Goal: Task Accomplishment & Management: Manage account settings

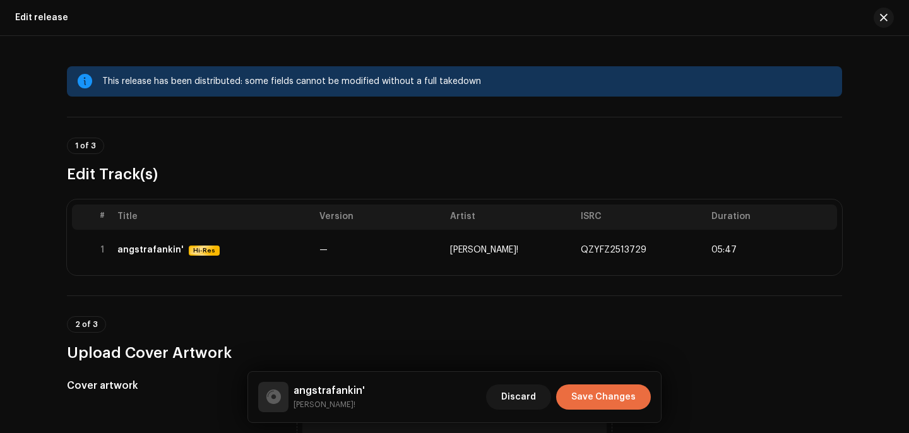
scroll to position [338, 0]
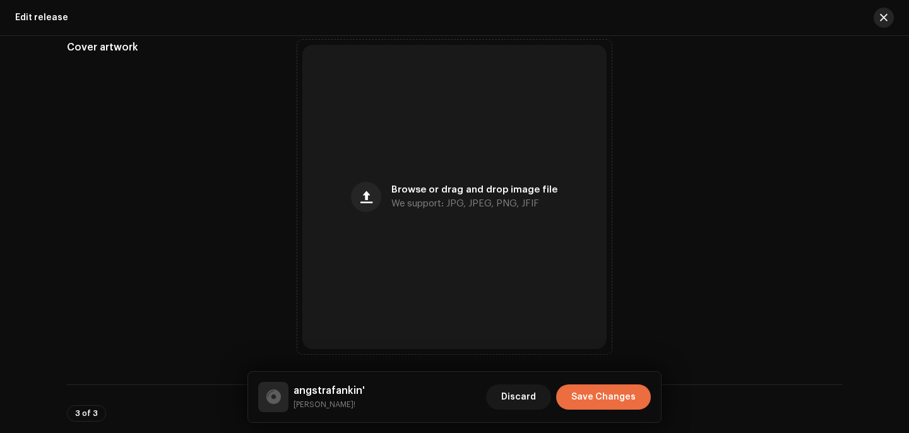
click at [880, 13] on span "button" at bounding box center [884, 18] width 8 height 10
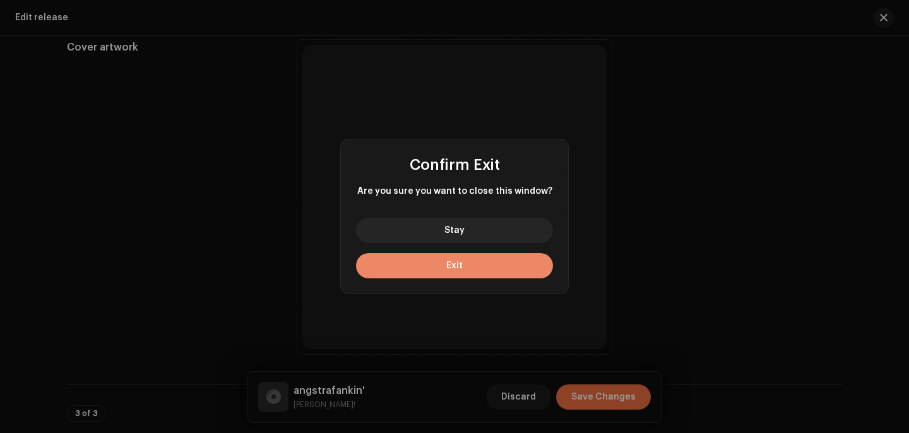
click at [458, 266] on span "Exit" at bounding box center [454, 265] width 16 height 9
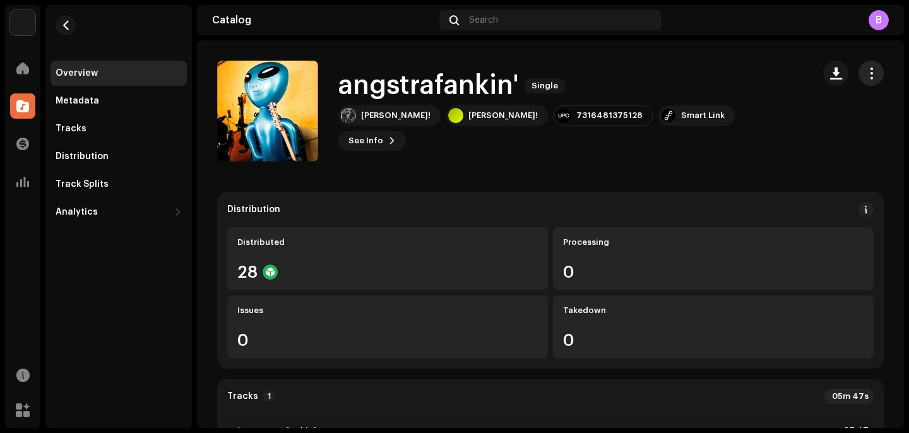
click at [866, 72] on span "button" at bounding box center [872, 73] width 12 height 10
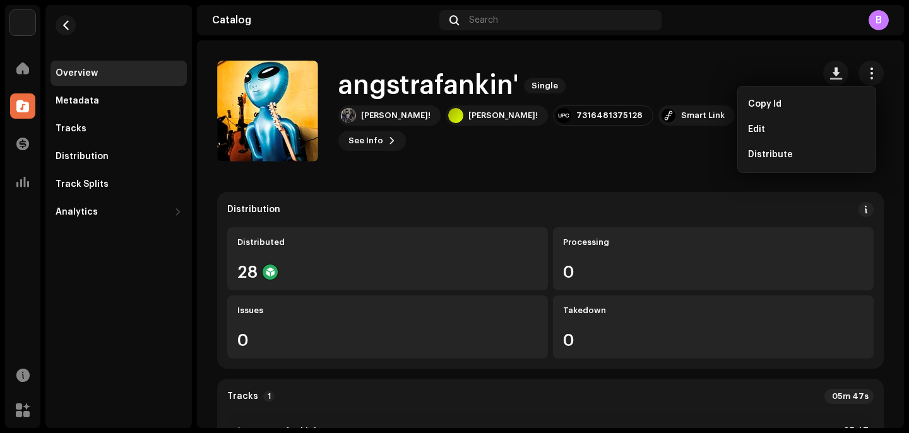
click at [669, 80] on div "angstrafankin' Single Fank! Fank! 7316481375128 Smart Link See Info" at bounding box center [510, 111] width 586 height 101
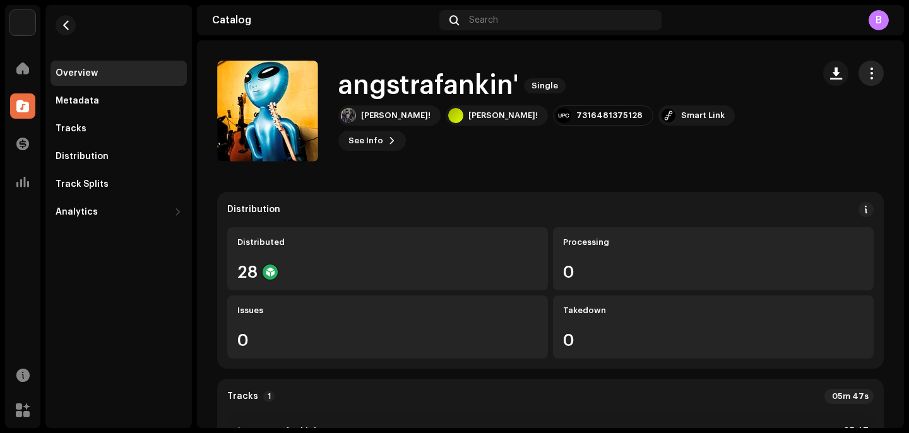
click at [866, 73] on span "button" at bounding box center [872, 73] width 12 height 10
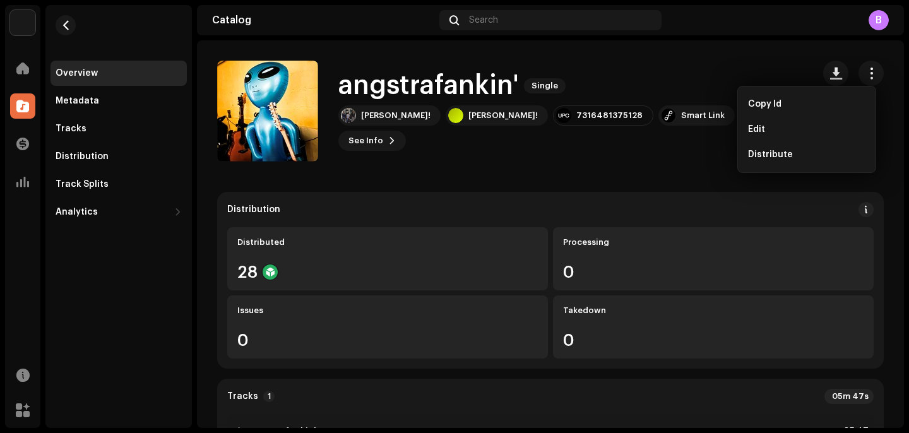
click at [717, 87] on div "angstrafankin' Single Fank! Fank! 7316481375128 Smart Link See Info" at bounding box center [510, 111] width 586 height 101
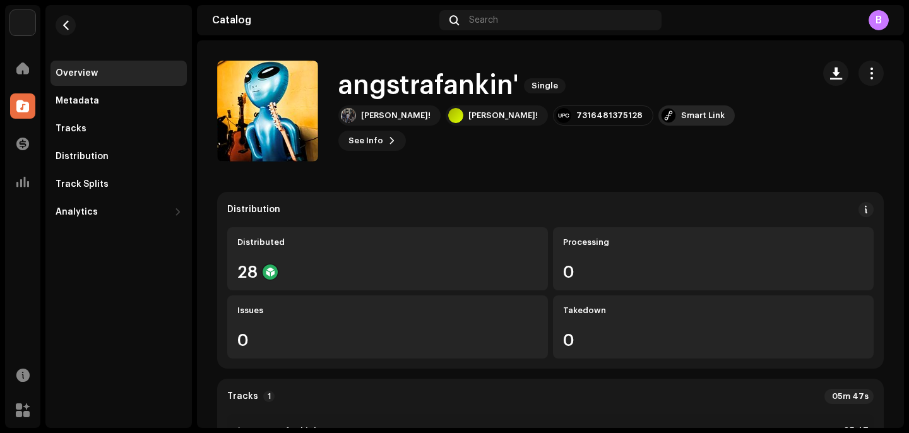
click at [681, 121] on div "Smart Link" at bounding box center [703, 116] width 44 height 10
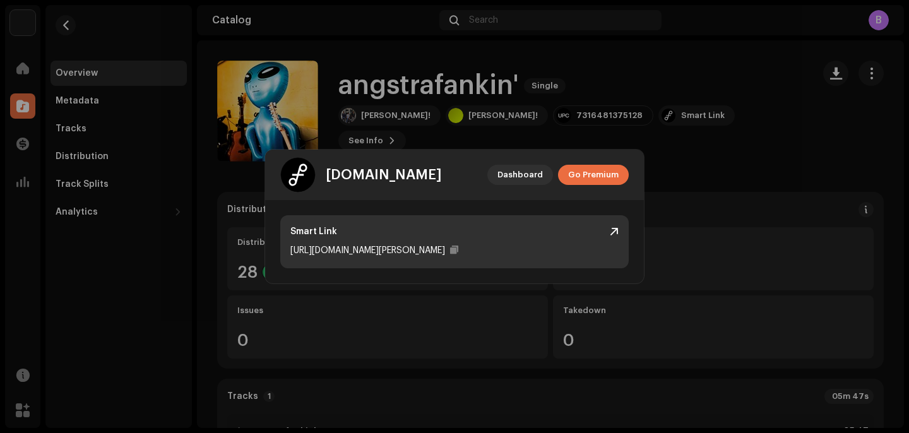
click at [409, 249] on div "https://ffm.to/fank-angstrafankin" at bounding box center [367, 250] width 155 height 15
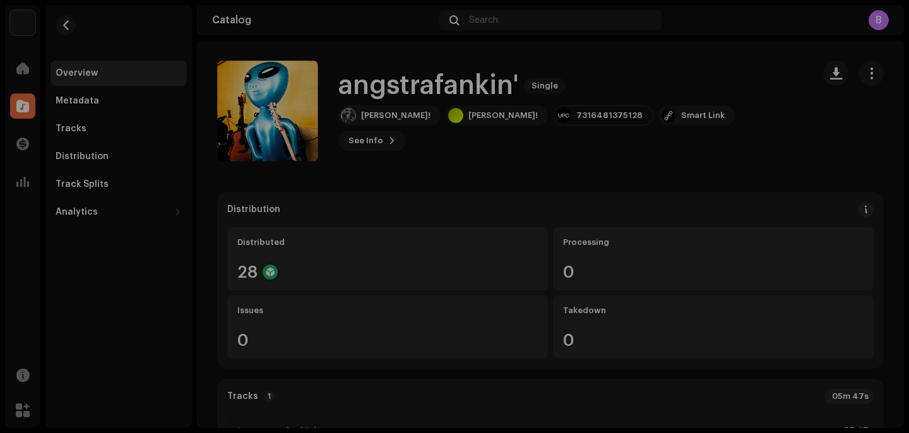
click at [706, 157] on div "feature.fm Dashboard Go Premium Smart Link https://ffm.to/fank-angstrafankin" at bounding box center [454, 216] width 909 height 433
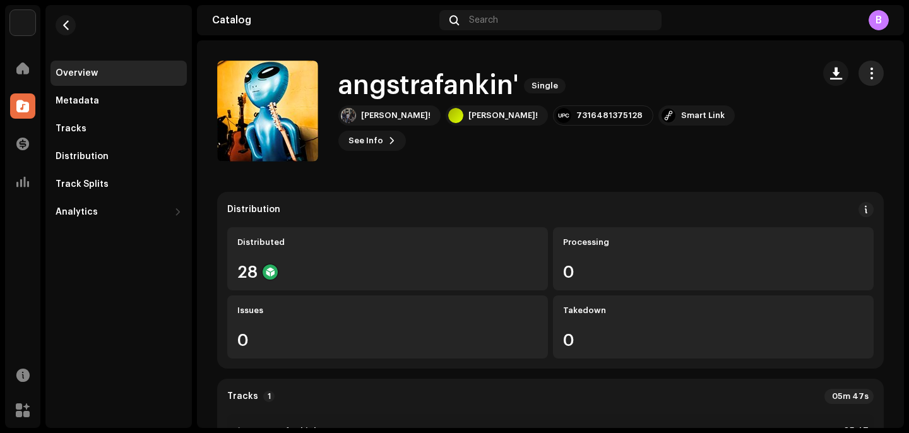
click at [875, 78] on button "button" at bounding box center [871, 73] width 25 height 25
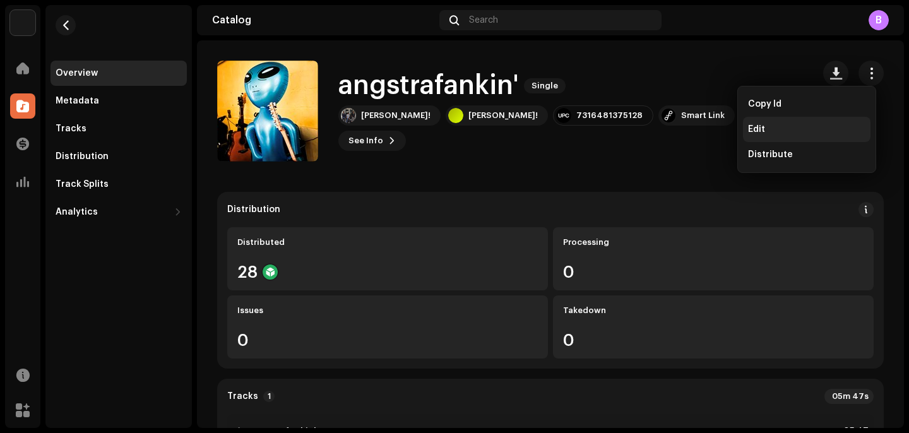
click at [768, 134] on div "Edit" at bounding box center [806, 129] width 117 height 10
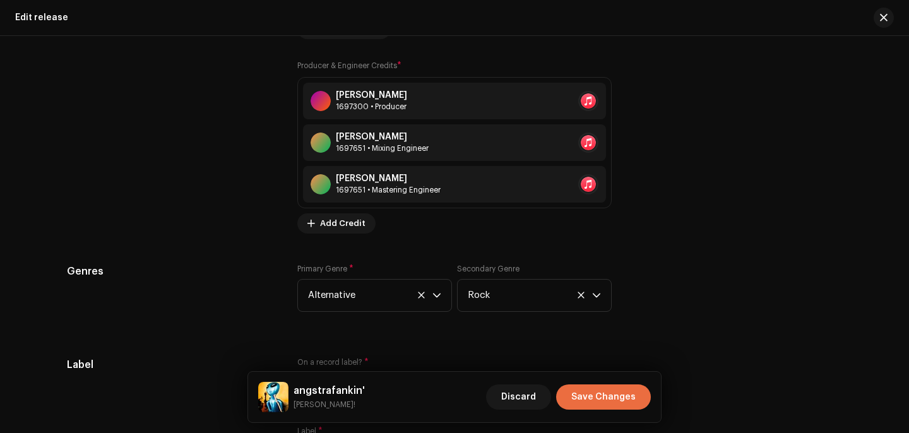
scroll to position [1630, 0]
click at [349, 225] on span "Add Credit" at bounding box center [342, 222] width 45 height 25
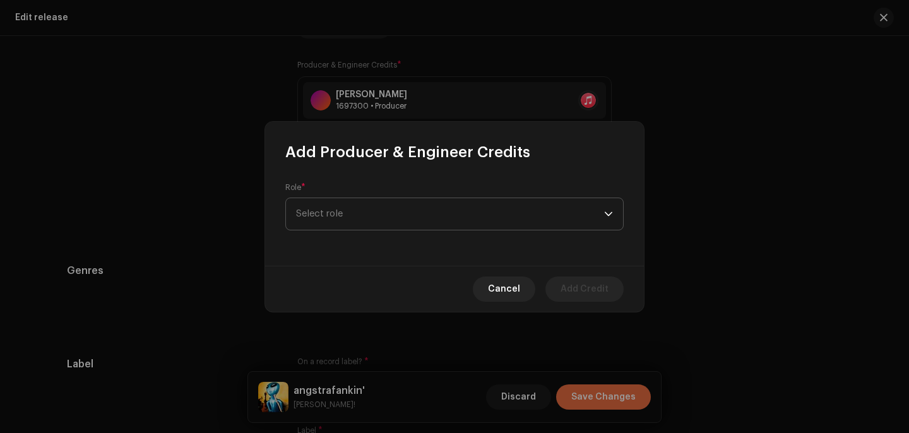
click at [361, 218] on span "Select role" at bounding box center [450, 214] width 308 height 32
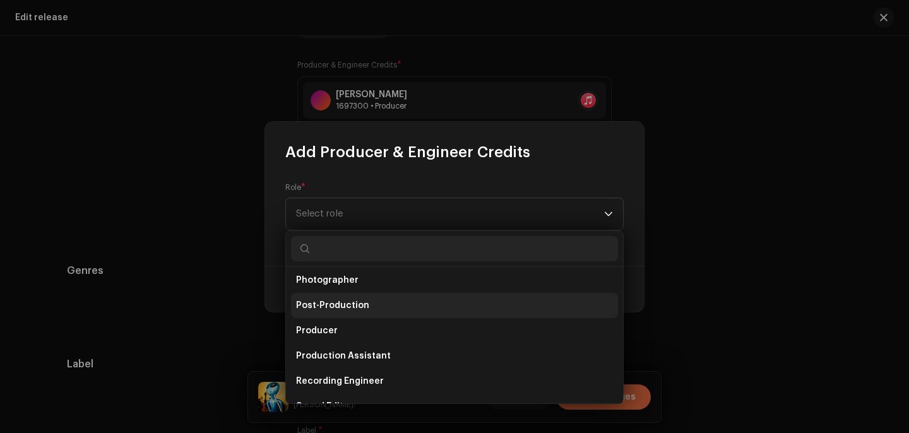
scroll to position [469, 0]
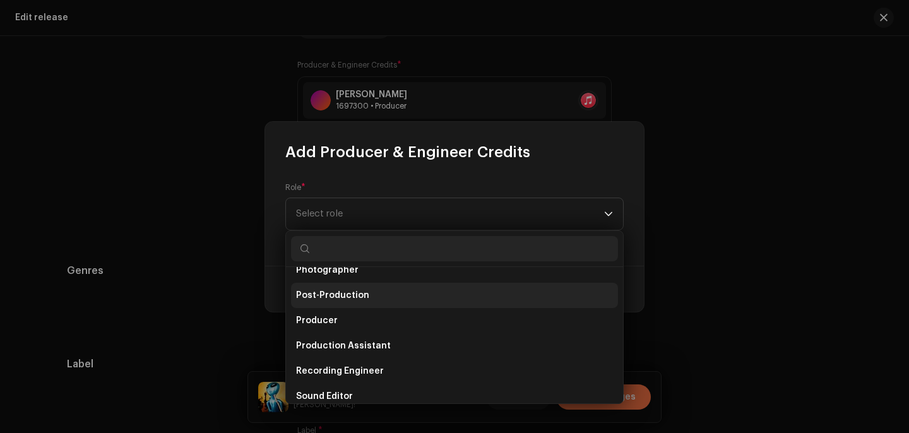
click at [340, 307] on li "Post-Production" at bounding box center [454, 295] width 327 height 25
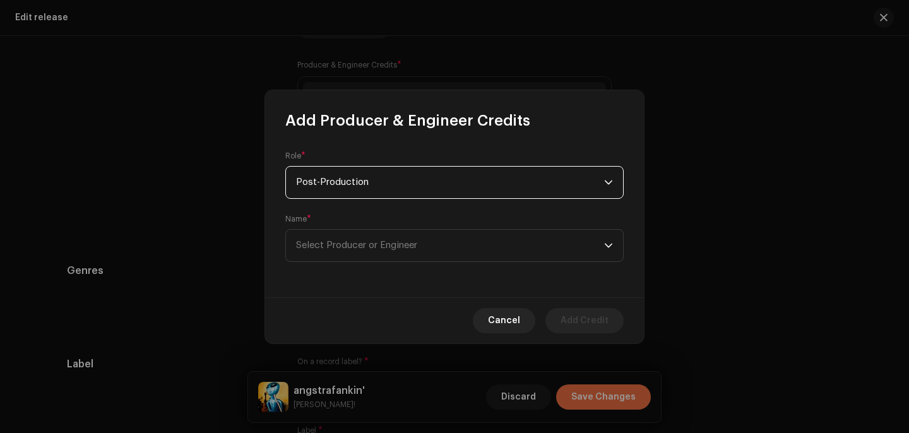
click at [328, 201] on form "Role * Post-Production Name * Select Producer or Engineer" at bounding box center [454, 206] width 338 height 111
click at [329, 194] on span "Post-Production" at bounding box center [450, 183] width 308 height 32
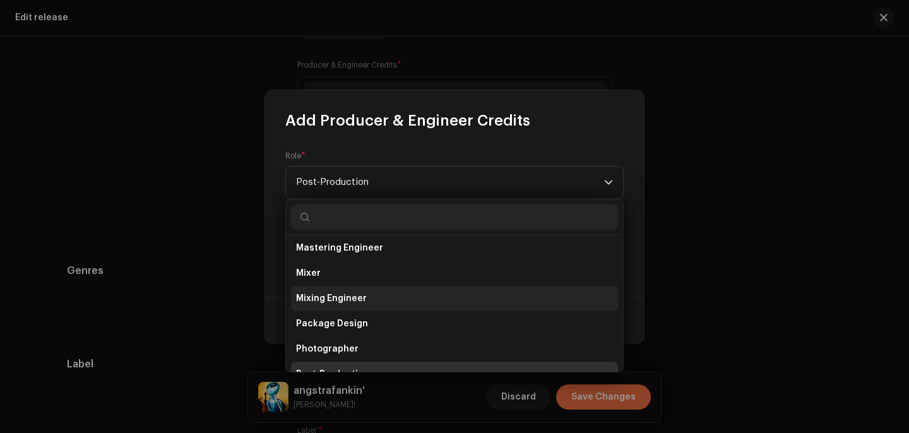
scroll to position [429, 0]
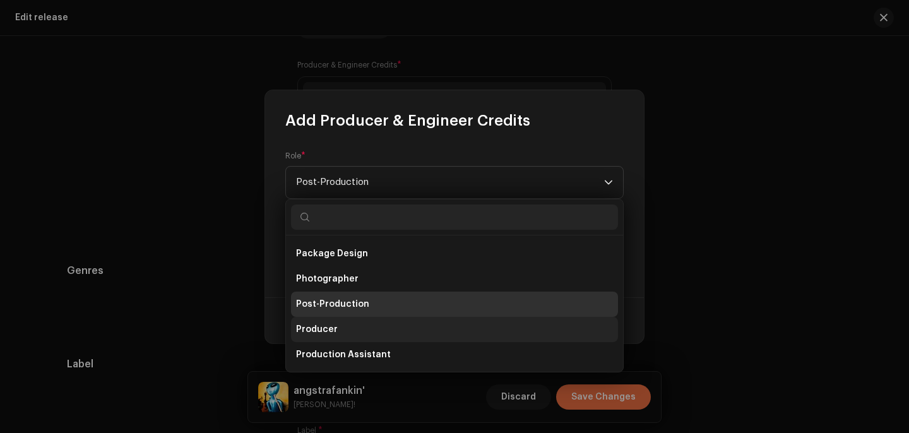
click at [350, 331] on li "Producer" at bounding box center [454, 329] width 327 height 25
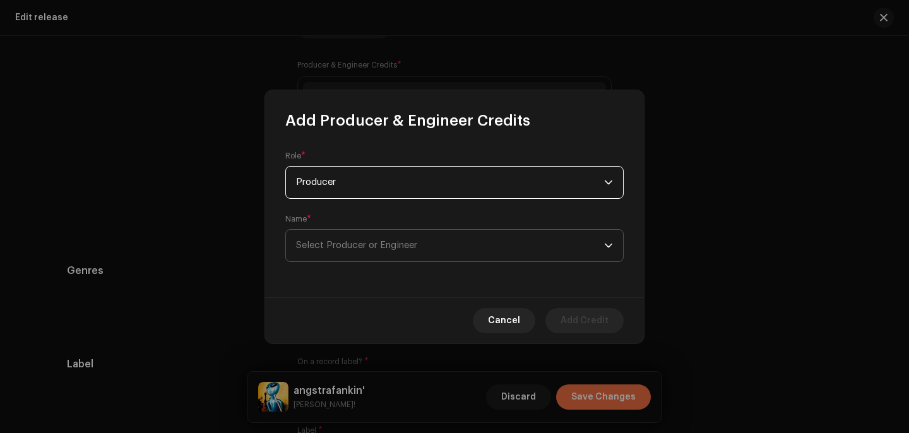
click at [349, 249] on span "Select Producer or Engineer" at bounding box center [356, 245] width 121 height 9
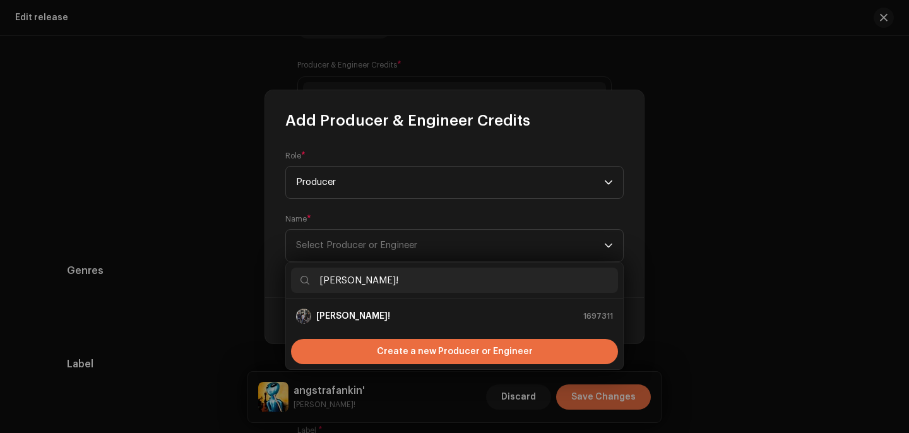
type input "[PERSON_NAME]!"
click at [436, 335] on div "Create a new Producer or Engineer" at bounding box center [454, 351] width 337 height 35
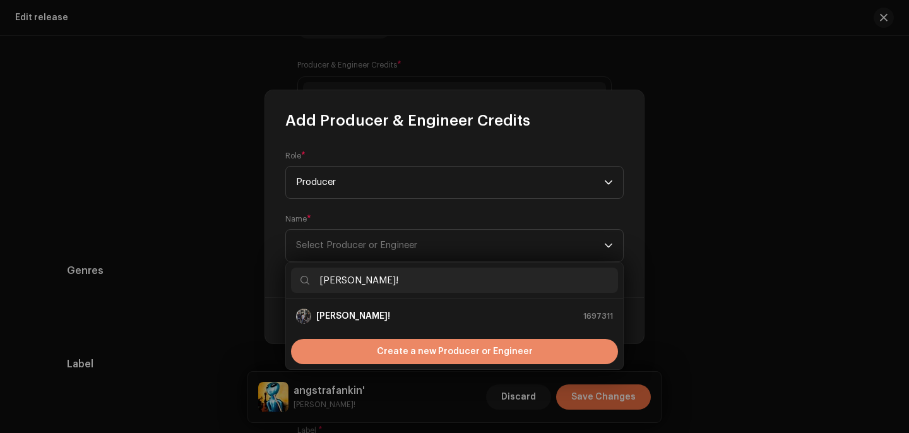
click at [439, 343] on span "Create a new Producer or Engineer" at bounding box center [455, 351] width 156 height 25
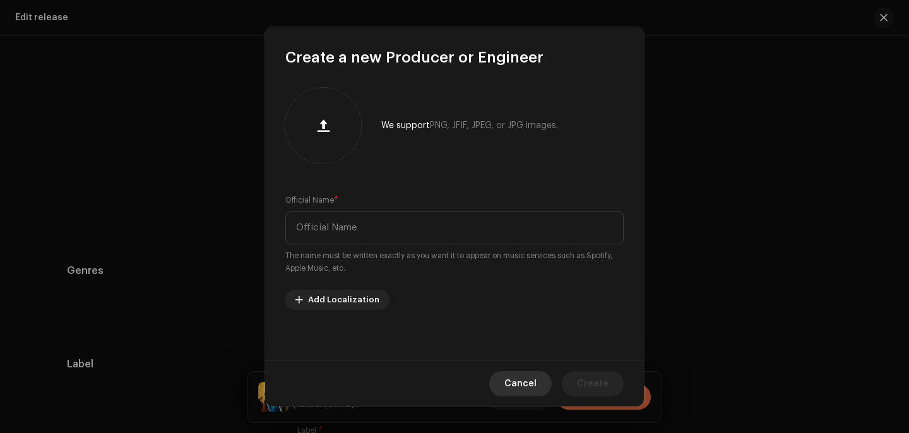
click at [548, 392] on button "Cancel" at bounding box center [520, 383] width 63 height 25
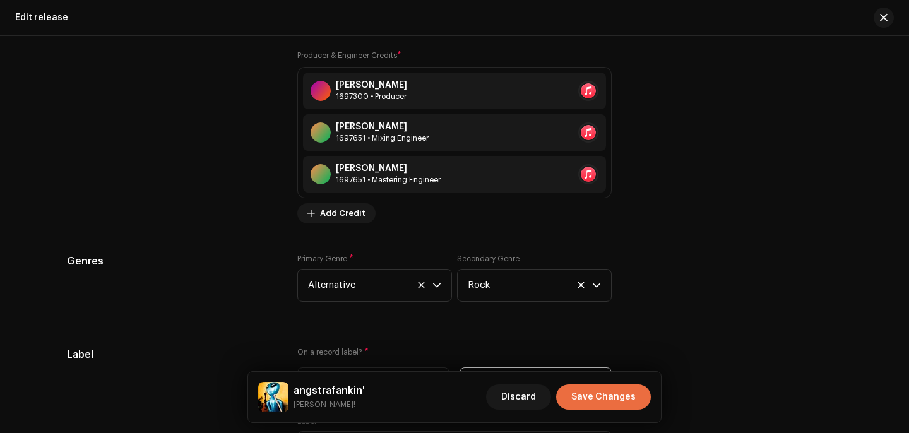
scroll to position [1637, 0]
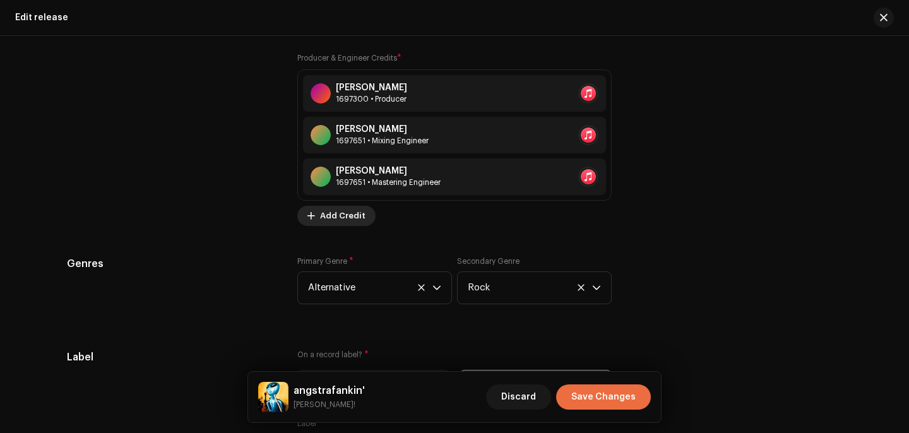
click at [361, 222] on button "Add Credit" at bounding box center [336, 216] width 78 height 20
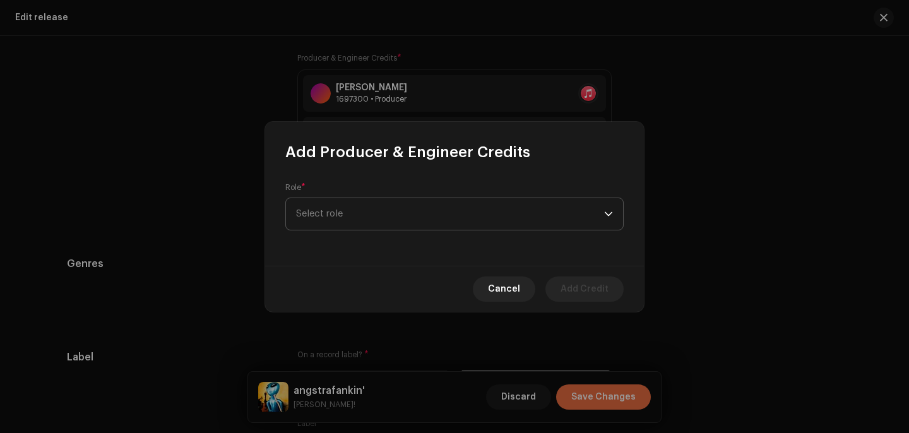
click at [358, 215] on span "Select role" at bounding box center [450, 214] width 308 height 32
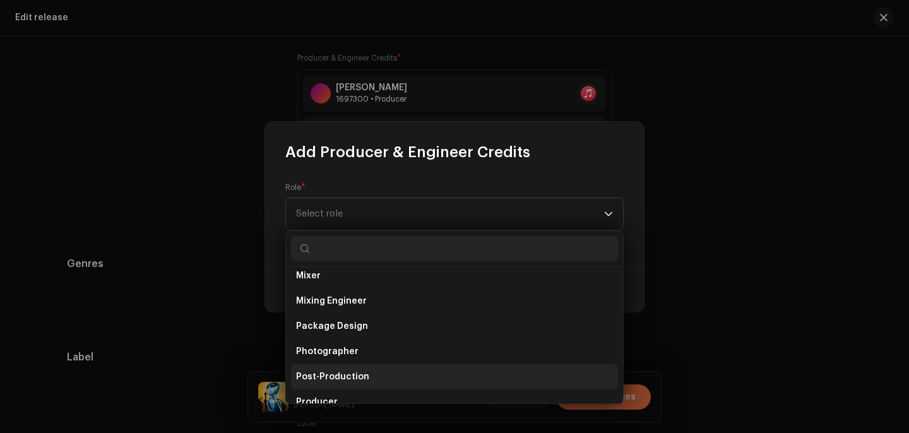
scroll to position [423, 0]
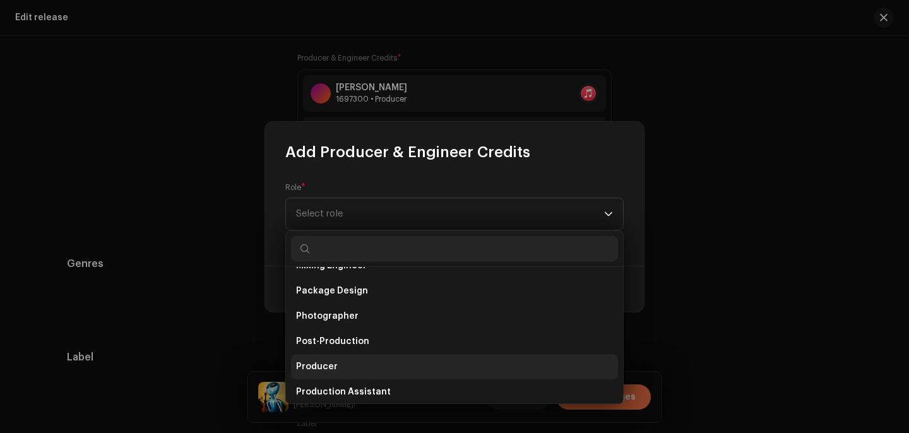
click at [323, 366] on span "Producer" at bounding box center [317, 367] width 42 height 13
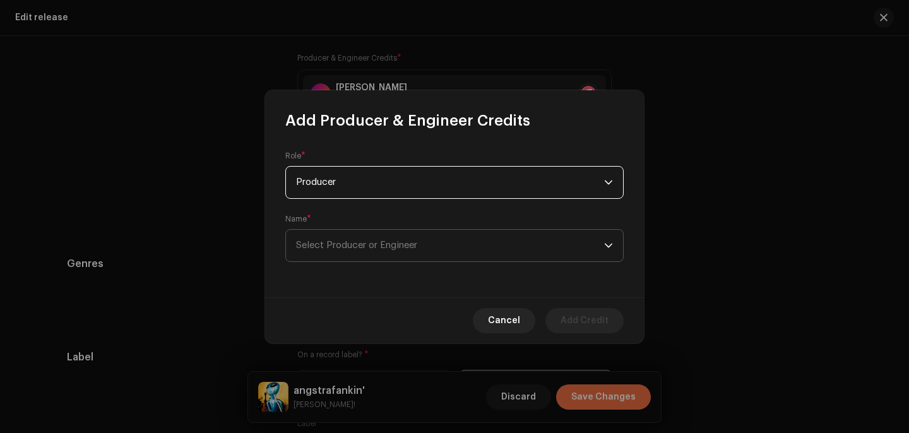
click at [342, 246] on span "Select Producer or Engineer" at bounding box center [356, 245] width 121 height 9
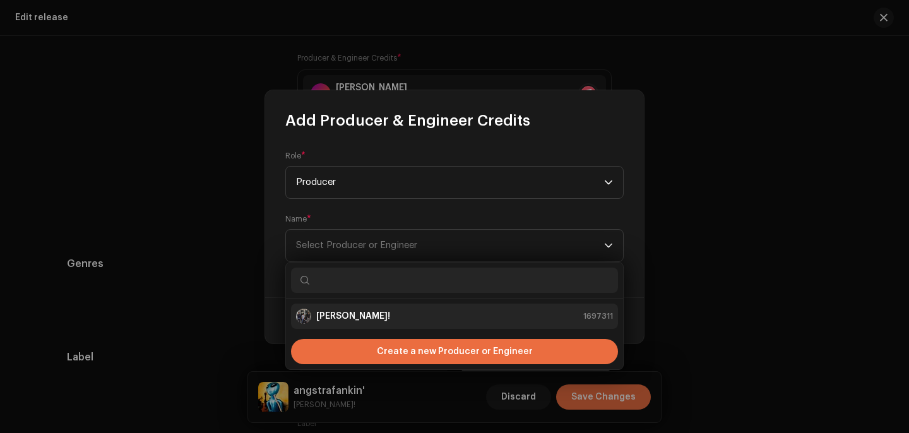
click at [391, 326] on li "Fank! 1697311" at bounding box center [454, 316] width 327 height 25
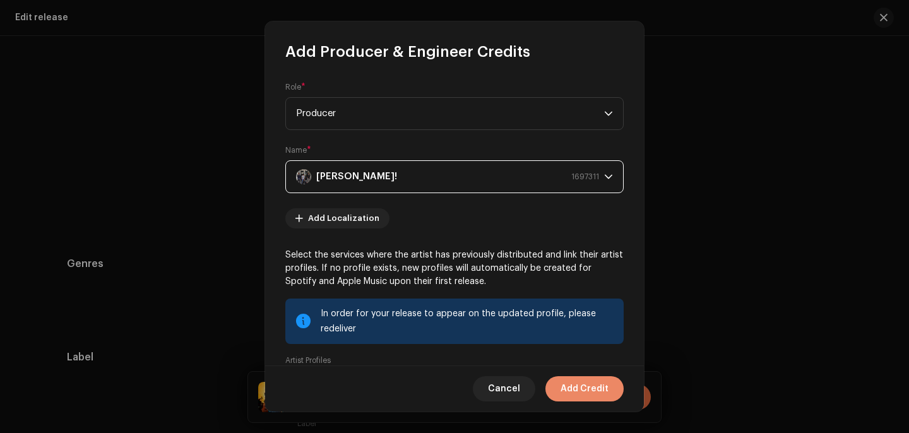
click at [573, 389] on span "Add Credit" at bounding box center [585, 388] width 48 height 25
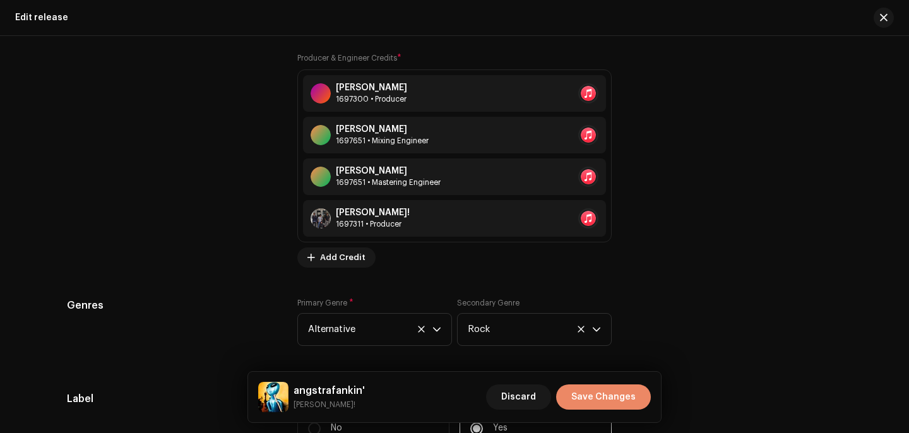
click at [609, 395] on span "Save Changes" at bounding box center [603, 397] width 64 height 25
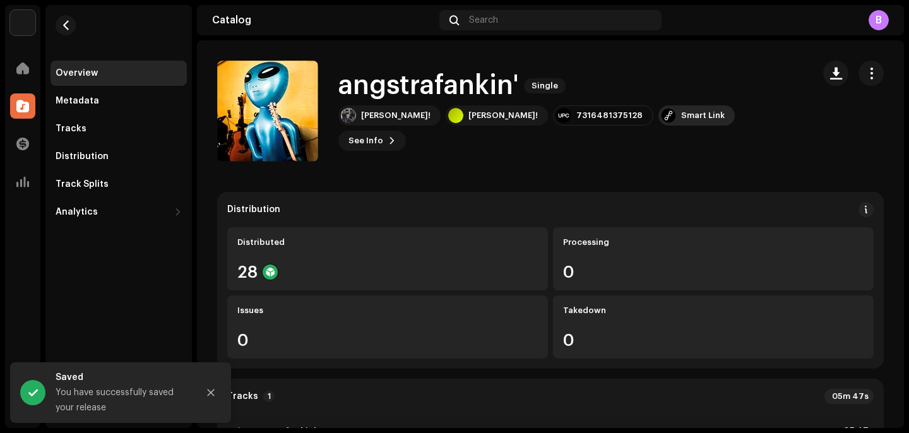
click at [681, 121] on div "Smart Link" at bounding box center [703, 116] width 44 height 10
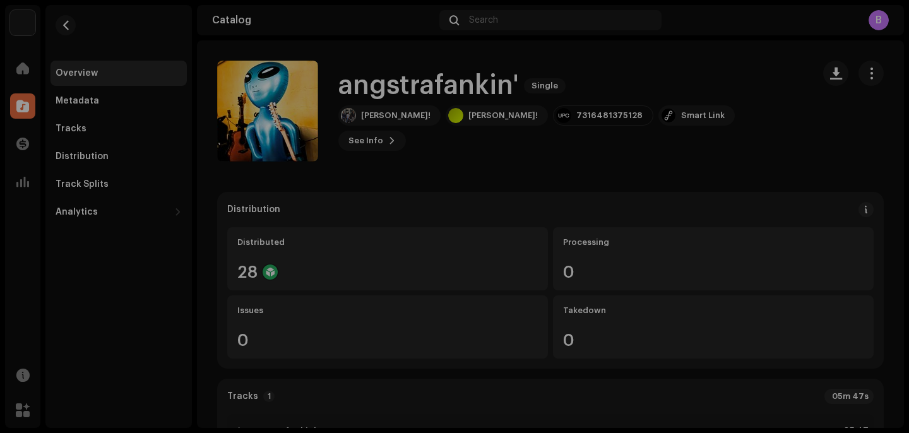
click at [697, 153] on div "feature.fm Dashboard Go Premium Smart Link https://ffm.to/fank-angstrafankin" at bounding box center [454, 216] width 909 height 433
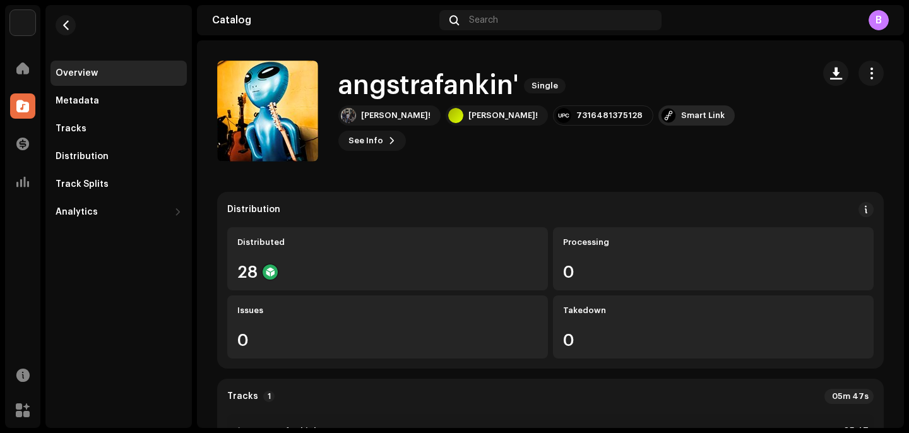
click at [681, 121] on div "Smart Link" at bounding box center [703, 116] width 44 height 10
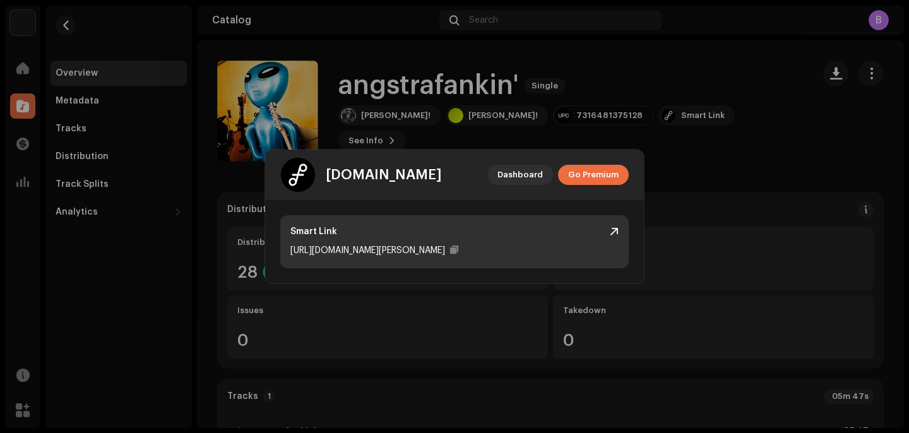
click at [400, 241] on div "Smart Link https://ffm.to/fank-angstrafankin" at bounding box center [454, 241] width 349 height 53
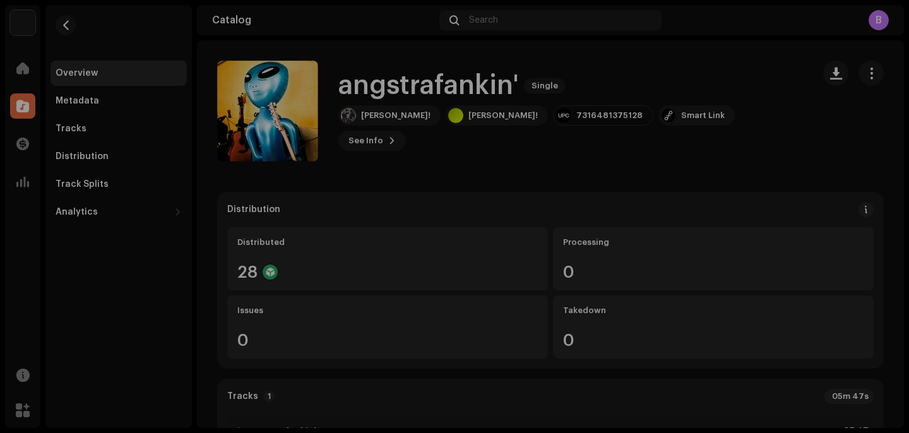
click at [463, 66] on div "feature.fm Dashboard Go Premium Smart Link https://ffm.to/fank-angstrafankin" at bounding box center [454, 216] width 909 height 433
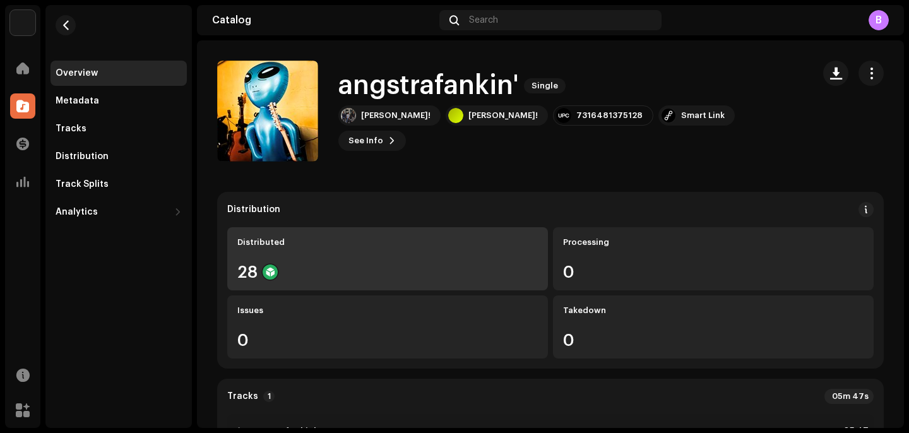
click at [308, 242] on div "Distributed" at bounding box center [387, 242] width 301 height 10
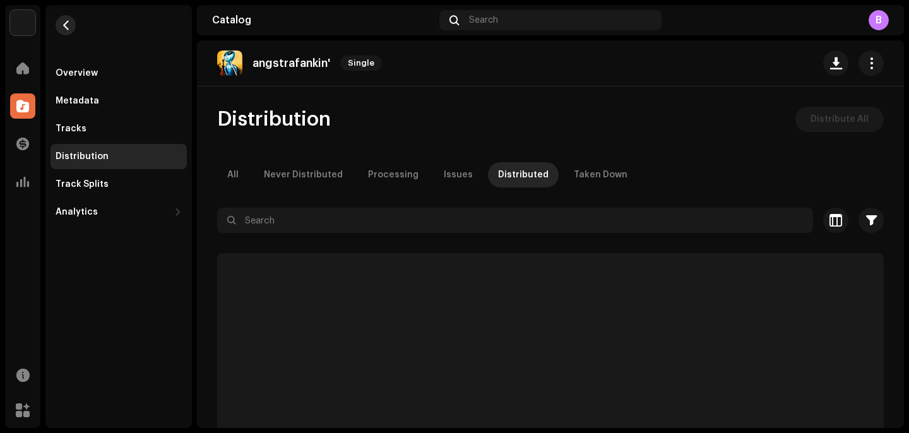
click at [73, 28] on button "button" at bounding box center [66, 25] width 20 height 20
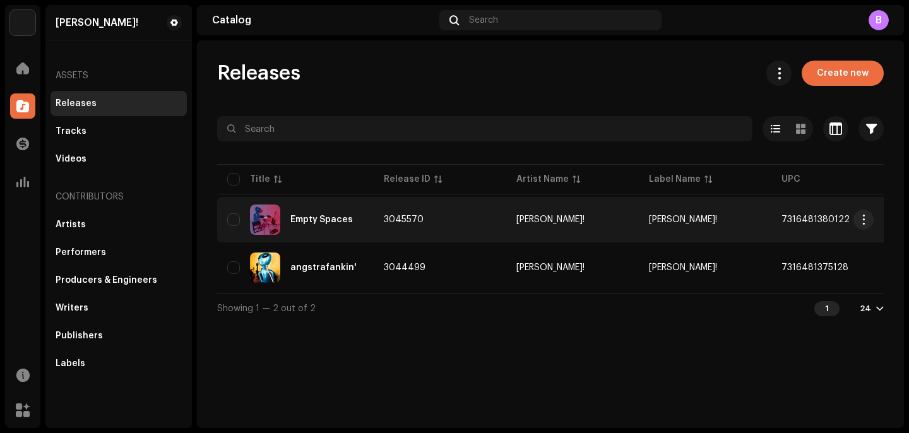
click at [349, 217] on div "Empty Spaces" at bounding box center [321, 219] width 63 height 9
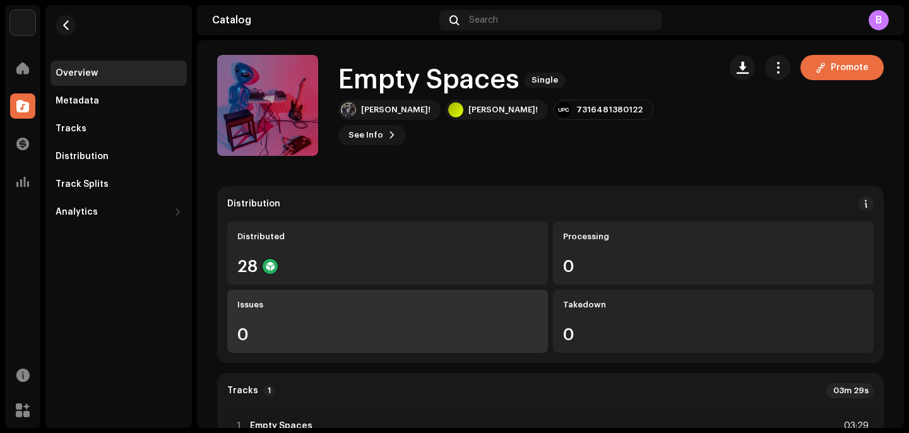
scroll to position [1, 0]
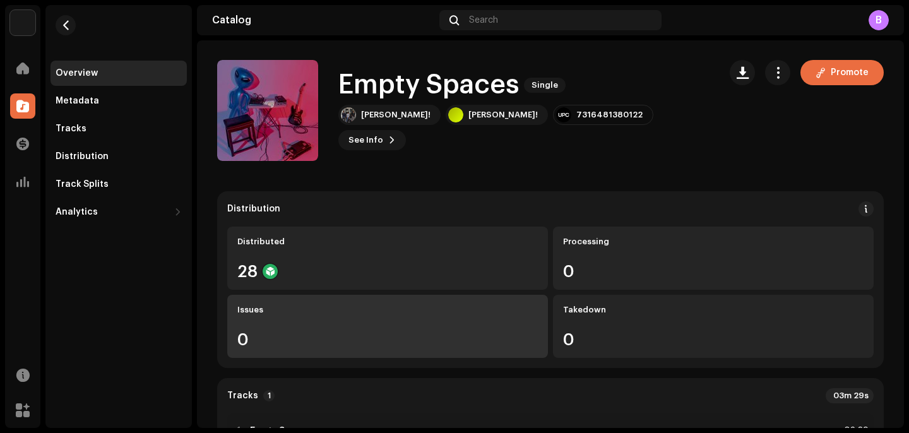
click at [352, 304] on div "Issues 0" at bounding box center [387, 326] width 321 height 63
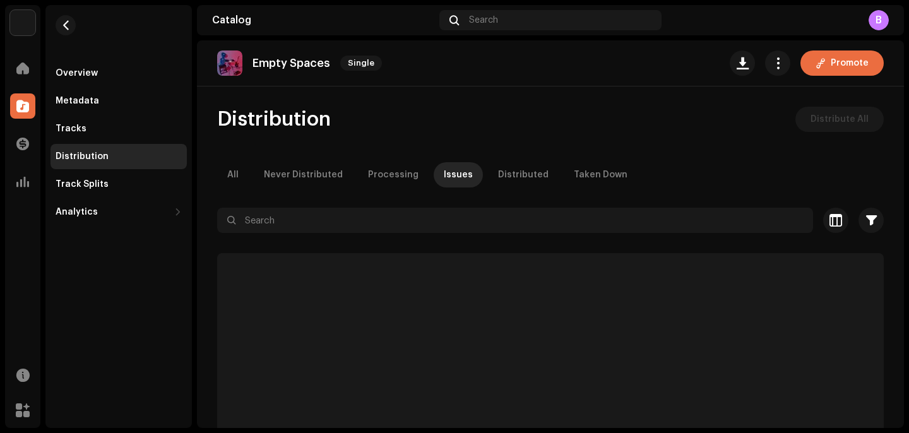
click at [76, 31] on re-m-nav-back at bounding box center [66, 33] width 30 height 56
click at [69, 23] on span "button" at bounding box center [65, 25] width 9 height 10
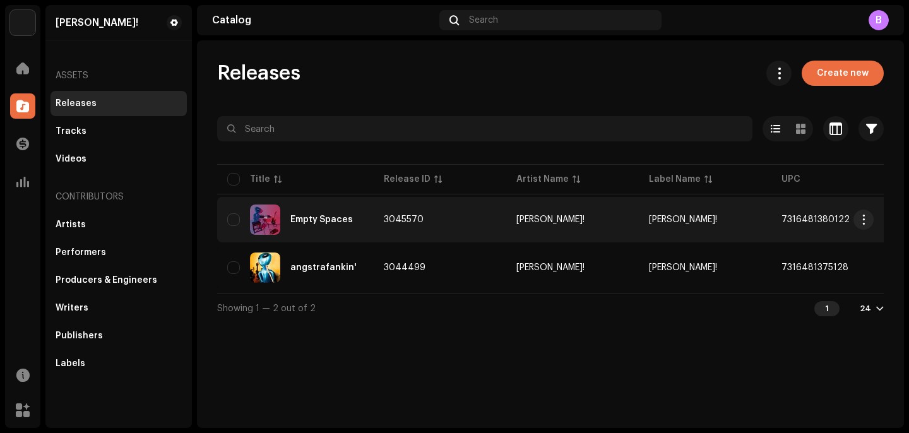
click at [290, 214] on div "Empty Spaces" at bounding box center [295, 220] width 136 height 30
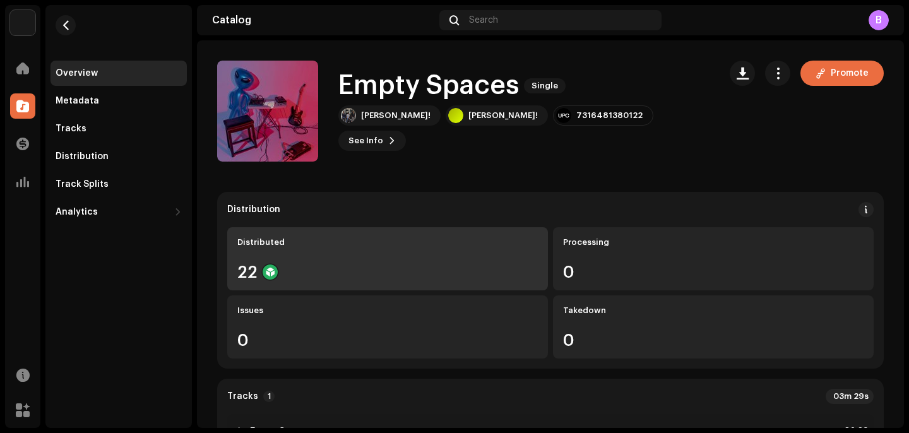
click at [327, 252] on div "Distributed 22" at bounding box center [387, 258] width 321 height 63
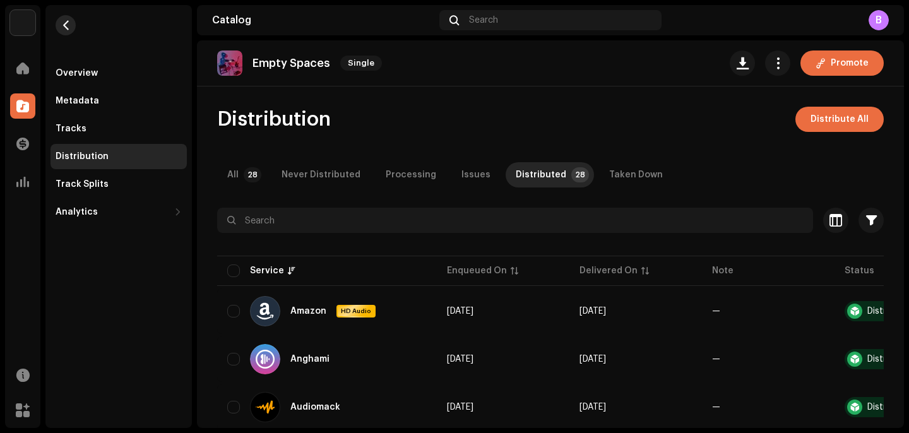
click at [70, 29] on span "button" at bounding box center [65, 25] width 9 height 10
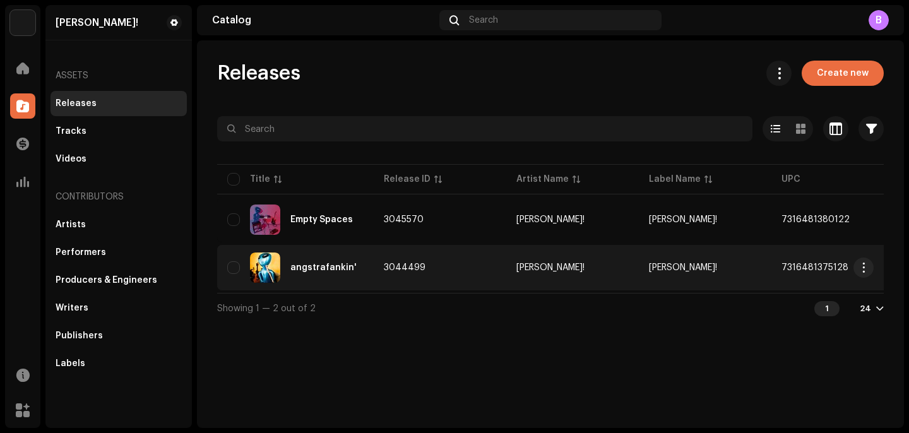
click at [357, 259] on div "angstrafankin'" at bounding box center [295, 268] width 136 height 30
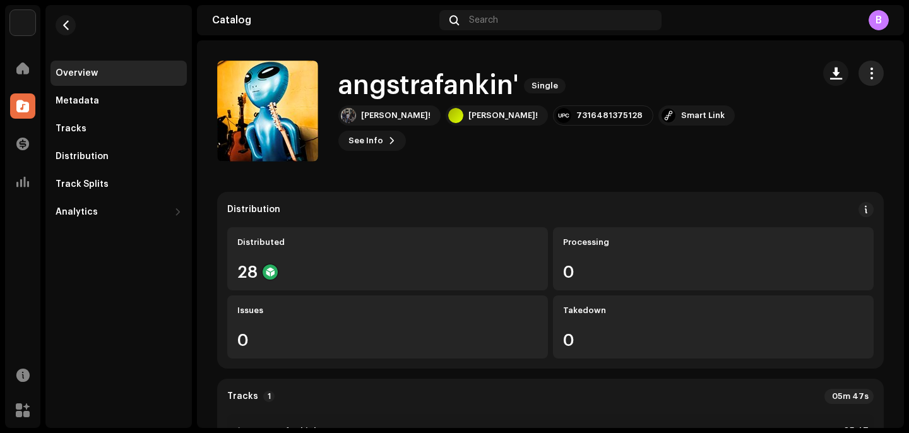
click at [866, 78] on span "button" at bounding box center [872, 73] width 12 height 10
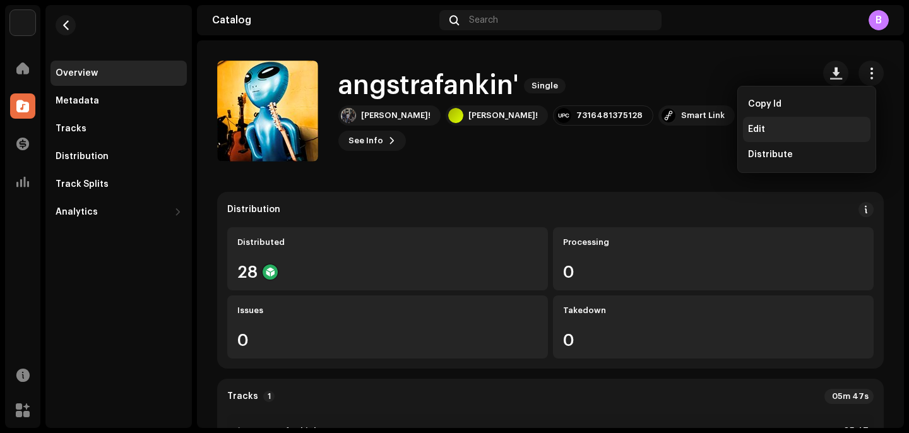
click at [750, 130] on span "Edit" at bounding box center [756, 129] width 17 height 10
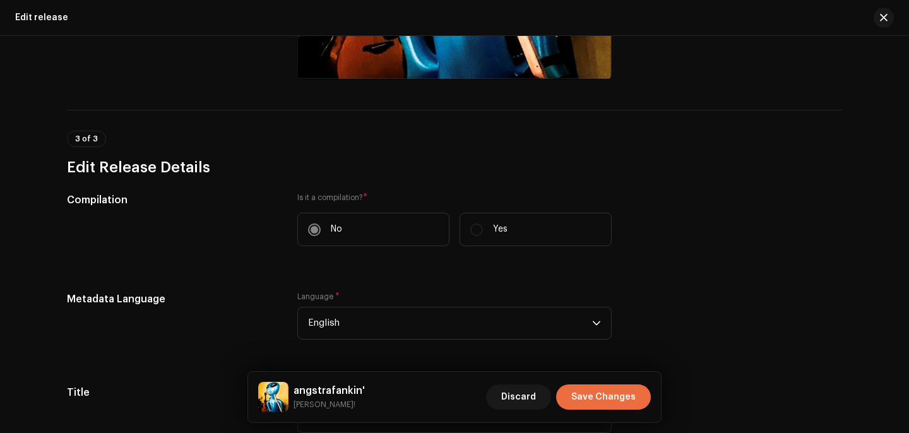
scroll to position [694, 0]
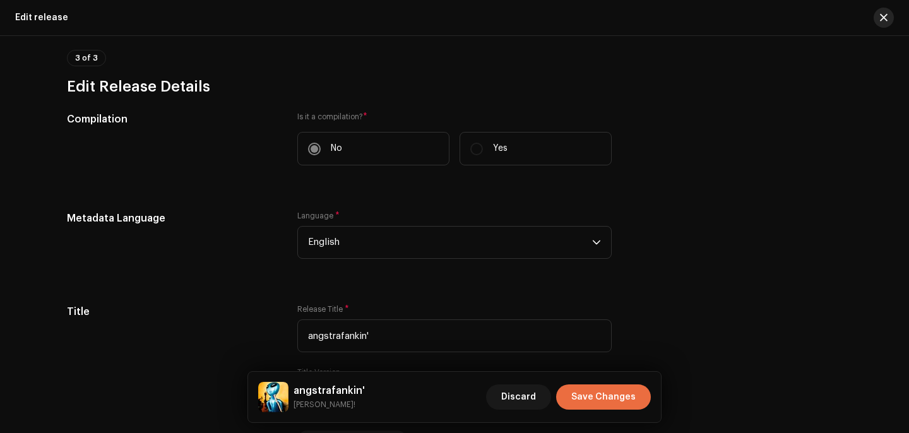
click at [877, 24] on button "button" at bounding box center [884, 18] width 20 height 20
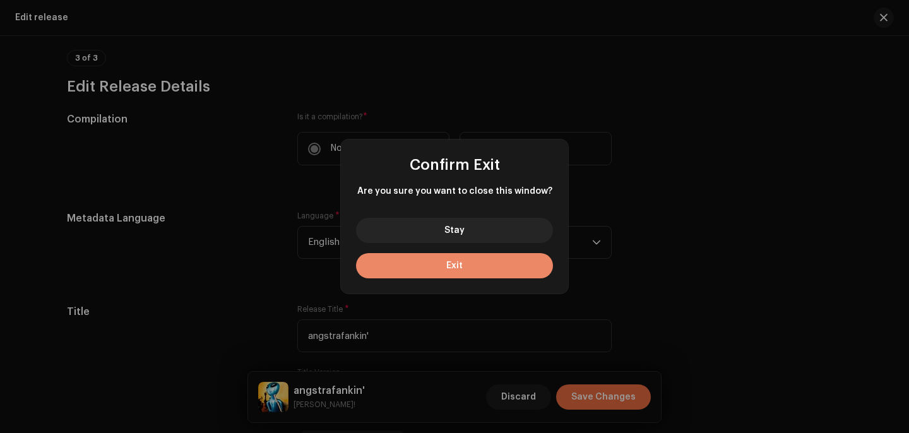
click at [516, 261] on button "Exit" at bounding box center [454, 265] width 197 height 25
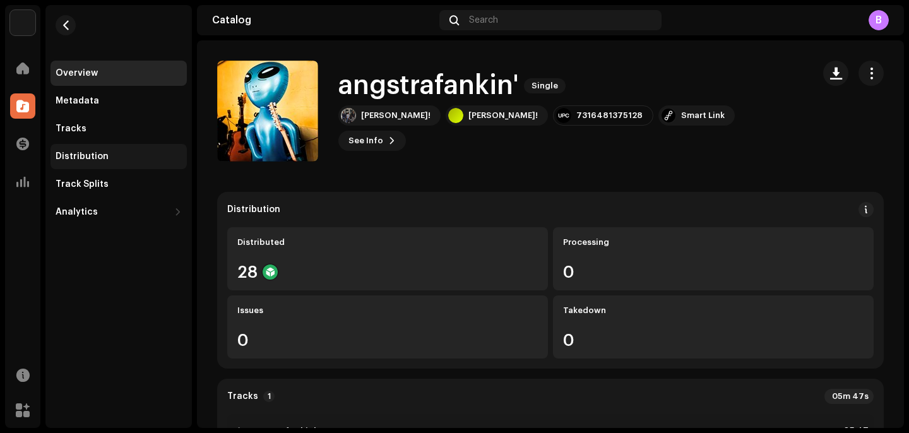
click at [93, 163] on div "Distribution" at bounding box center [119, 156] width 136 height 25
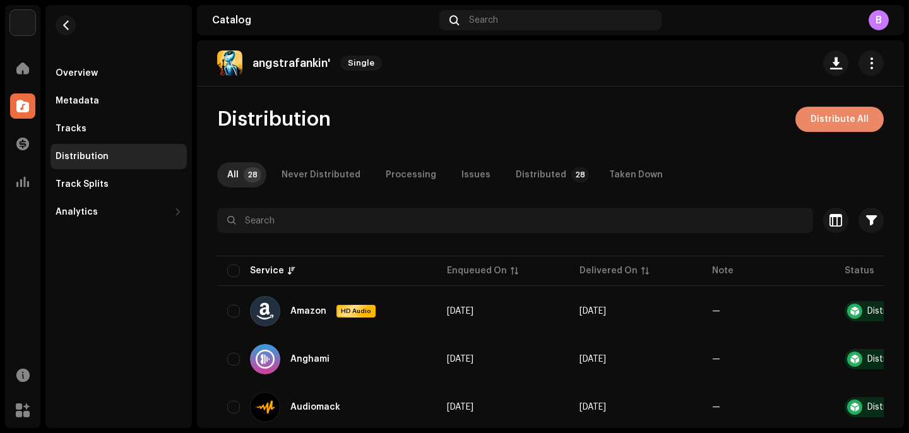
click at [816, 116] on span "Distribute All" at bounding box center [840, 119] width 58 height 25
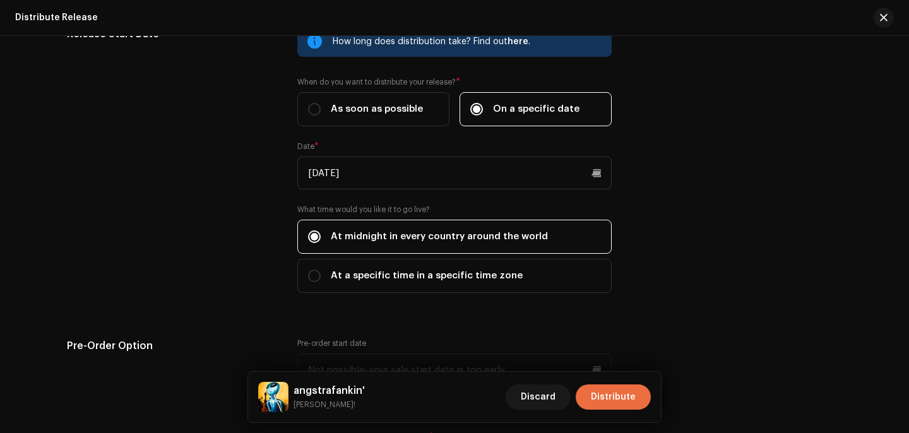
scroll to position [2115, 0]
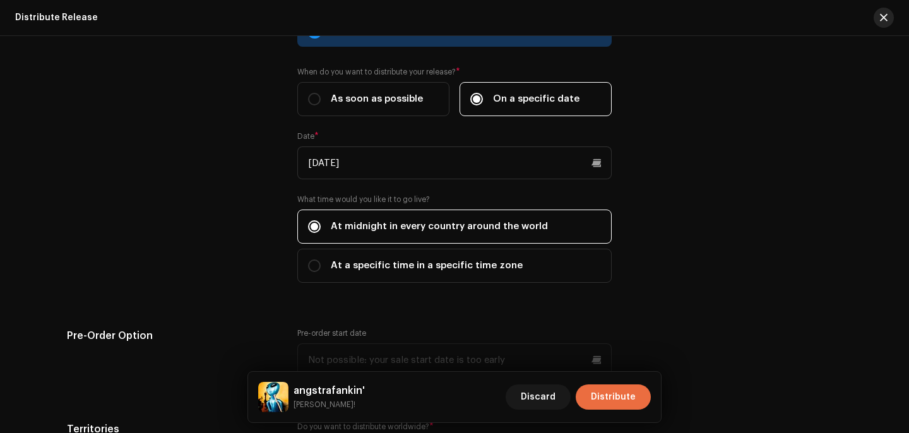
click at [876, 12] on button "button" at bounding box center [884, 18] width 20 height 20
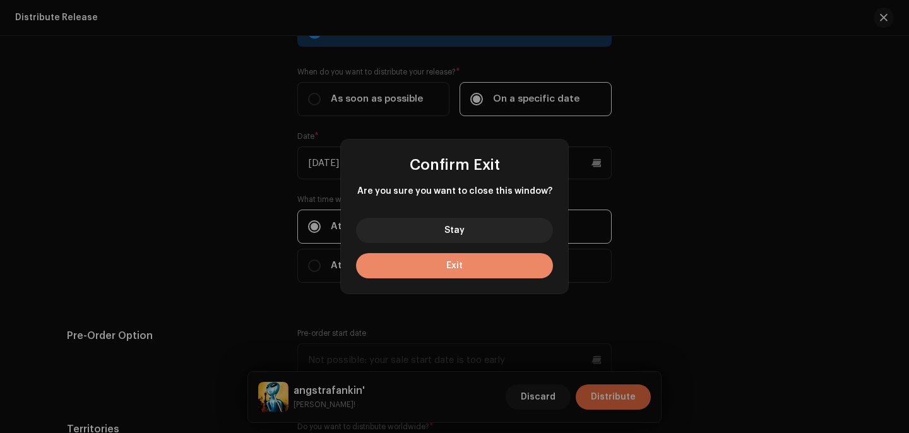
click at [524, 270] on button "Exit" at bounding box center [454, 265] width 197 height 25
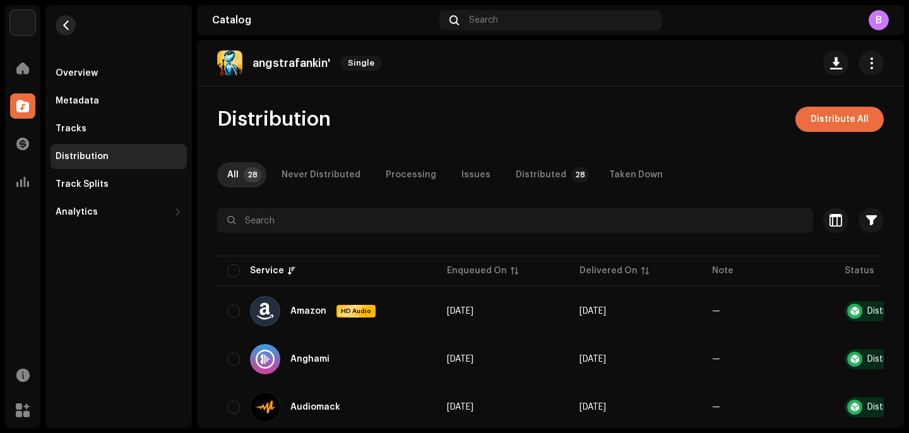
click at [64, 31] on button "button" at bounding box center [66, 25] width 20 height 20
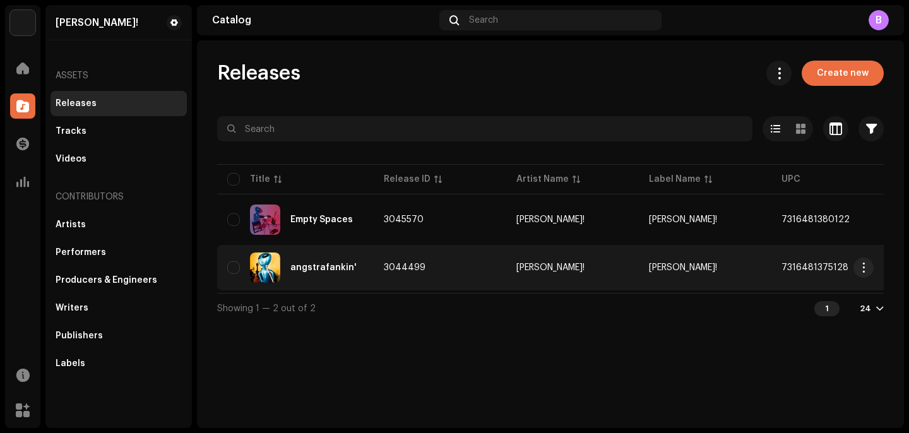
click at [380, 254] on td "3044499" at bounding box center [440, 267] width 133 height 45
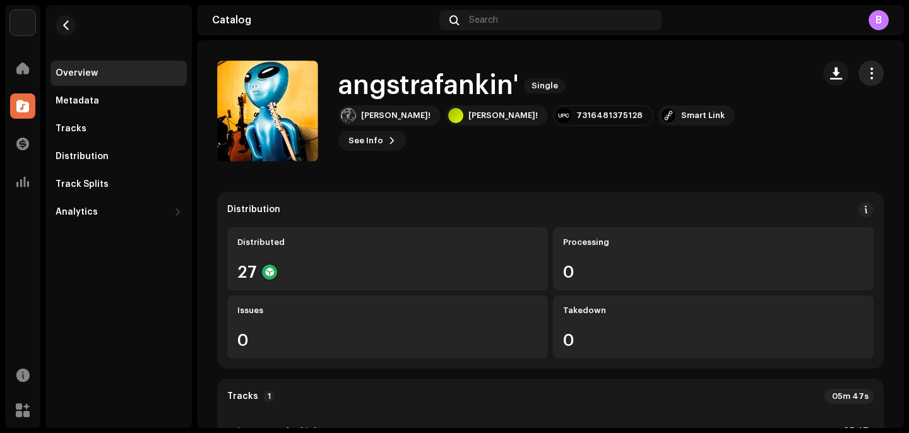
click at [859, 76] on button "button" at bounding box center [871, 73] width 25 height 25
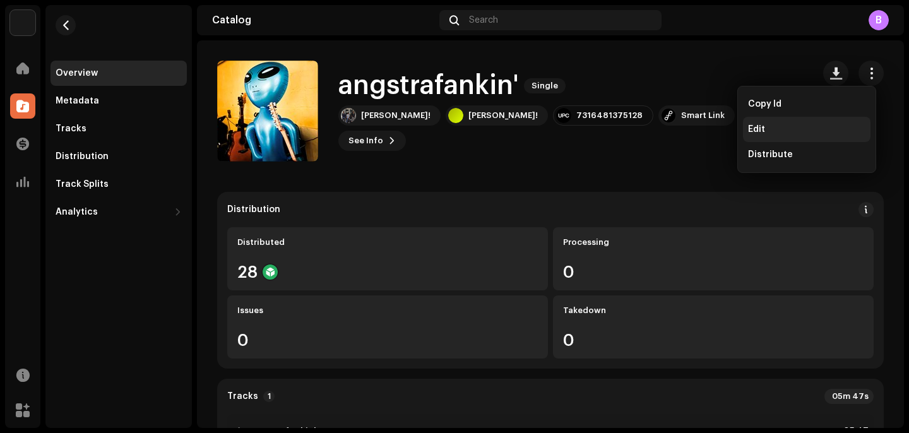
click at [770, 137] on div "Edit" at bounding box center [807, 129] width 128 height 25
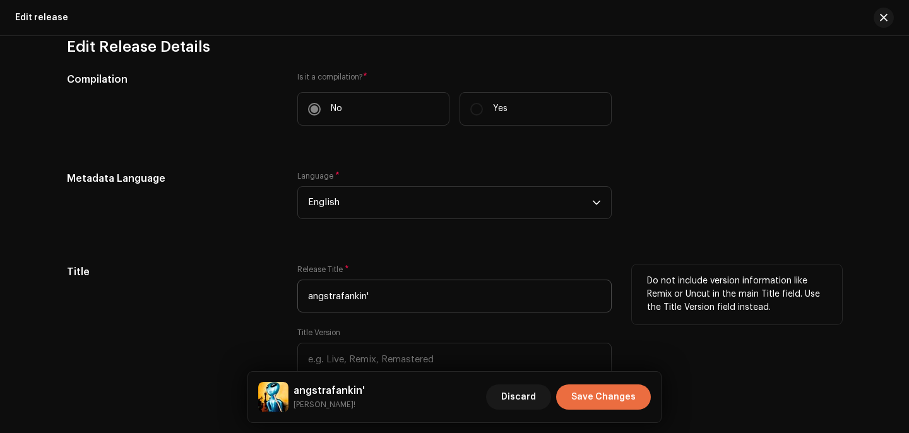
scroll to position [735, 0]
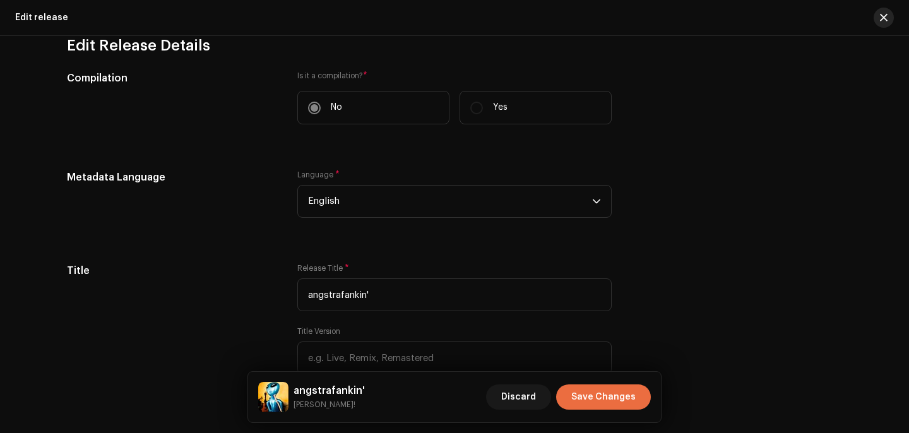
click at [878, 21] on button "button" at bounding box center [884, 18] width 20 height 20
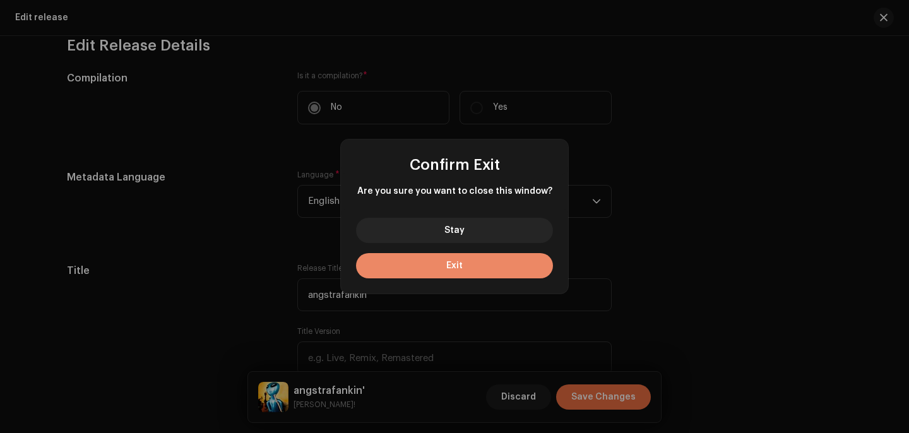
click at [522, 260] on button "Exit" at bounding box center [454, 265] width 197 height 25
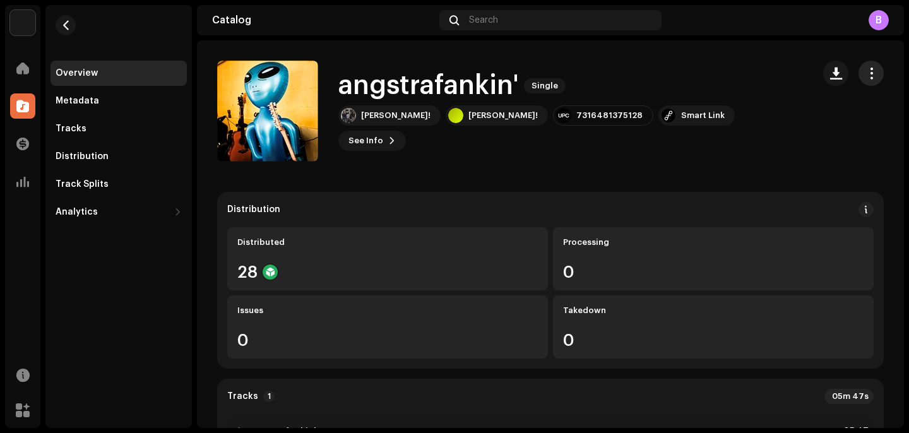
click at [874, 74] on button "button" at bounding box center [871, 73] width 25 height 25
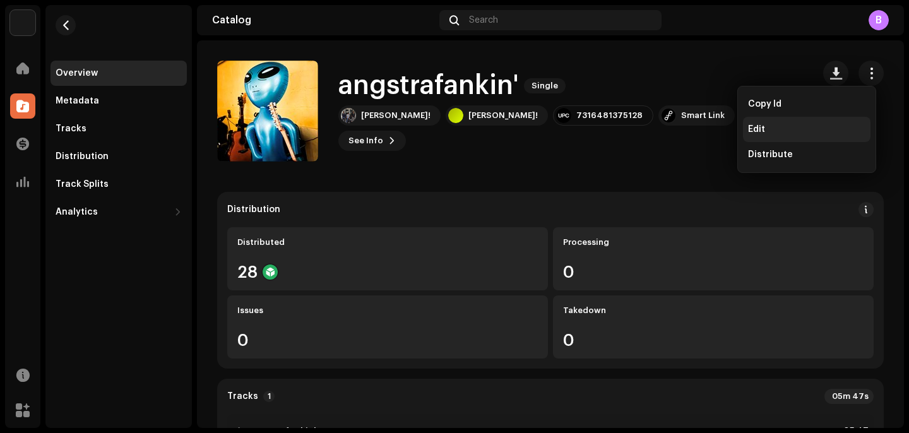
click at [766, 126] on div "Edit" at bounding box center [806, 129] width 117 height 10
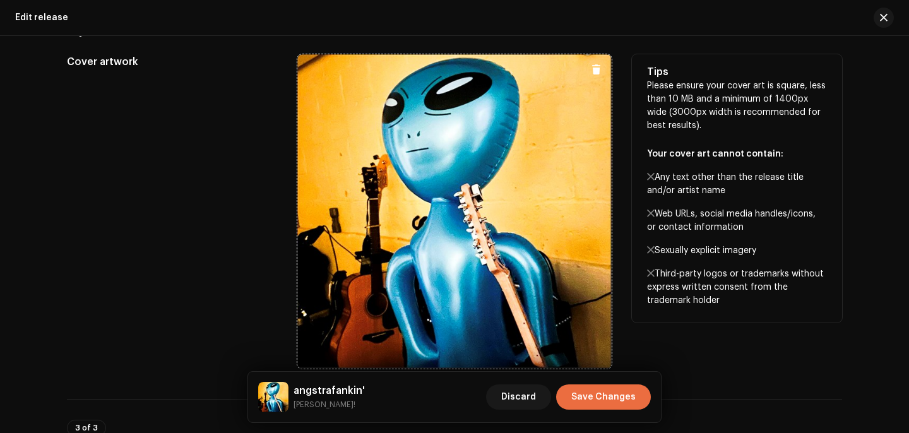
scroll to position [330, 0]
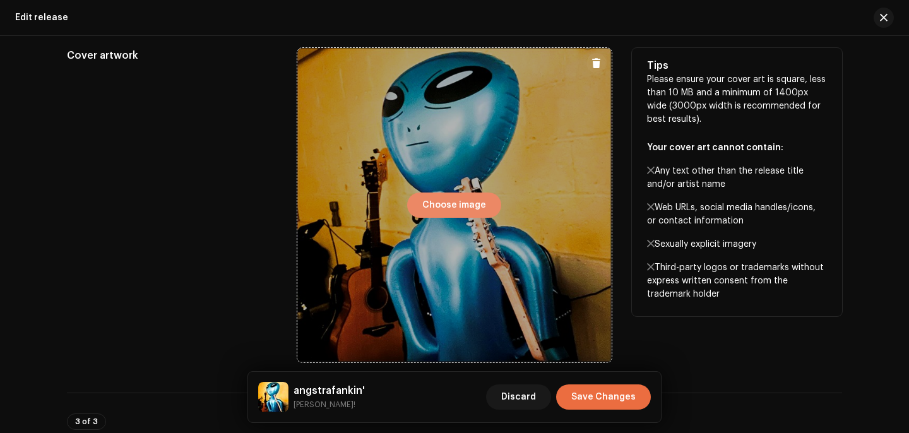
click at [475, 197] on span "Choose image" at bounding box center [454, 205] width 64 height 25
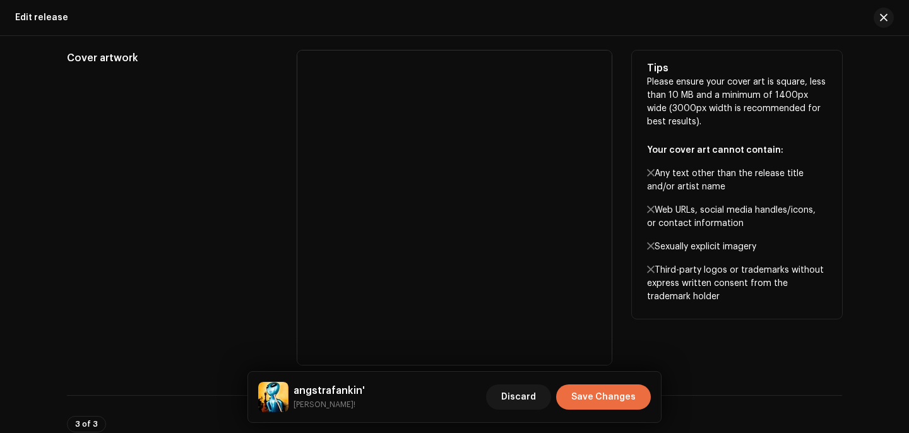
scroll to position [333, 0]
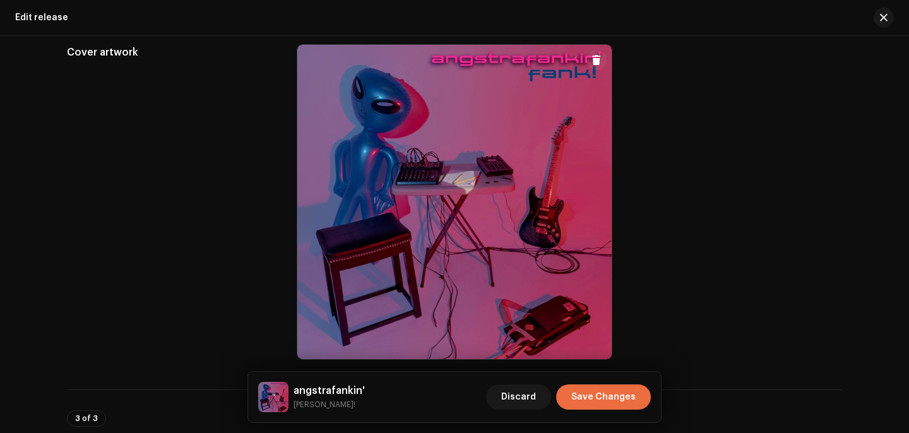
click at [598, 60] on span at bounding box center [596, 60] width 9 height 10
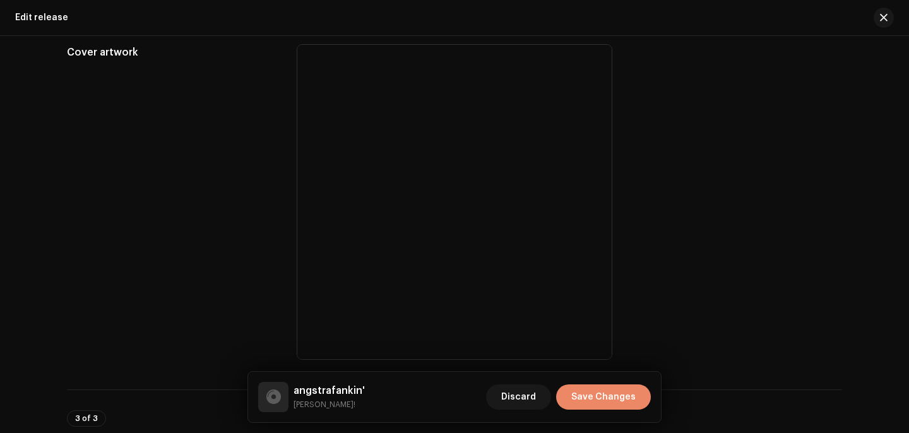
click at [608, 392] on span "Save Changes" at bounding box center [603, 397] width 64 height 25
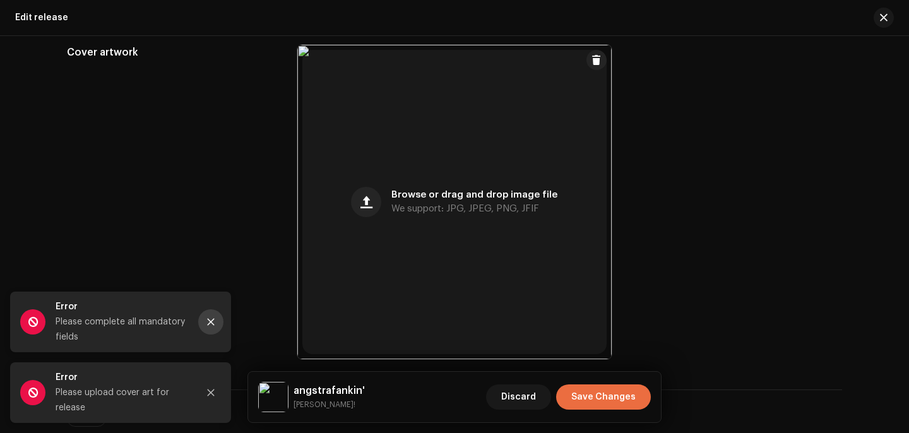
click at [215, 326] on button "Close" at bounding box center [210, 321] width 25 height 25
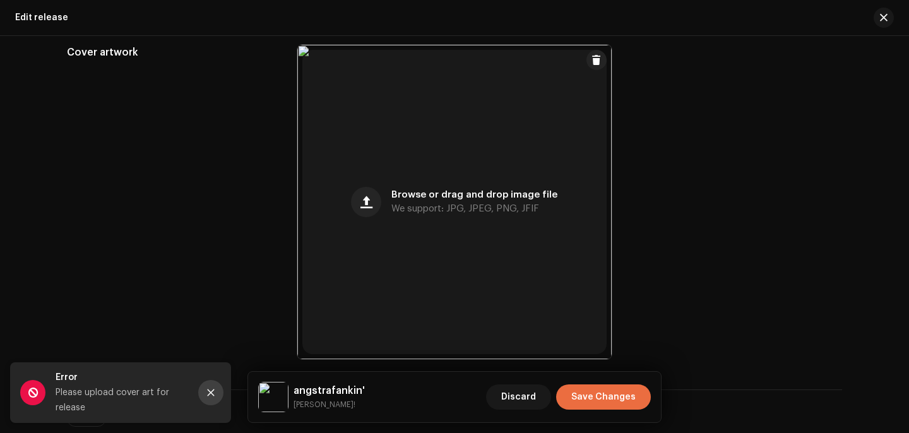
click at [213, 398] on button "Close" at bounding box center [210, 392] width 25 height 25
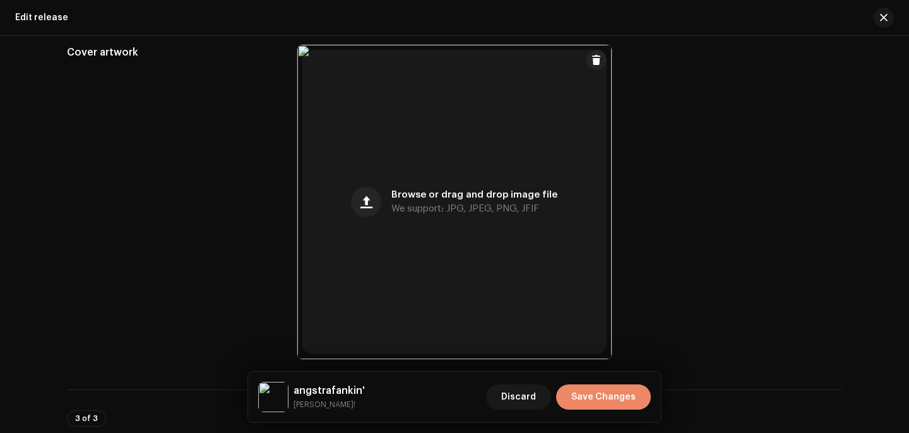
click at [604, 397] on span "Save Changes" at bounding box center [603, 397] width 64 height 25
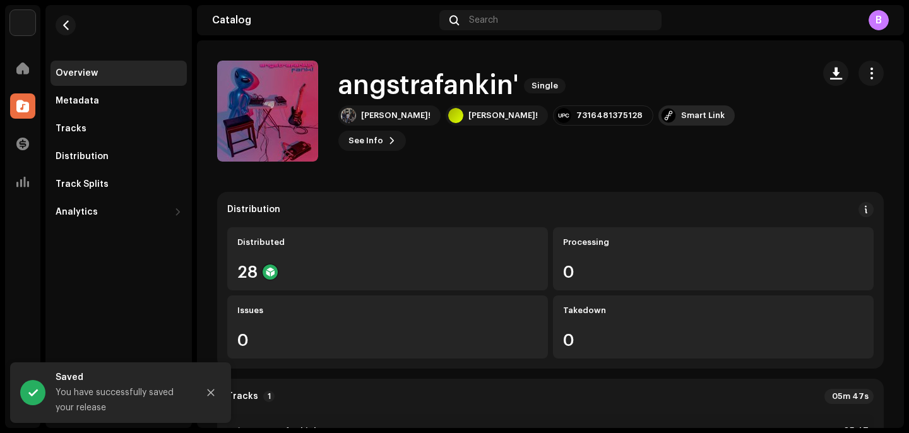
click at [661, 123] on div at bounding box center [668, 115] width 15 height 15
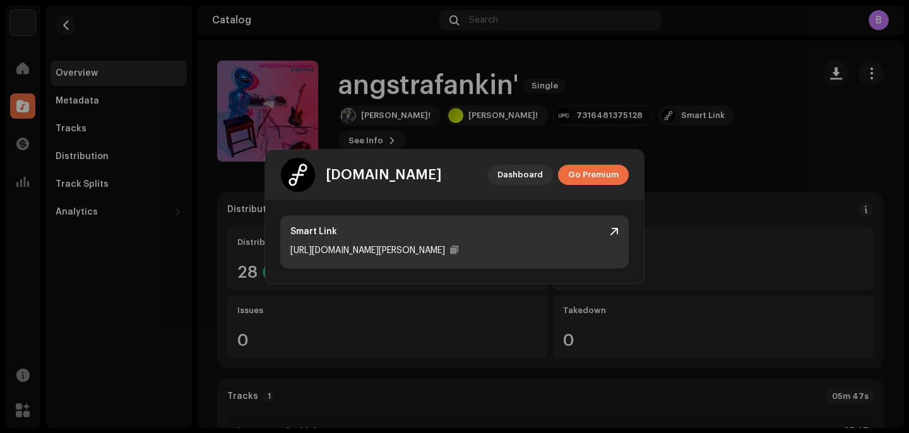
click at [398, 250] on div "https://ffm.to/fank-angstrafankin" at bounding box center [367, 250] width 155 height 15
click at [431, 244] on div "https://ffm.to/fank-angstrafankin" at bounding box center [454, 250] width 328 height 15
click at [410, 258] on div "https://ffm.to/fank-angstrafankin" at bounding box center [367, 250] width 155 height 15
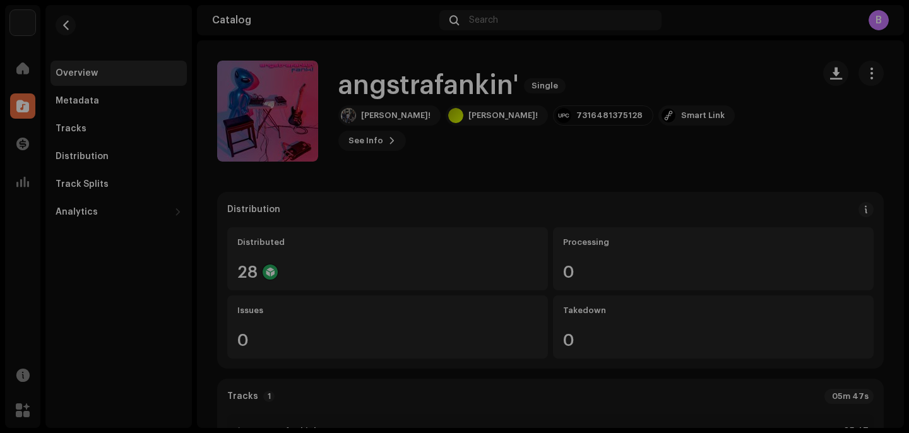
click at [623, 85] on div "feature.fm Dashboard Go Premium Smart Link https://ffm.to/fank-angstrafankin" at bounding box center [454, 216] width 909 height 433
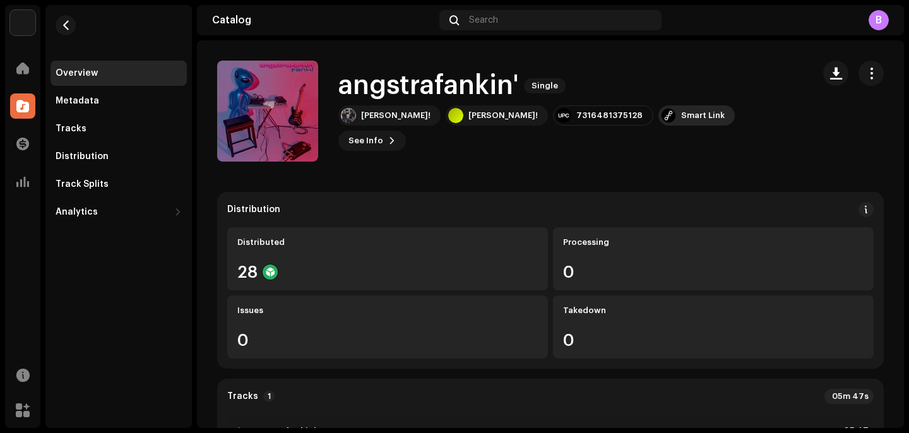
click at [681, 121] on div "Smart Link" at bounding box center [703, 116] width 44 height 10
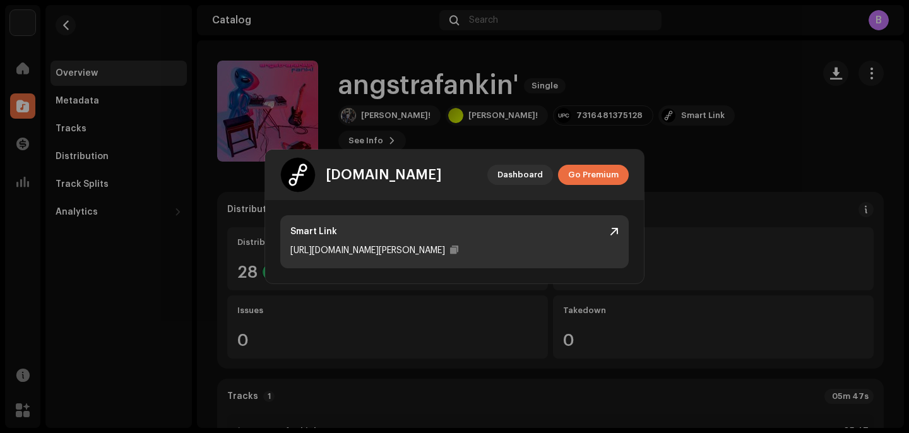
click at [424, 244] on div "https://ffm.to/fank-angstrafankin" at bounding box center [454, 250] width 328 height 15
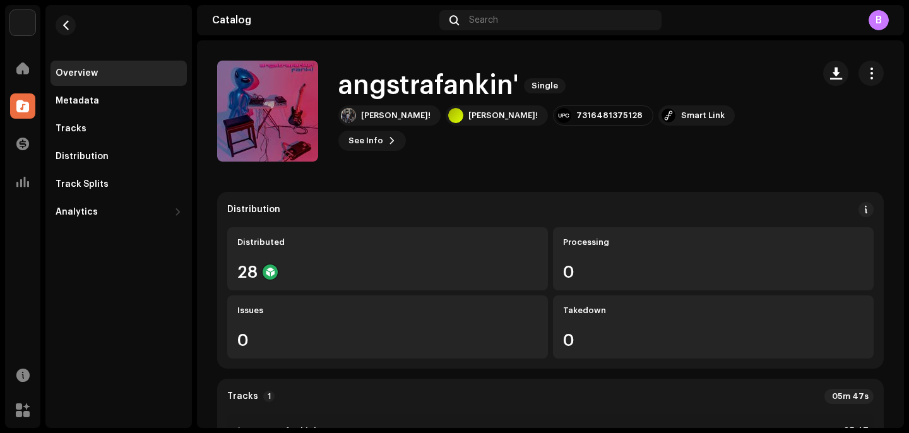
click at [379, 107] on div "feature.fm Dashboard Go Premium Smart Link https://ffm.to/fank-angstrafankin" at bounding box center [454, 216] width 909 height 433
click at [868, 68] on span "button" at bounding box center [872, 73] width 12 height 10
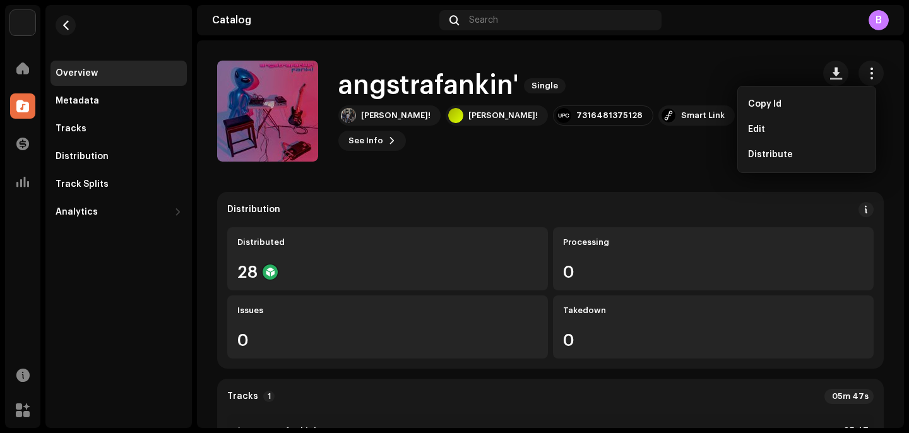
click at [689, 67] on div "angstrafankin' Single Fank! Fank! 7316481375128 Smart Link See Info" at bounding box center [510, 111] width 586 height 101
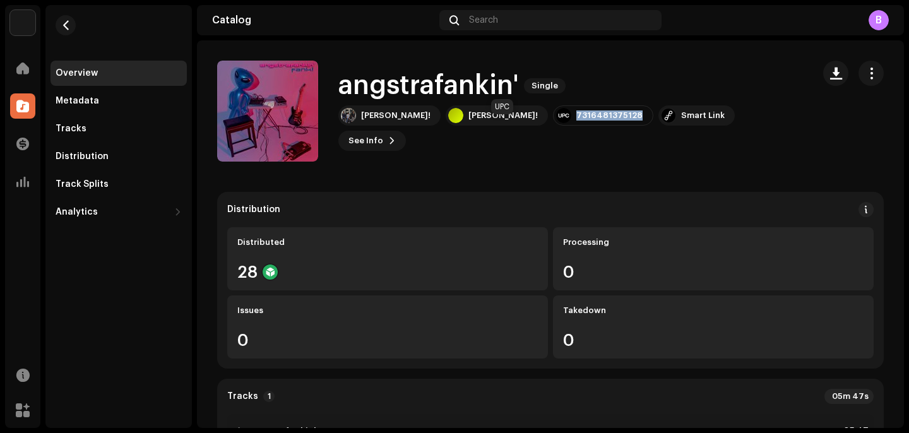
drag, startPoint x: 477, startPoint y: 125, endPoint x: 541, endPoint y: 127, distance: 63.2
click at [553, 126] on div "7316481375128" at bounding box center [603, 115] width 100 height 20
click at [499, 157] on div "angstrafankin' Single Fank! Fank! 7316481375128 Smart Link See Info" at bounding box center [510, 111] width 586 height 101
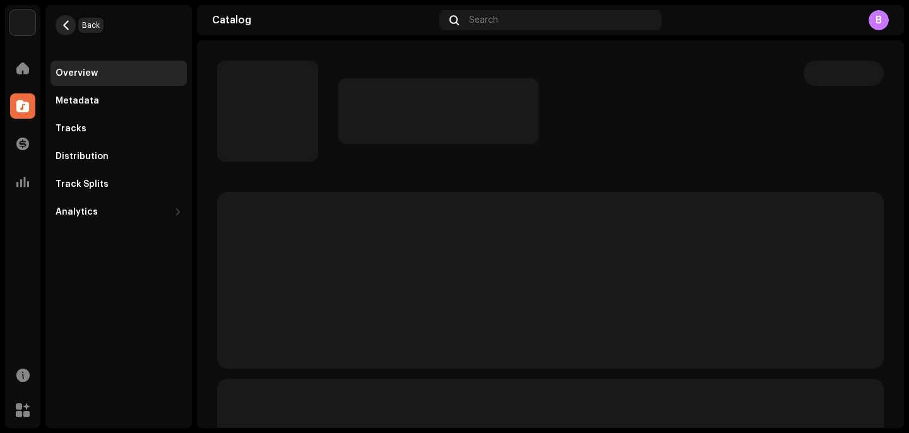
click at [66, 29] on span "button" at bounding box center [65, 25] width 9 height 10
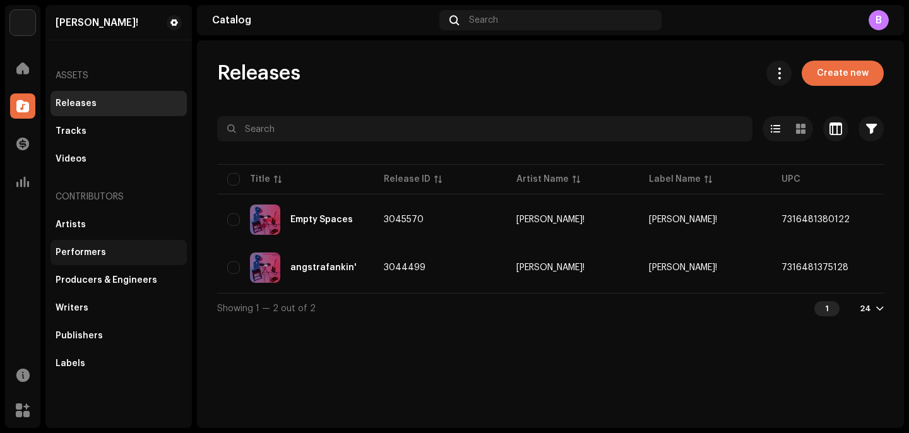
click at [83, 247] on div "Performers" at bounding box center [119, 252] width 136 height 25
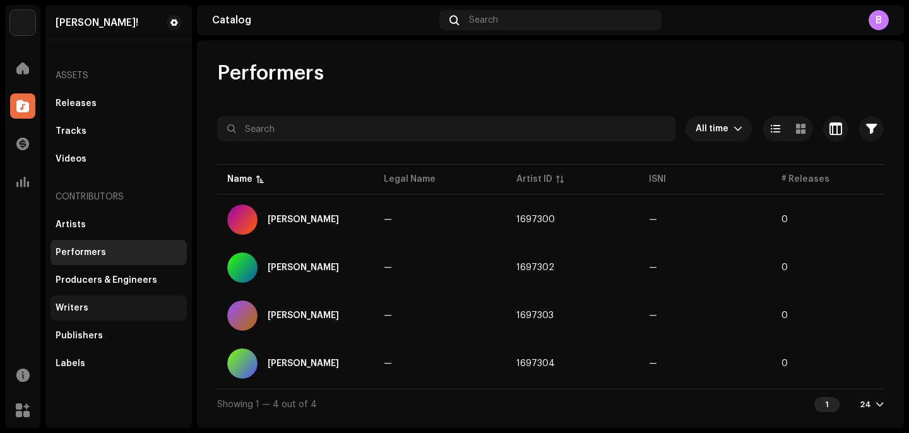
click at [156, 320] on div "Artists Performers Producers & Engineers Writers Publishers Labels" at bounding box center [119, 294] width 136 height 164
click at [156, 317] on div "Writers" at bounding box center [119, 308] width 136 height 25
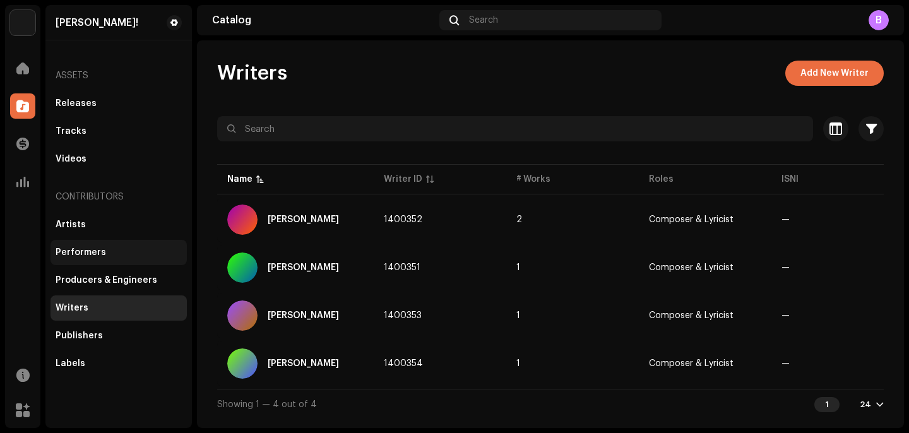
click at [105, 243] on div "Performers" at bounding box center [119, 252] width 136 height 25
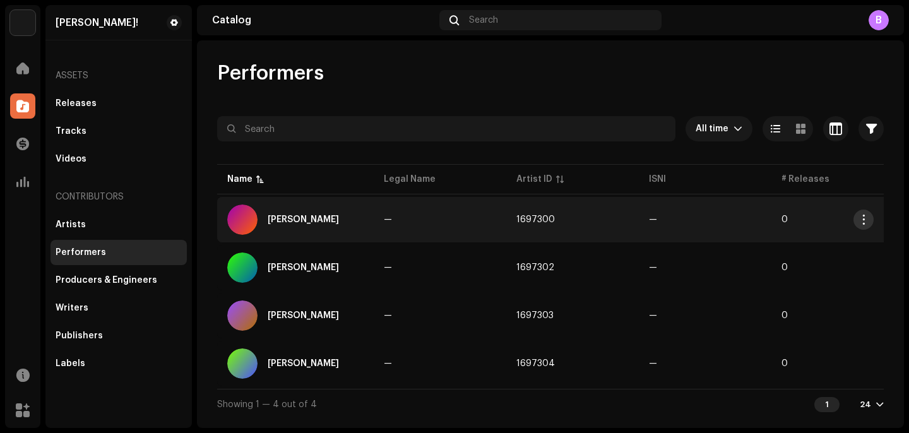
click at [872, 222] on button "button" at bounding box center [864, 220] width 20 height 20
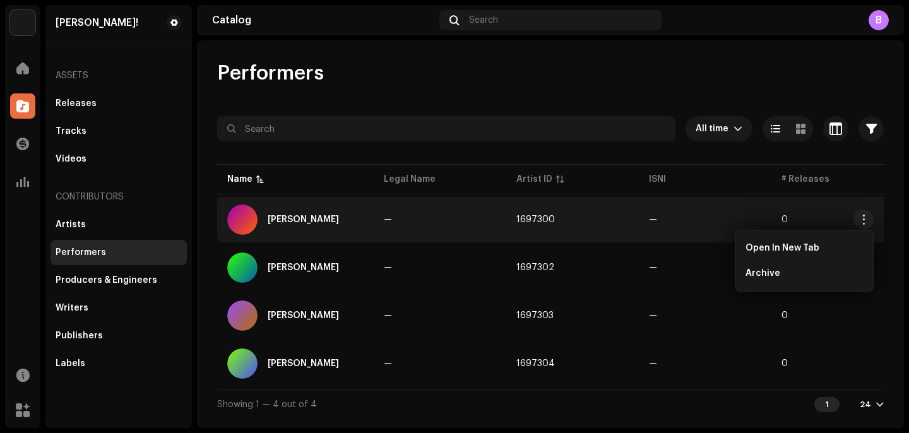
click at [746, 203] on td "—" at bounding box center [705, 219] width 133 height 45
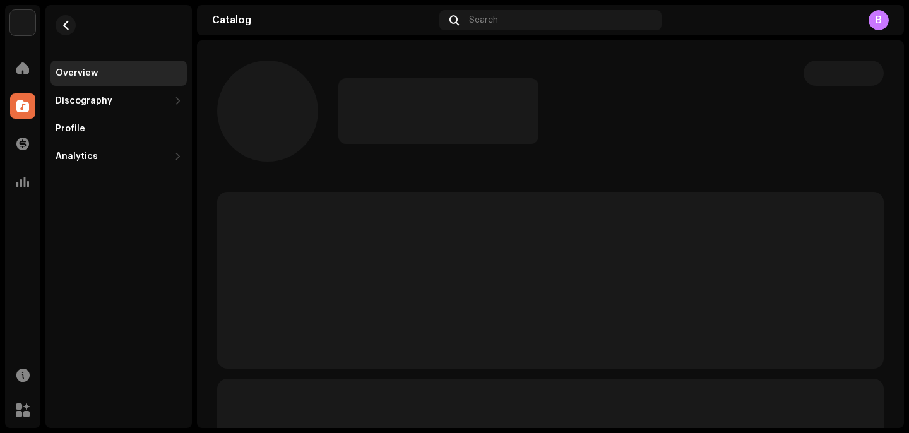
click at [85, 30] on div "Overview Discography Releases Tracks Profile Analytics Consumption Engagement R…" at bounding box center [118, 87] width 146 height 164
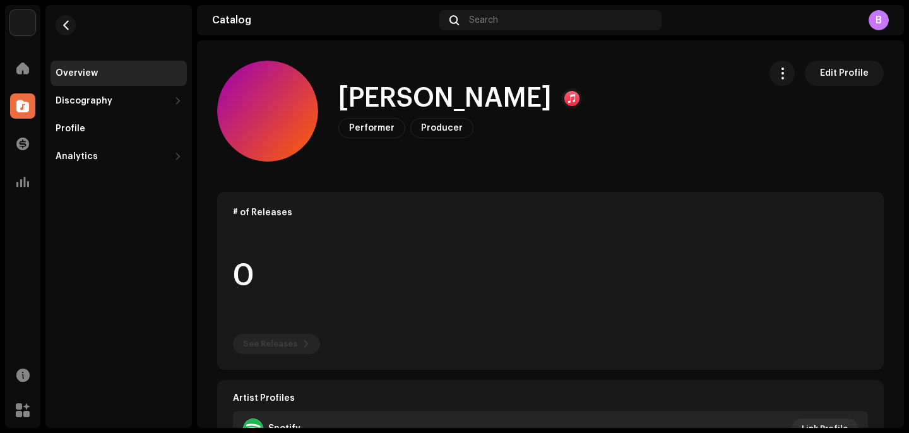
click at [75, 28] on re-m-nav-back at bounding box center [66, 33] width 30 height 56
click at [822, 73] on span "Edit Profile" at bounding box center [844, 73] width 49 height 25
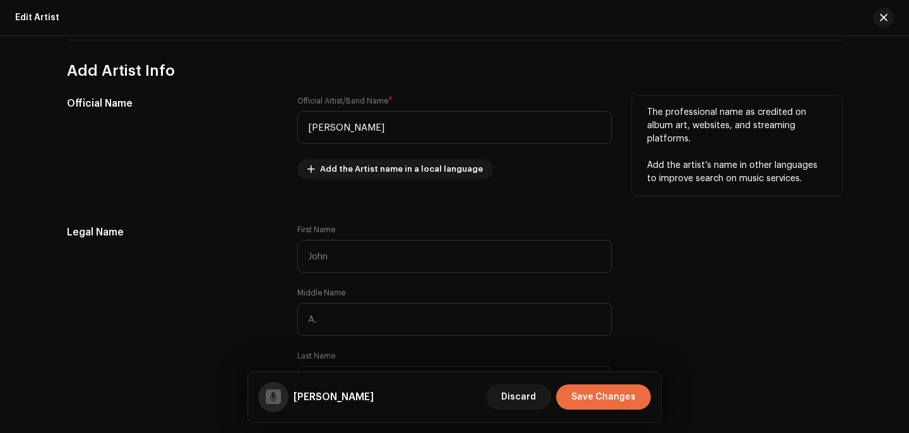
scroll to position [256, 0]
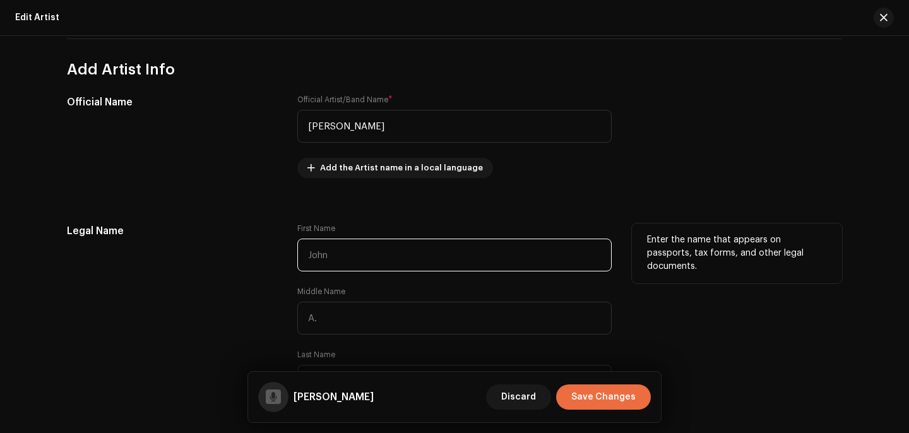
click at [520, 259] on input "text" at bounding box center [454, 255] width 314 height 33
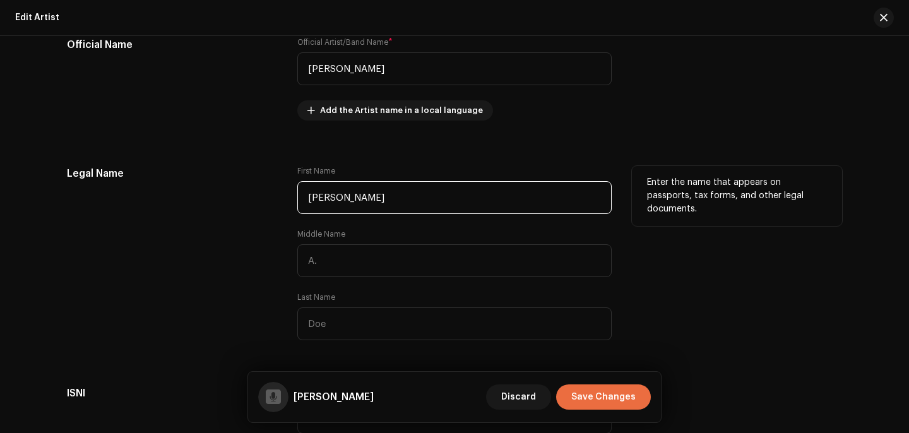
scroll to position [318, 0]
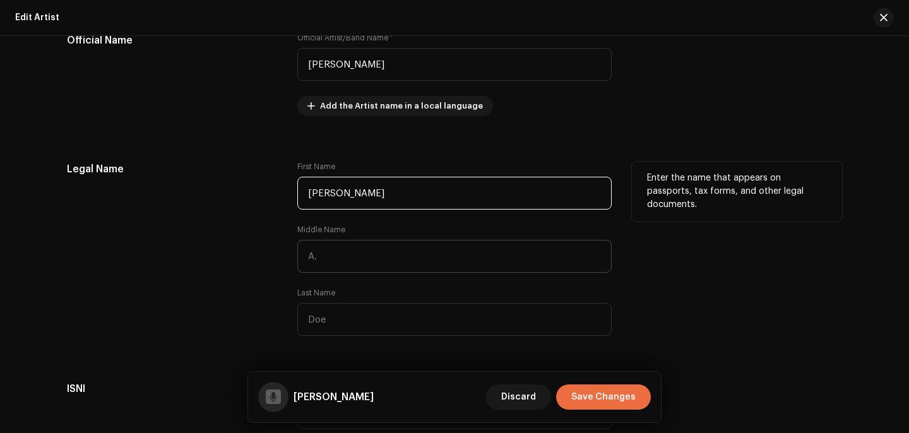
type input "[PERSON_NAME]"
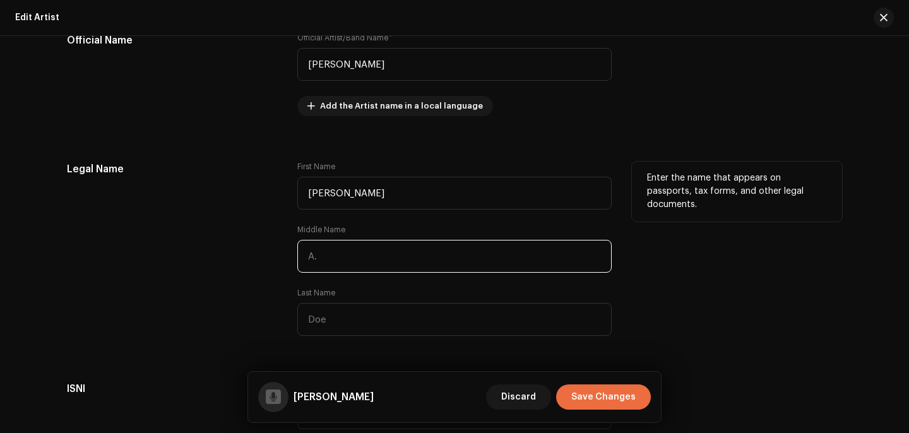
click at [343, 260] on input "text" at bounding box center [454, 256] width 314 height 33
type input "R."
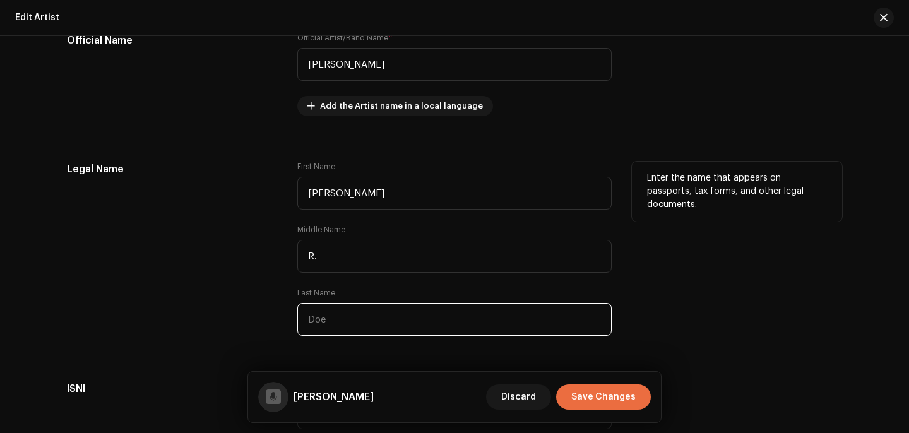
click at [340, 316] on input "text" at bounding box center [454, 319] width 314 height 33
type input "D"
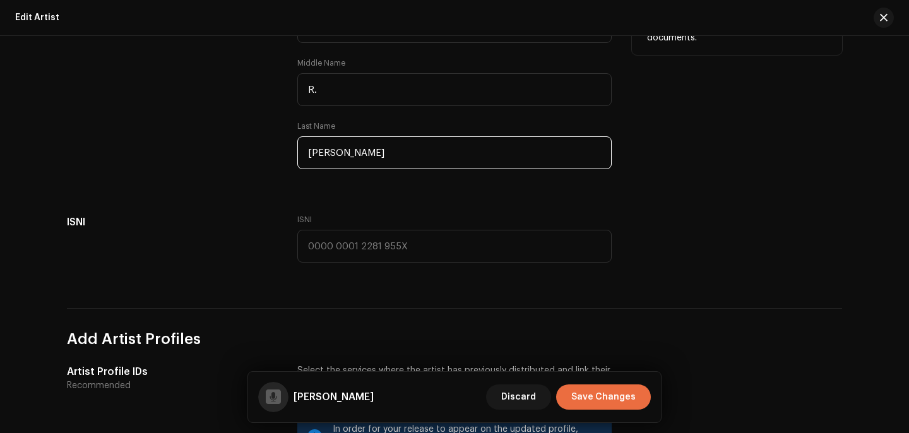
scroll to position [507, 0]
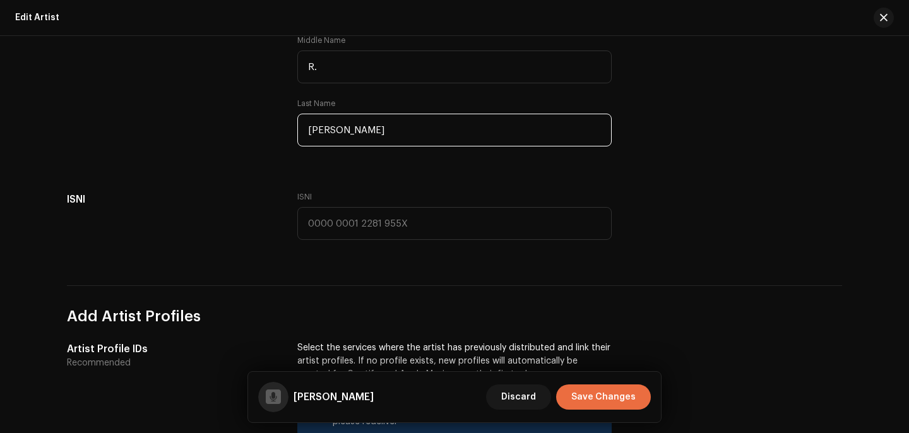
type input "[PERSON_NAME]"
click at [347, 186] on div "Add Profile Picture Artist Profile Picture We support PNG, JFIF, JPEG, or JPG i…" at bounding box center [454, 288] width 775 height 1327
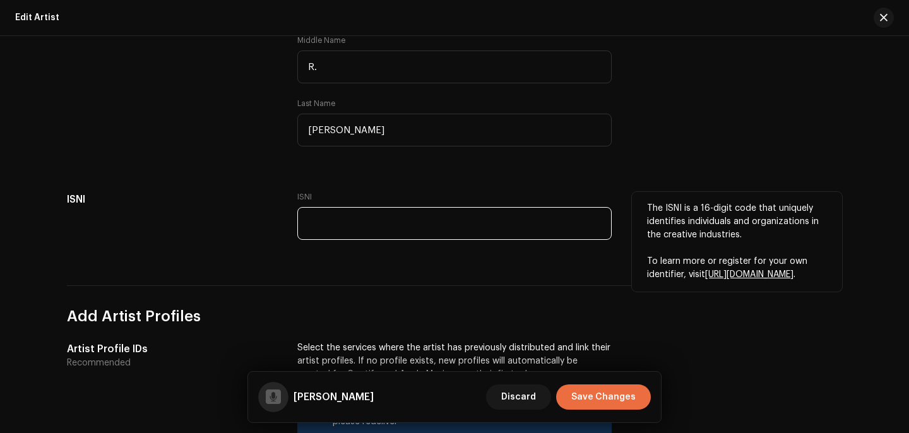
click at [357, 225] on input "text" at bounding box center [454, 223] width 314 height 33
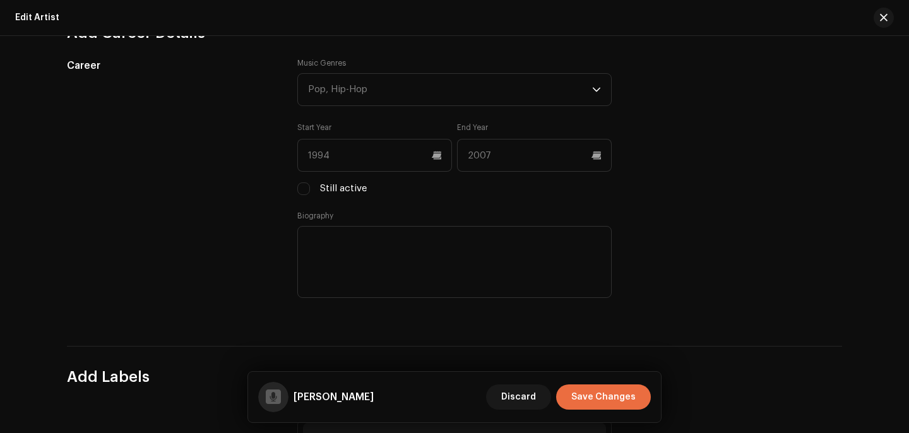
scroll to position [1140, 0]
click at [358, 87] on div "Pop, Hip-Hop" at bounding box center [450, 92] width 284 height 32
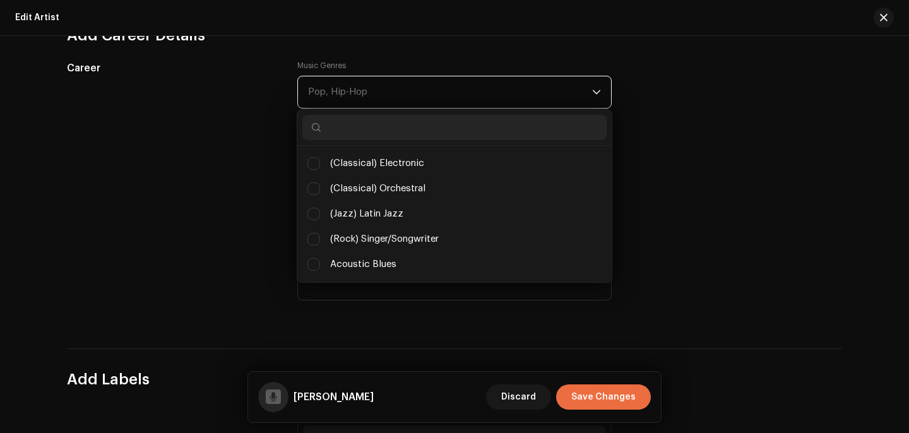
scroll to position [6, 46]
click at [349, 143] on div at bounding box center [454, 128] width 314 height 36
click at [349, 121] on input "text" at bounding box center [454, 127] width 304 height 25
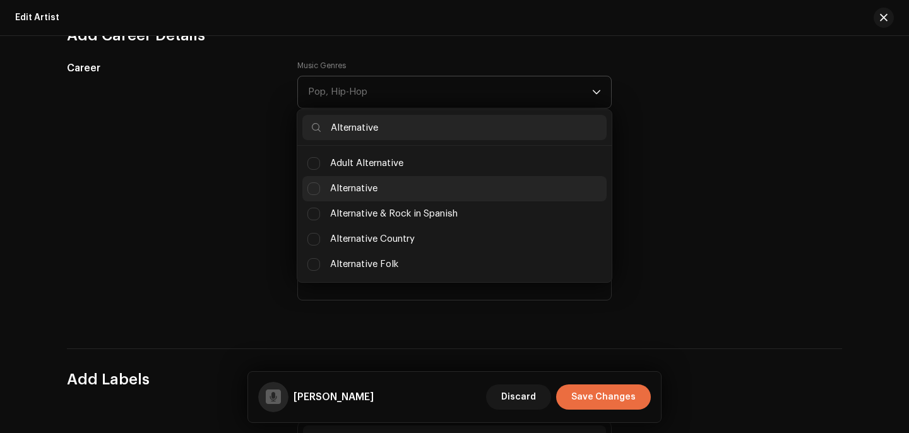
type input "Alternative"
click at [335, 193] on span "Alternative" at bounding box center [353, 189] width 47 height 14
checkbox input "true"
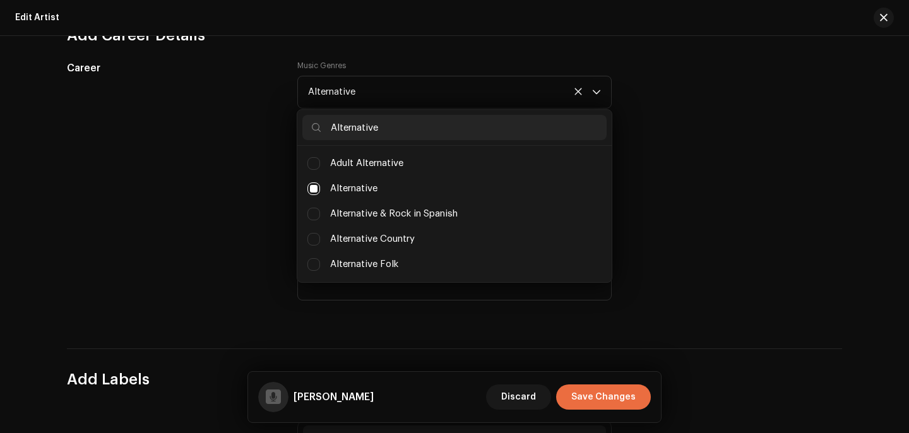
click at [251, 180] on div "Career" at bounding box center [172, 190] width 210 height 258
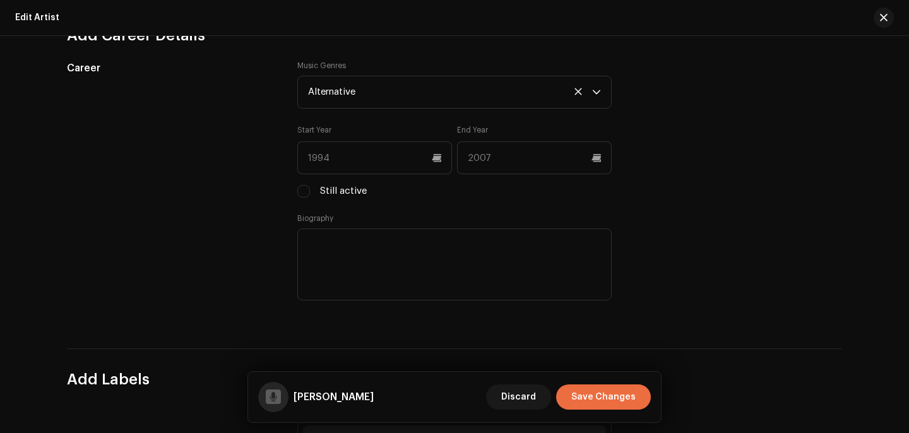
click at [335, 189] on label "Still active" at bounding box center [343, 191] width 47 height 14
click at [310, 189] on input "Still active" at bounding box center [303, 191] width 13 height 13
checkbox input "true"
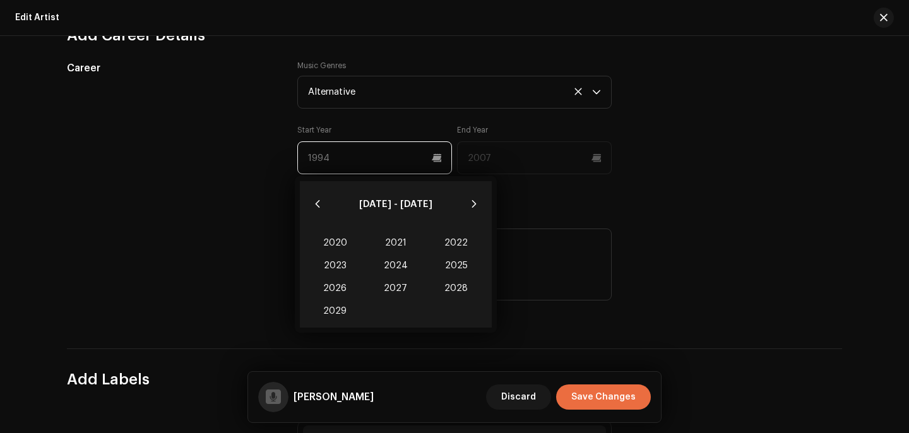
click at [334, 162] on input "text" at bounding box center [374, 157] width 155 height 33
click at [438, 261] on span "2025" at bounding box center [456, 265] width 61 height 23
type input "2025"
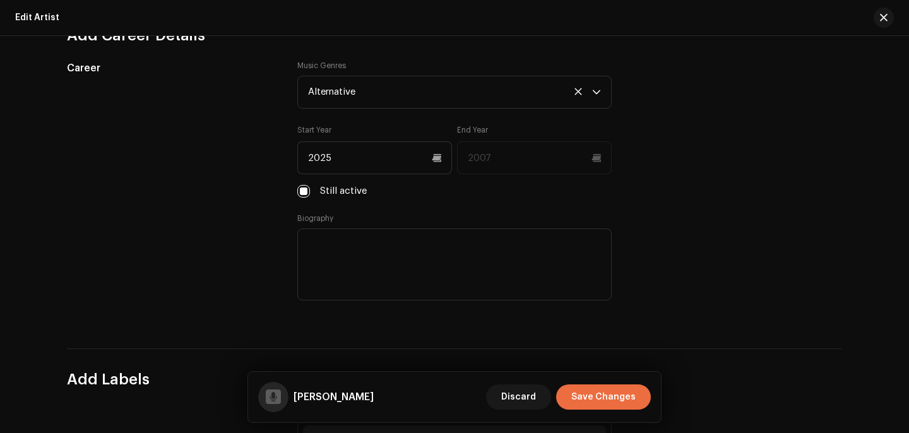
click at [205, 222] on div "Career" at bounding box center [172, 190] width 210 height 258
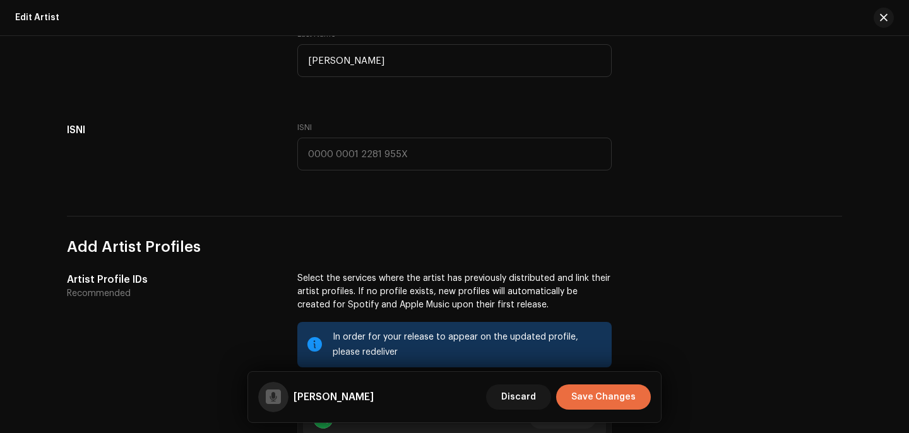
scroll to position [554, 0]
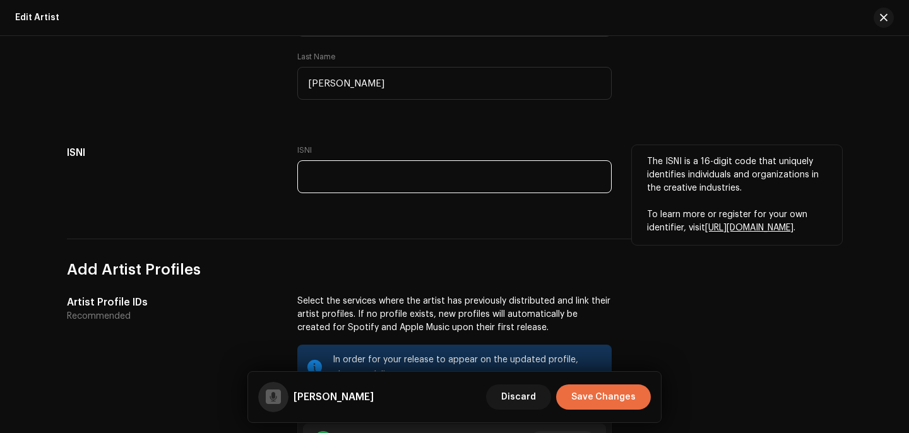
click at [386, 171] on input "text" at bounding box center [454, 176] width 314 height 33
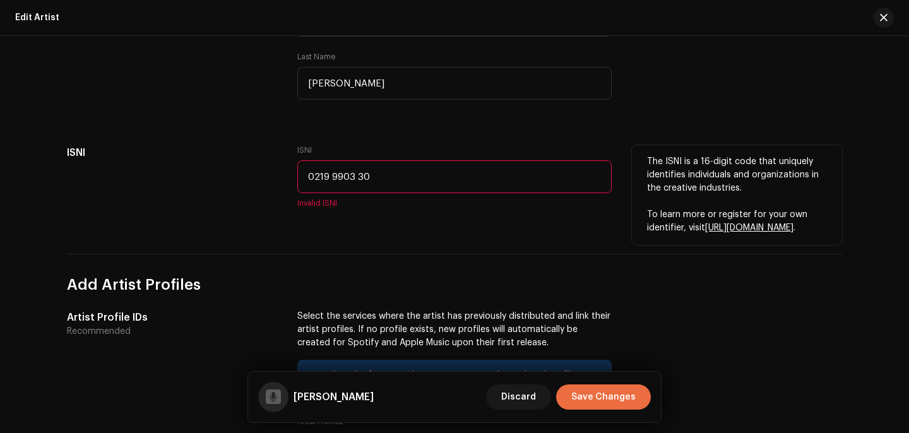
type input "0219 9903 300"
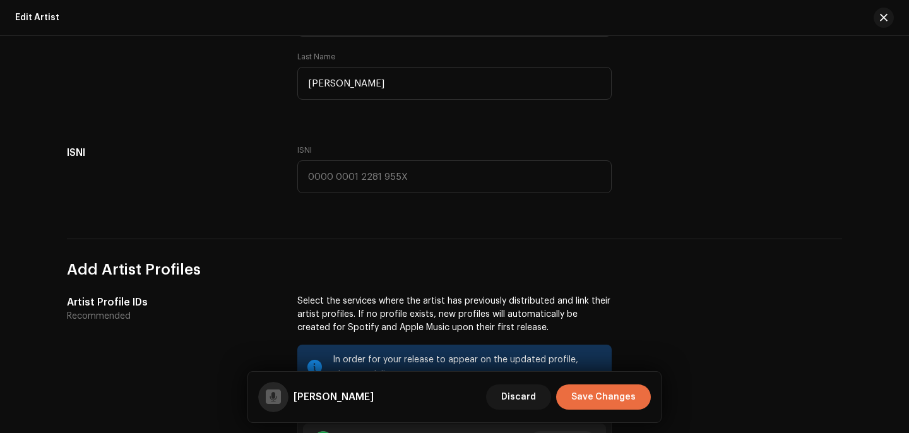
click at [334, 232] on div "Add Profile Picture Artist Profile Picture We support PNG, JFIF, JPEG, or JPG i…" at bounding box center [454, 241] width 775 height 1327
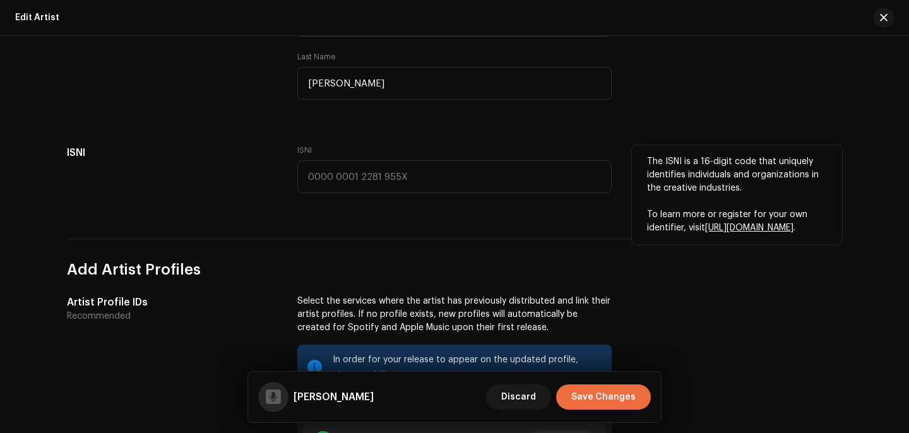
click at [225, 189] on div "ISNI" at bounding box center [172, 176] width 210 height 63
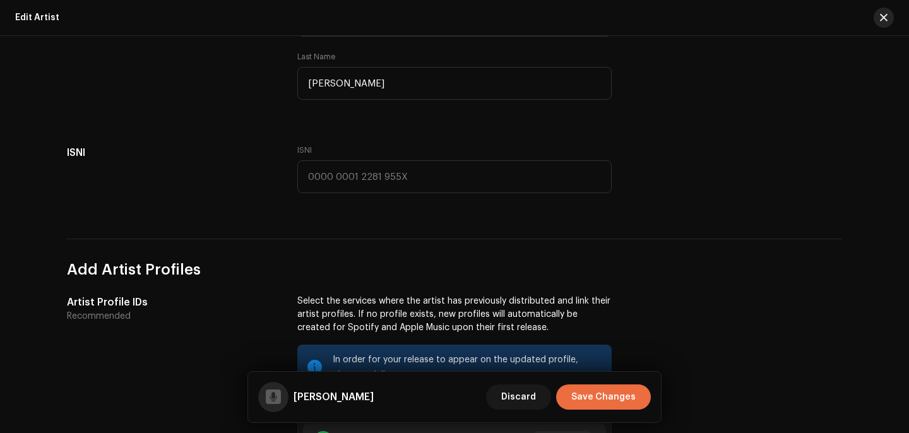
click at [886, 25] on button "button" at bounding box center [884, 18] width 20 height 20
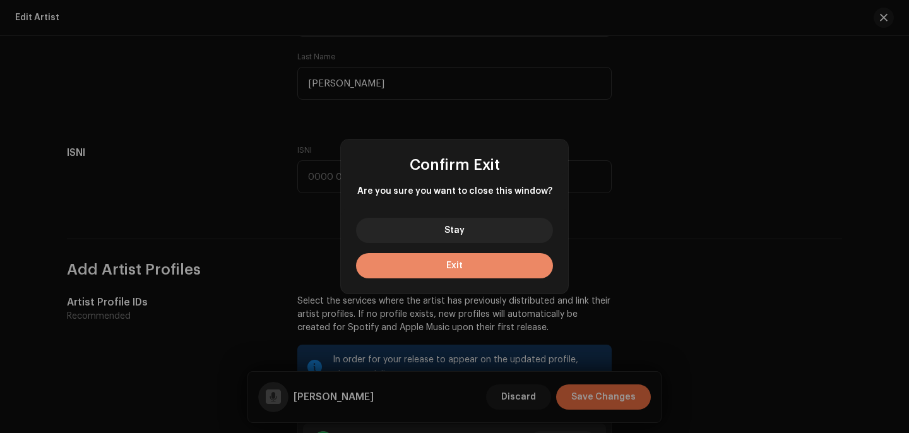
click at [528, 266] on button "Exit" at bounding box center [454, 265] width 197 height 25
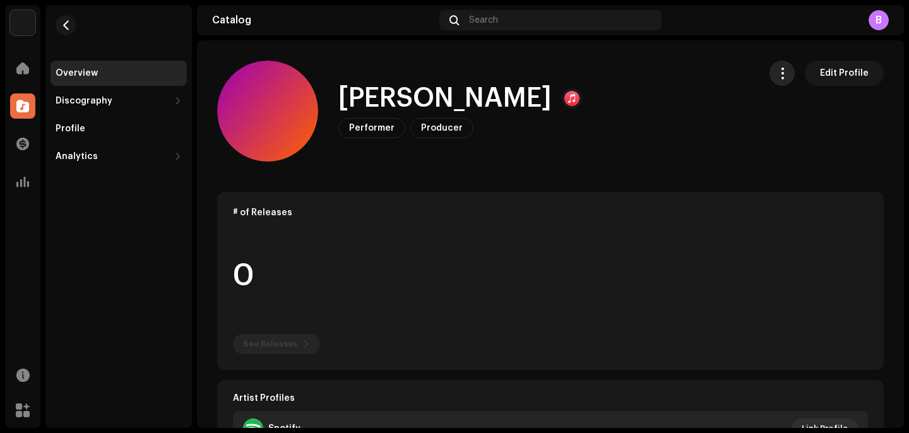
click at [783, 70] on span "button" at bounding box center [783, 73] width 12 height 10
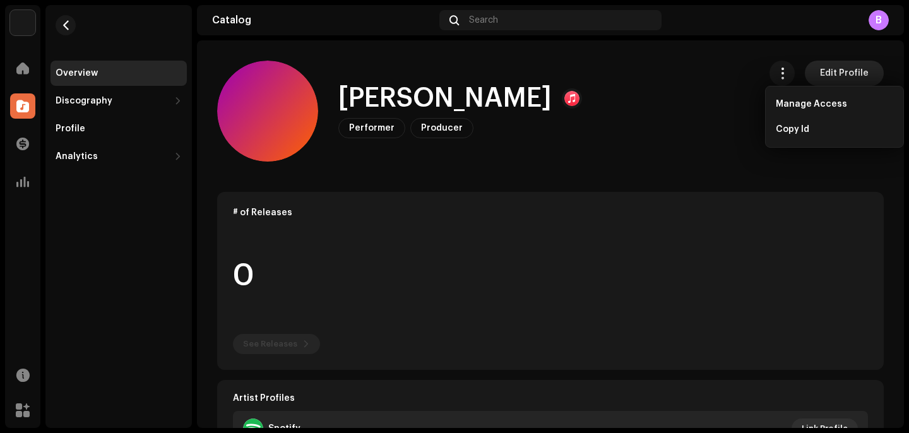
click at [820, 71] on span "Edit Profile" at bounding box center [844, 73] width 49 height 25
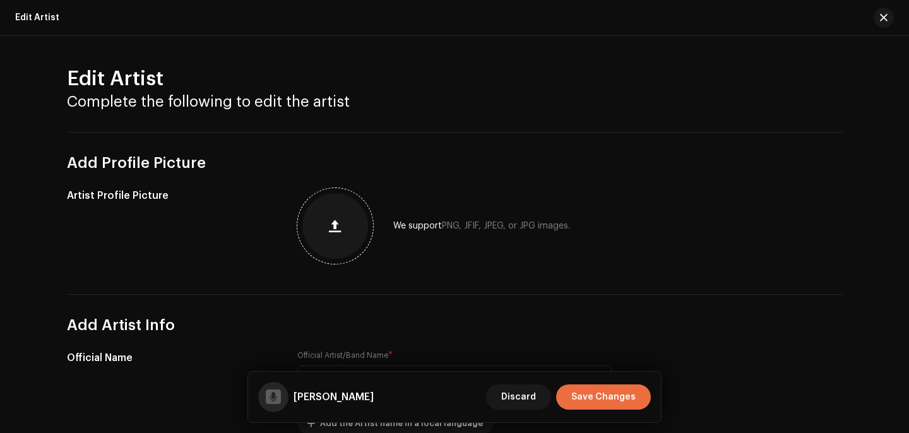
click at [342, 225] on button "button" at bounding box center [335, 226] width 30 height 30
click at [876, 39] on div "Edit Artist Complete the following to edit the artist Add Profile Picture Artis…" at bounding box center [454, 234] width 909 height 397
click at [884, 21] on span "button" at bounding box center [884, 18] width 8 height 10
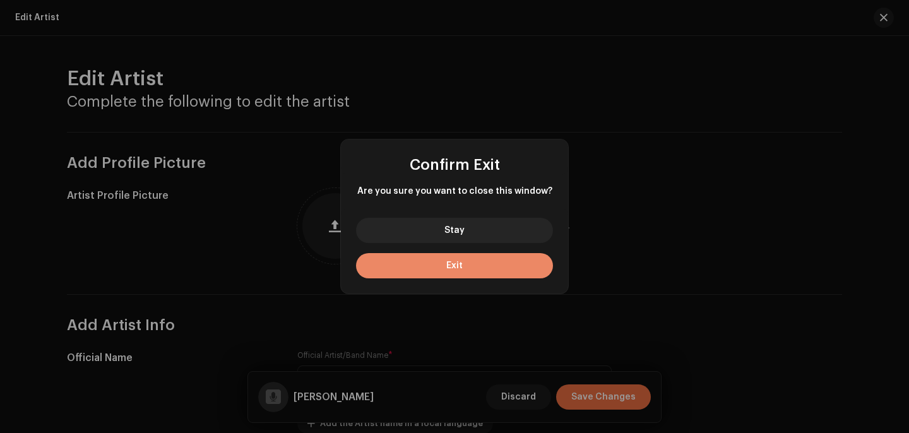
click at [510, 265] on button "Exit" at bounding box center [454, 265] width 197 height 25
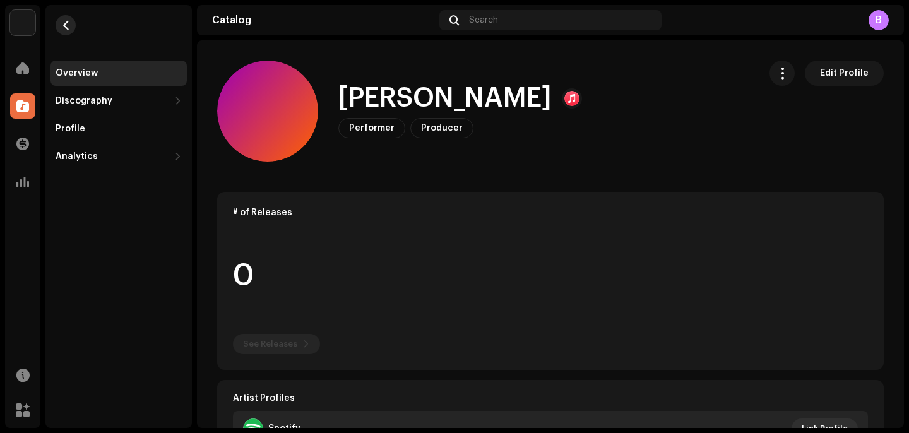
click at [61, 25] on span "button" at bounding box center [65, 25] width 9 height 10
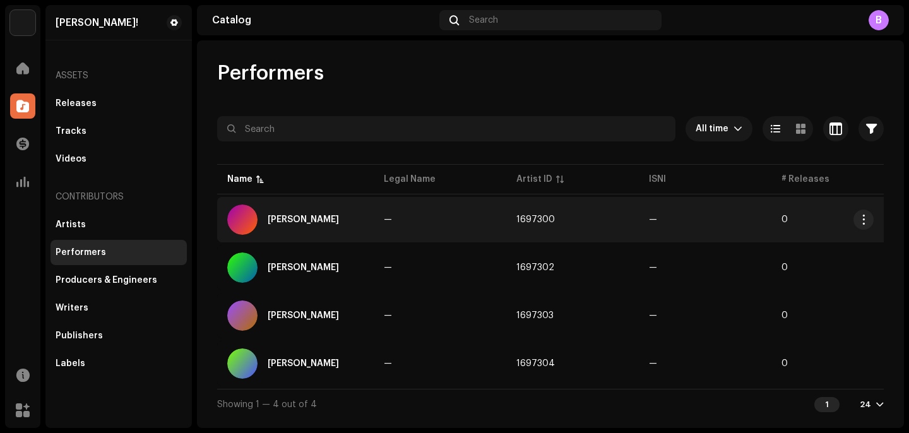
click at [422, 220] on td "—" at bounding box center [440, 219] width 133 height 45
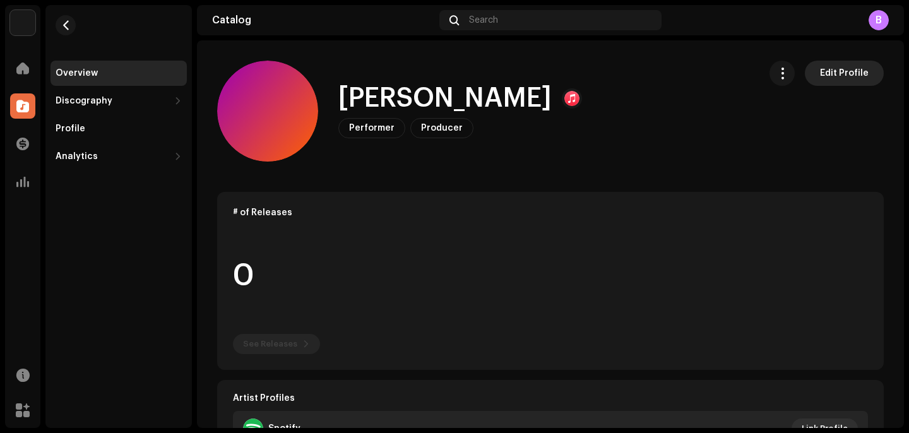
click at [836, 68] on span "Edit Profile" at bounding box center [844, 73] width 49 height 25
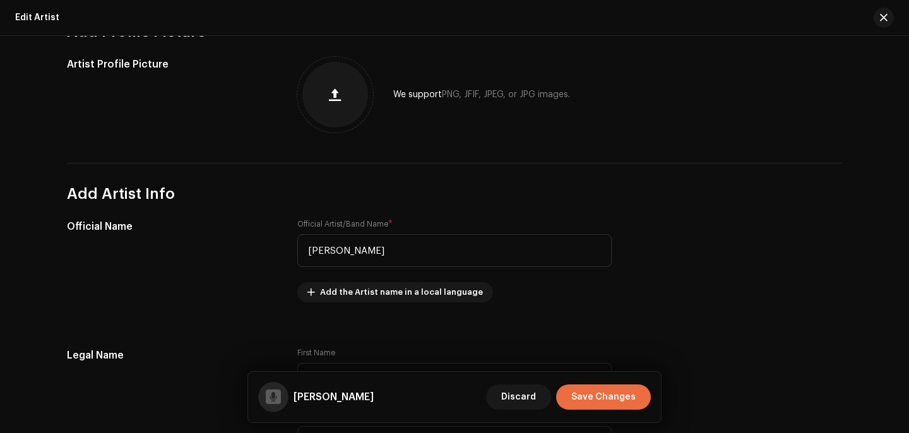
scroll to position [269, 0]
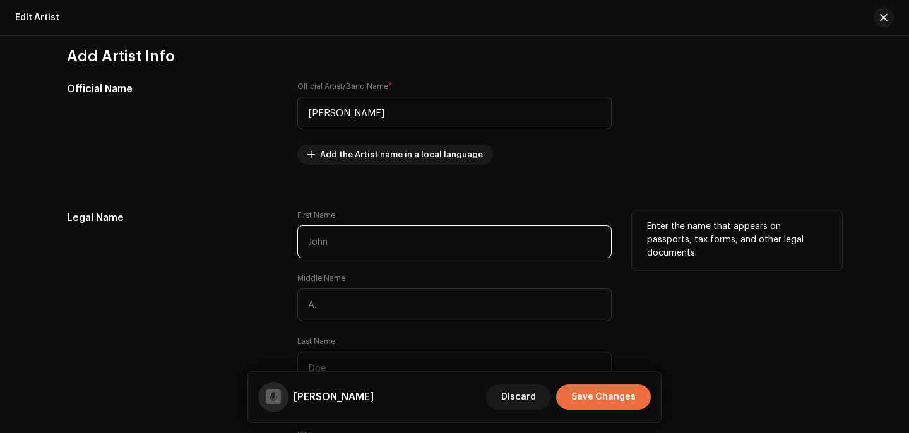
click at [368, 249] on input "text" at bounding box center [454, 241] width 314 height 33
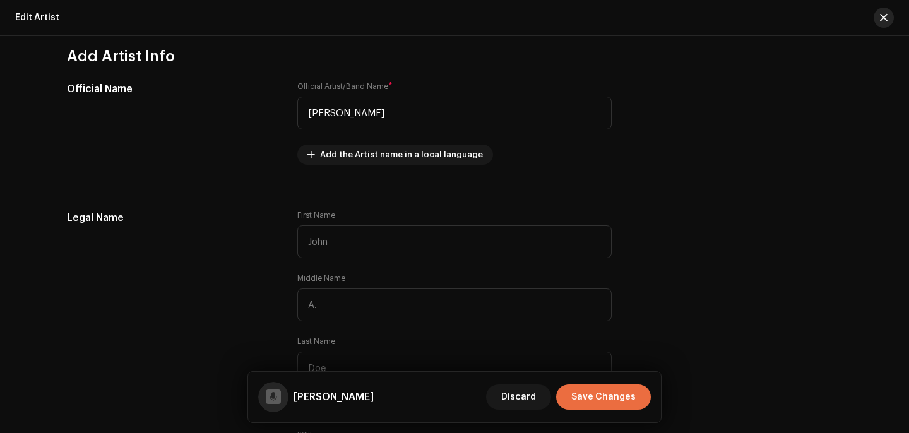
click at [885, 25] on button "button" at bounding box center [884, 18] width 20 height 20
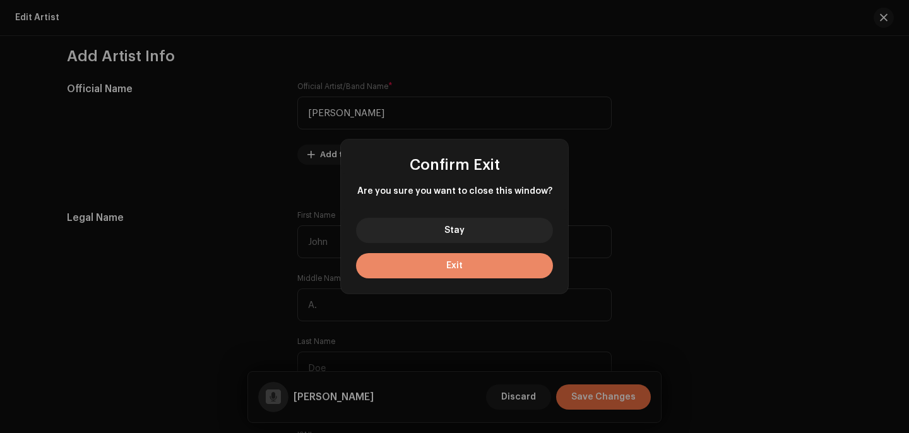
click at [451, 260] on button "Exit" at bounding box center [454, 265] width 197 height 25
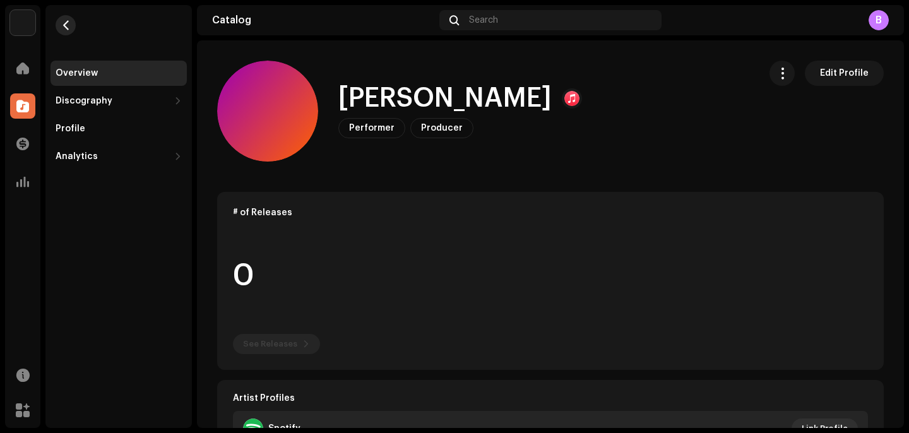
click at [72, 30] on button "button" at bounding box center [66, 25] width 20 height 20
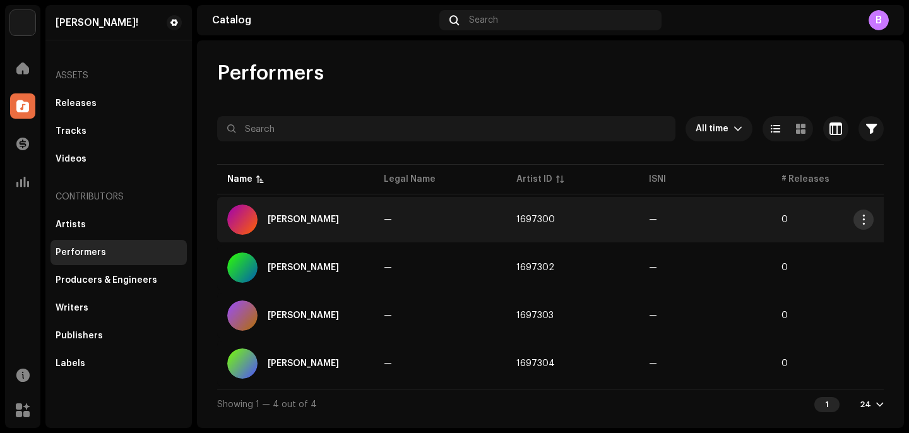
click at [867, 227] on button "button" at bounding box center [864, 220] width 20 height 20
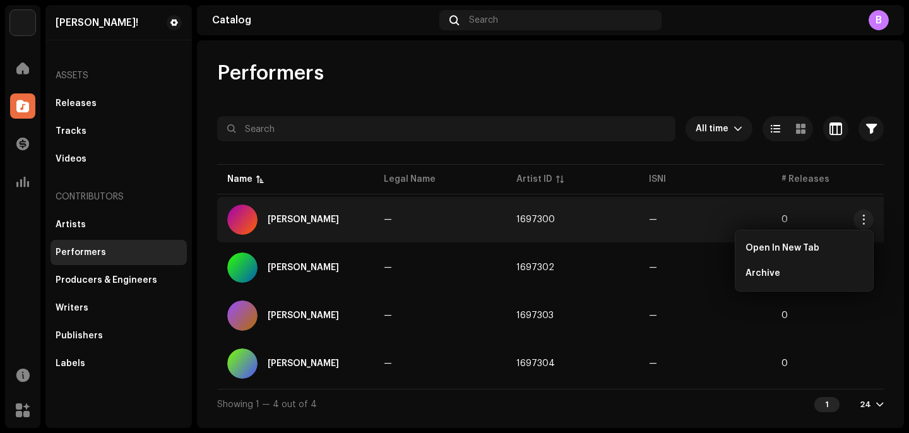
click at [755, 19] on div "B" at bounding box center [778, 20] width 222 height 20
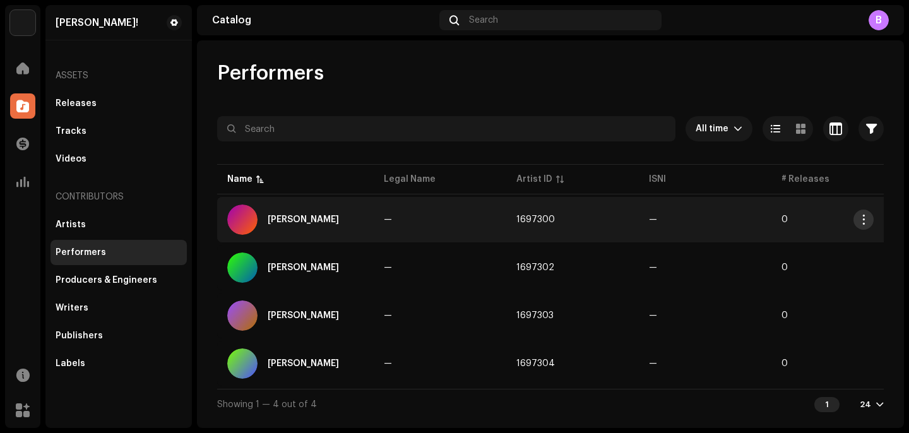
click at [855, 214] on button "button" at bounding box center [864, 220] width 20 height 20
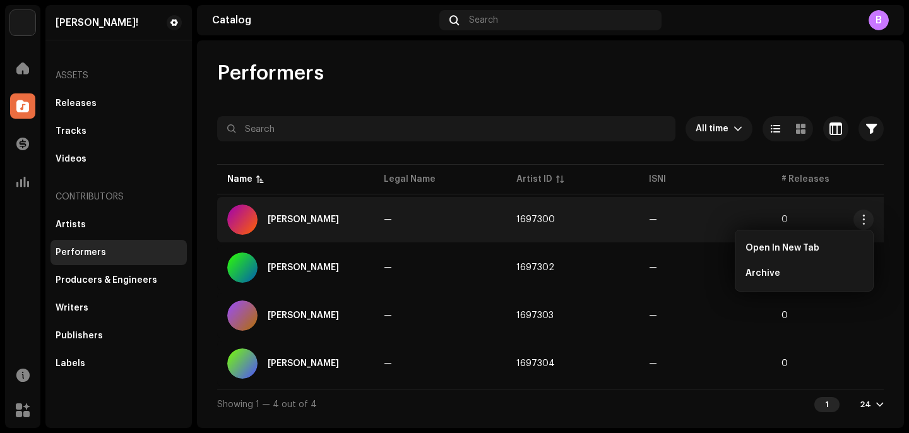
click at [547, 98] on div "Performers All time Selected 0 Select all Options Filters Archive status All Pe…" at bounding box center [550, 240] width 707 height 359
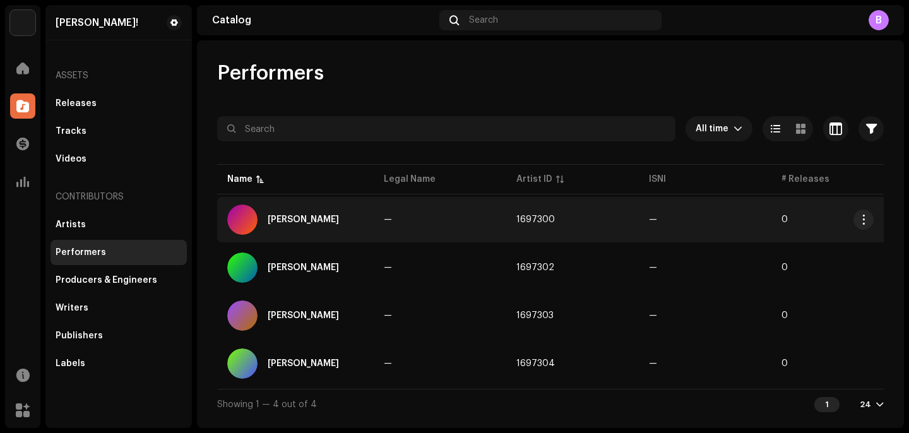
click at [330, 201] on td "[PERSON_NAME]" at bounding box center [295, 219] width 157 height 45
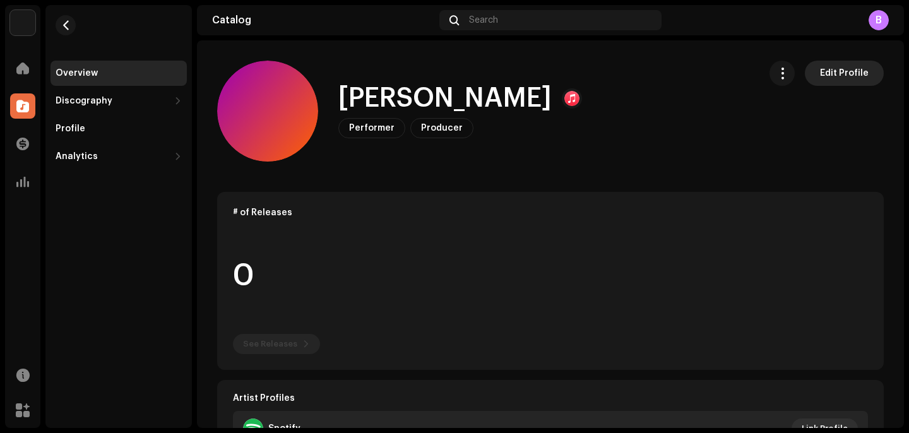
click at [847, 71] on span "Edit Profile" at bounding box center [844, 73] width 49 height 25
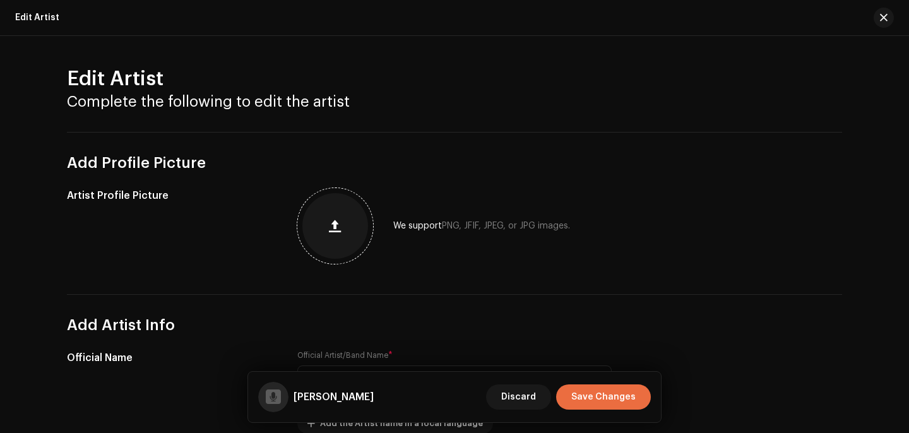
click at [335, 210] on div at bounding box center [335, 226] width 66 height 66
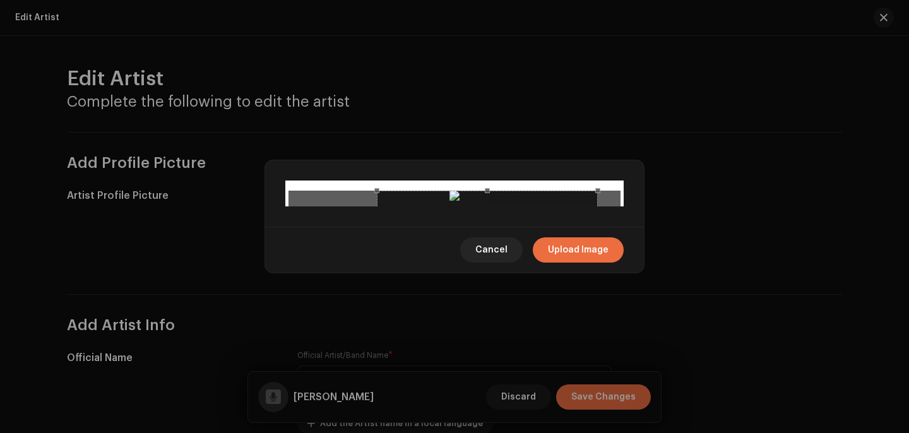
drag, startPoint x: 454, startPoint y: 163, endPoint x: 486, endPoint y: 158, distance: 32.6
click at [486, 191] on div at bounding box center [488, 302] width 222 height 222
drag, startPoint x: 377, startPoint y: 303, endPoint x: 416, endPoint y: 211, distance: 99.9
click at [416, 211] on div at bounding box center [504, 285] width 188 height 188
drag, startPoint x: 478, startPoint y: 199, endPoint x: 455, endPoint y: 198, distance: 22.7
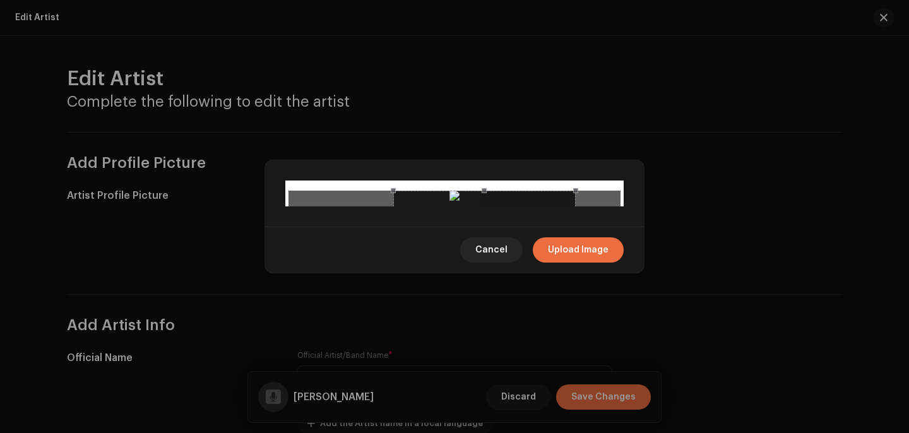
click at [455, 198] on div at bounding box center [484, 282] width 183 height 183
drag, startPoint x: 535, startPoint y: 235, endPoint x: 542, endPoint y: 235, distance: 6.9
click at [542, 235] on div at bounding box center [491, 282] width 183 height 183
click at [578, 263] on span "Upload Image" at bounding box center [578, 249] width 61 height 25
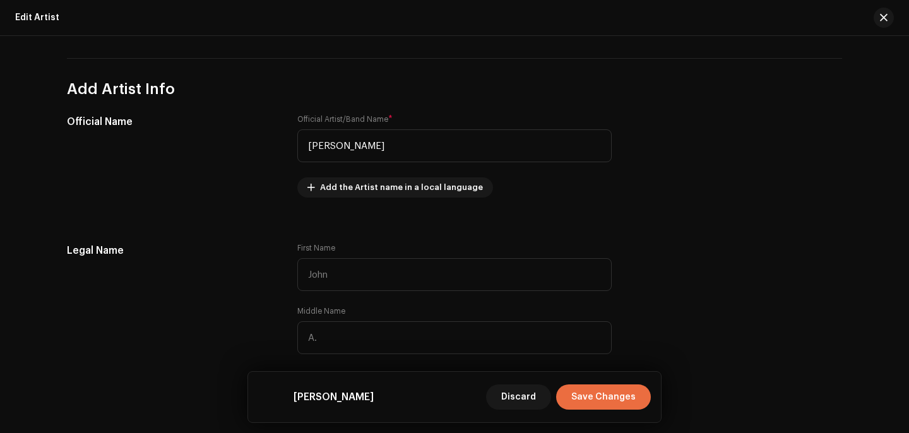
scroll to position [258, 0]
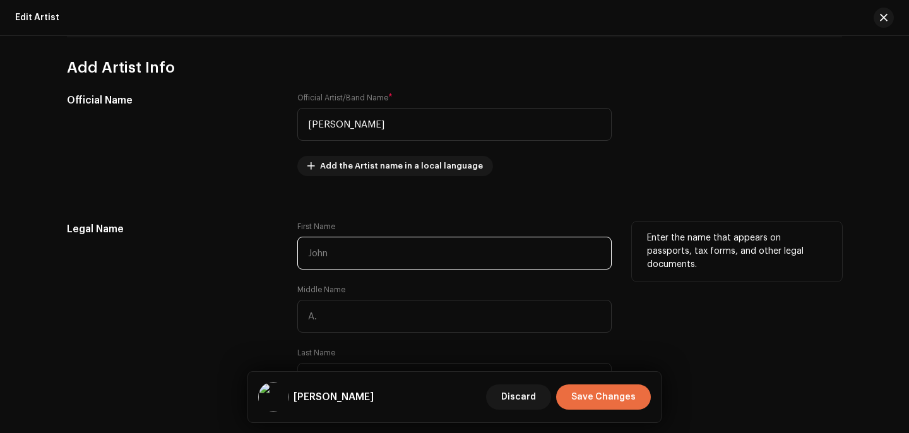
click at [403, 252] on input "text" at bounding box center [454, 253] width 314 height 33
type input "[PERSON_NAME]"
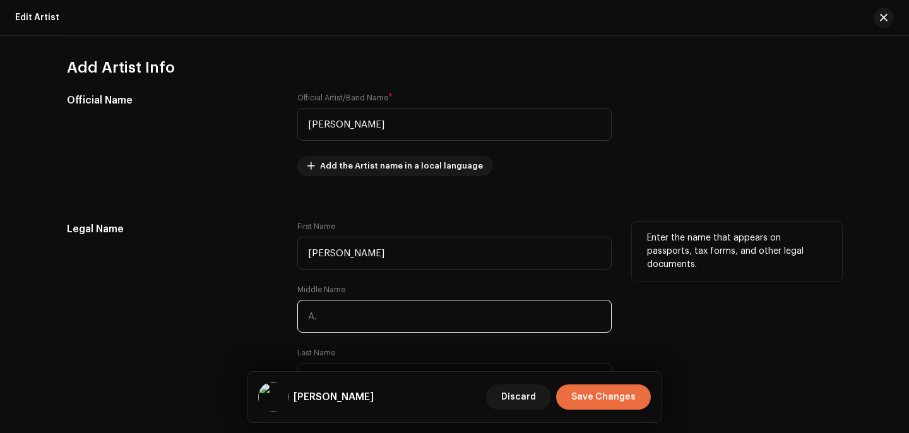
click at [380, 321] on input "text" at bounding box center [454, 316] width 314 height 33
type input "E"
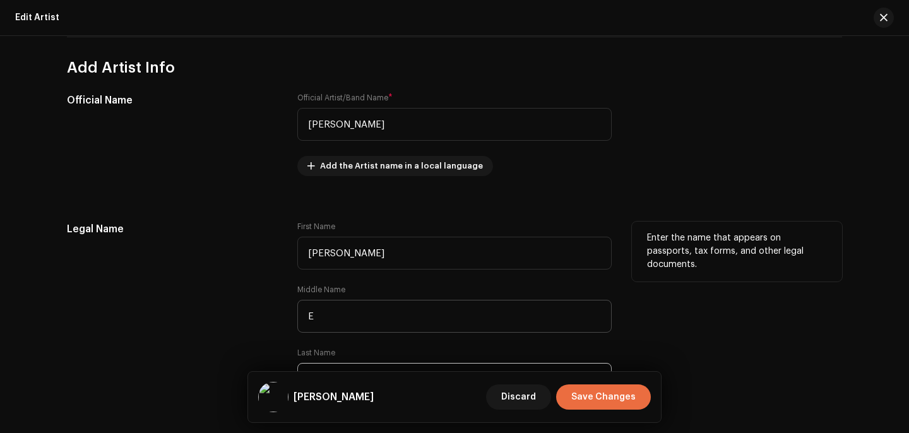
type input "R"
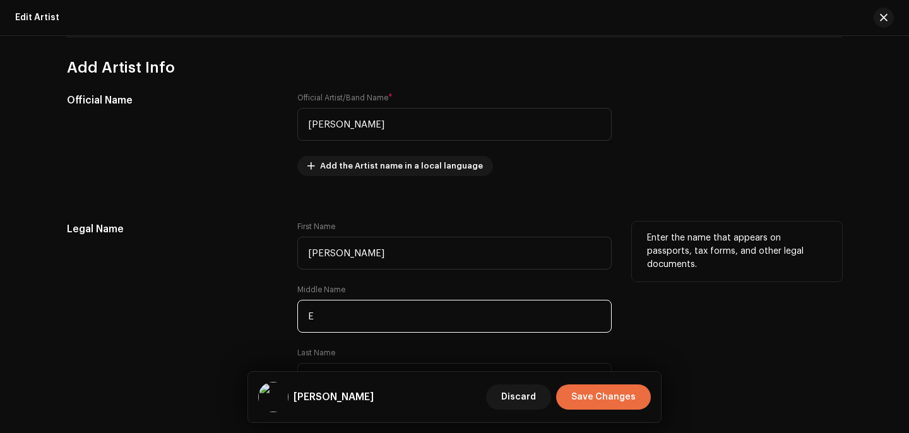
click at [373, 320] on input "E" at bounding box center [454, 316] width 314 height 33
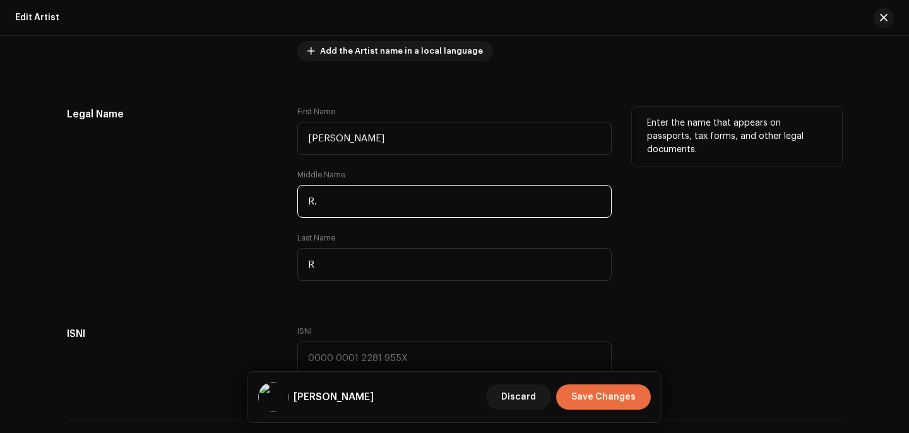
scroll to position [374, 0]
type input "R."
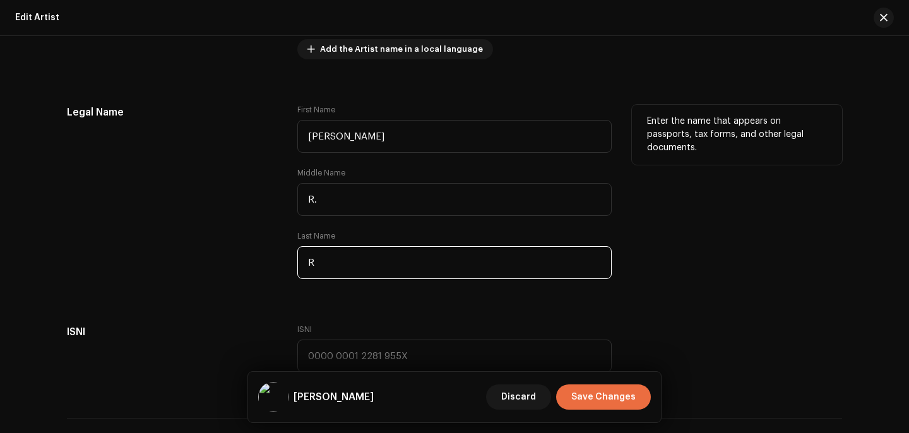
click at [344, 266] on input "R" at bounding box center [454, 262] width 314 height 33
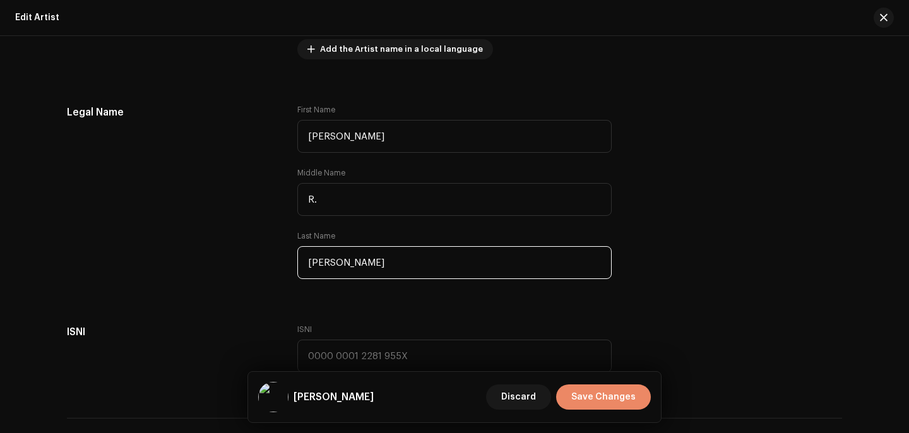
type input "[PERSON_NAME]"
click at [589, 395] on span "Save Changes" at bounding box center [603, 397] width 64 height 25
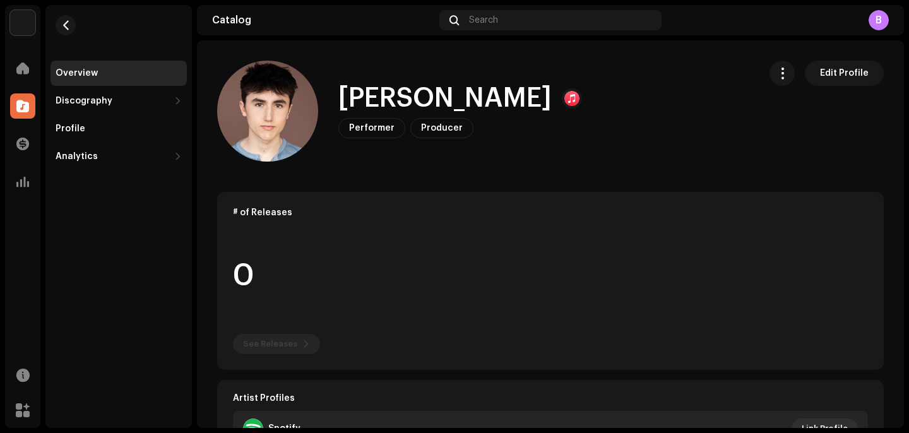
click at [73, 32] on re-m-nav-back at bounding box center [66, 33] width 30 height 56
click at [66, 29] on span "button" at bounding box center [65, 25] width 9 height 10
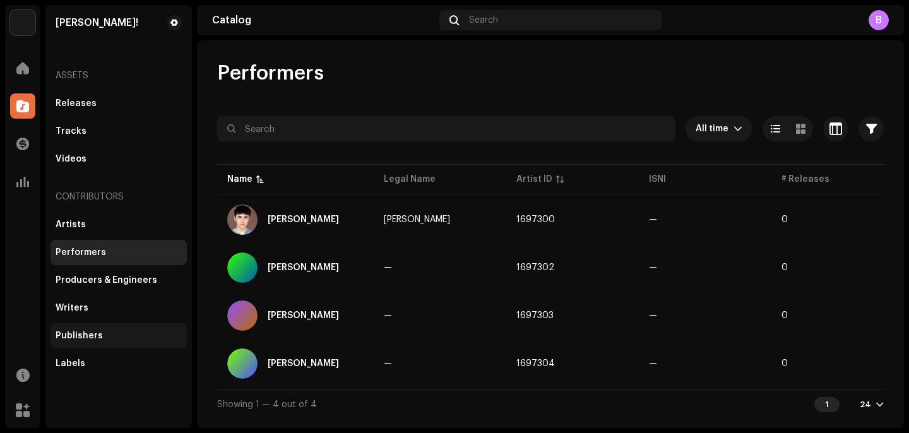
click at [123, 340] on div "Publishers" at bounding box center [119, 336] width 126 height 10
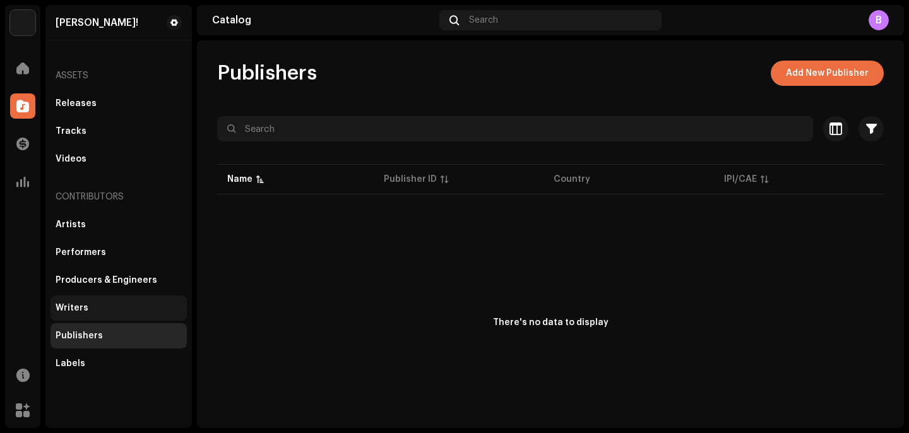
click at [100, 305] on div "Writers" at bounding box center [119, 308] width 126 height 10
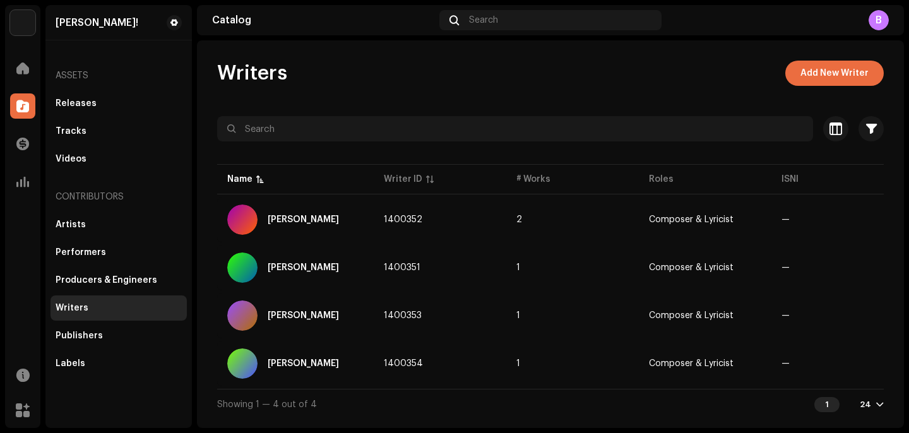
click at [111, 266] on div "Artists Performers Producers & Engineers Writers Publishers Labels" at bounding box center [119, 294] width 136 height 164
click at [109, 258] on div "Performers" at bounding box center [119, 252] width 136 height 25
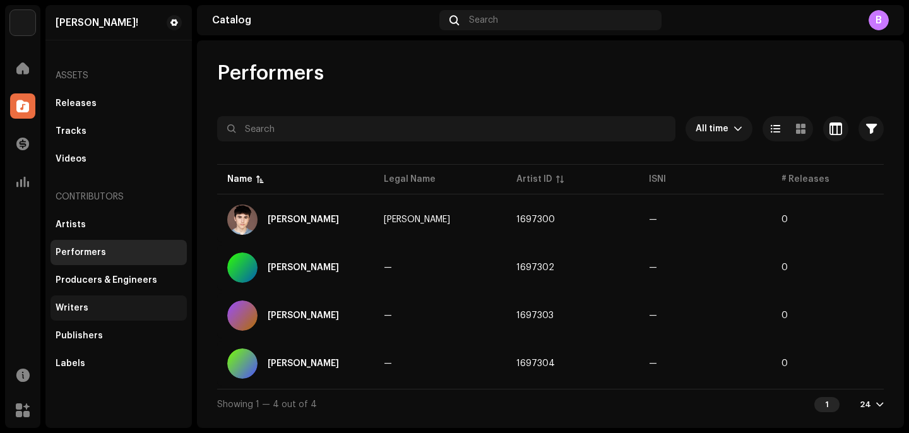
click at [117, 314] on div "Writers" at bounding box center [119, 308] width 136 height 25
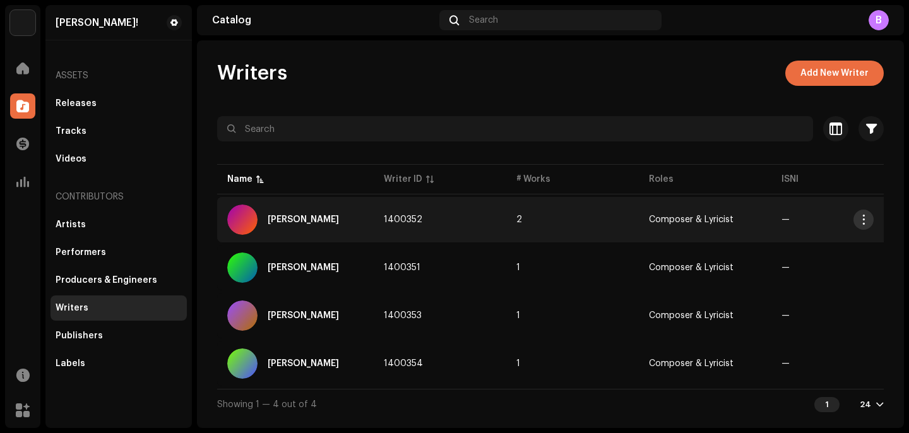
click at [870, 221] on button "button" at bounding box center [864, 220] width 20 height 20
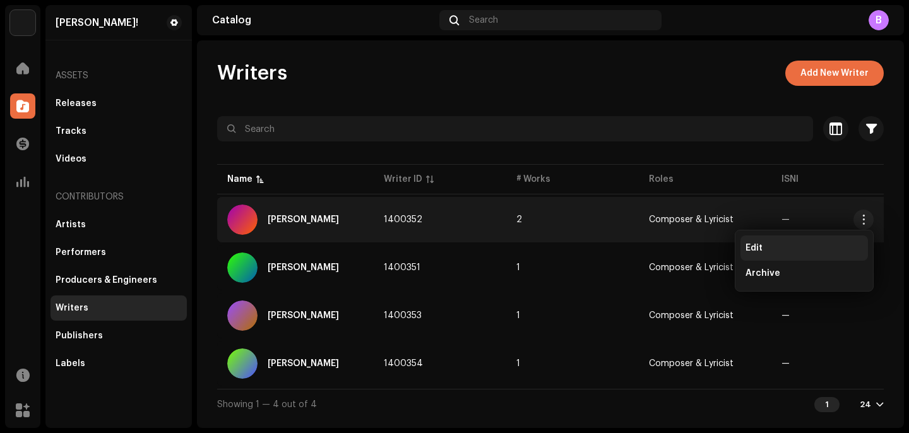
click at [754, 248] on span "Edit" at bounding box center [754, 248] width 17 height 10
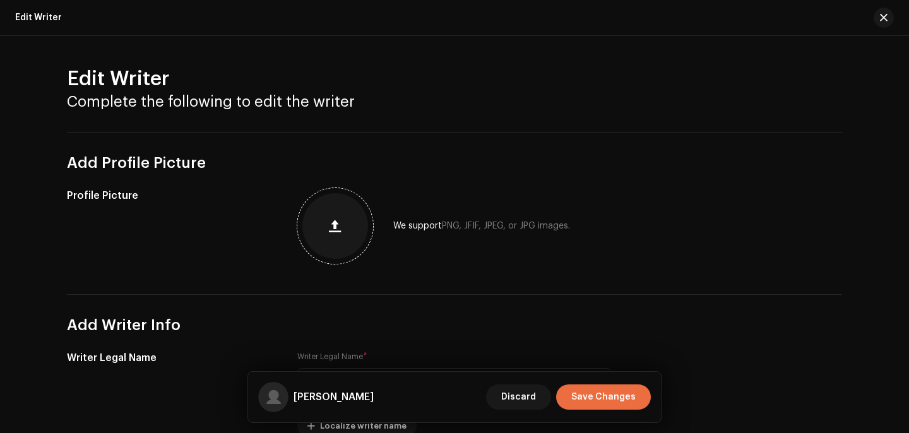
click at [333, 239] on button "button" at bounding box center [335, 226] width 30 height 30
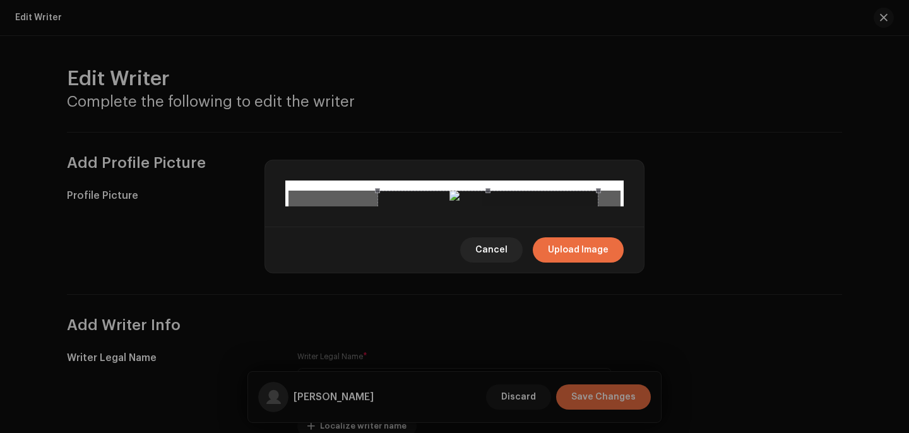
drag, startPoint x: 397, startPoint y: 205, endPoint x: 429, endPoint y: 206, distance: 31.6
click at [429, 206] on div at bounding box center [489, 302] width 222 height 222
drag, startPoint x: 381, startPoint y: 303, endPoint x: 429, endPoint y: 253, distance: 70.1
click at [429, 356] on span at bounding box center [426, 363] width 15 height 15
drag, startPoint x: 505, startPoint y: 205, endPoint x: 475, endPoint y: 205, distance: 29.7
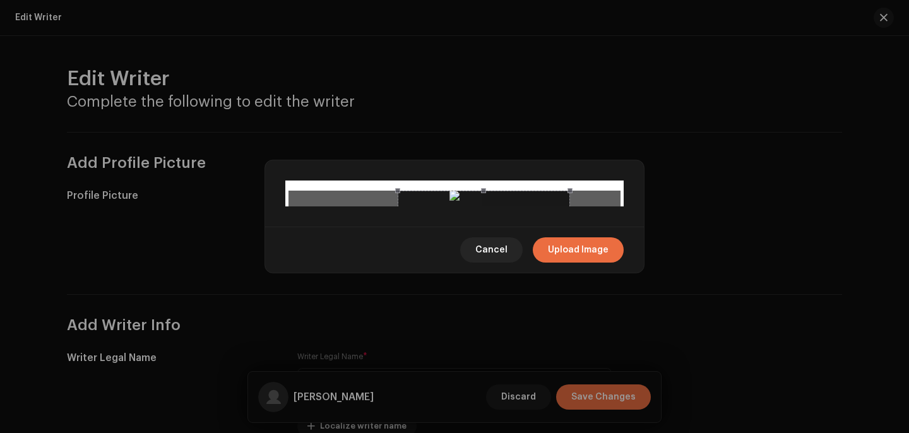
click at [475, 205] on div at bounding box center [484, 277] width 173 height 173
click at [570, 263] on span "Upload Image" at bounding box center [578, 249] width 61 height 25
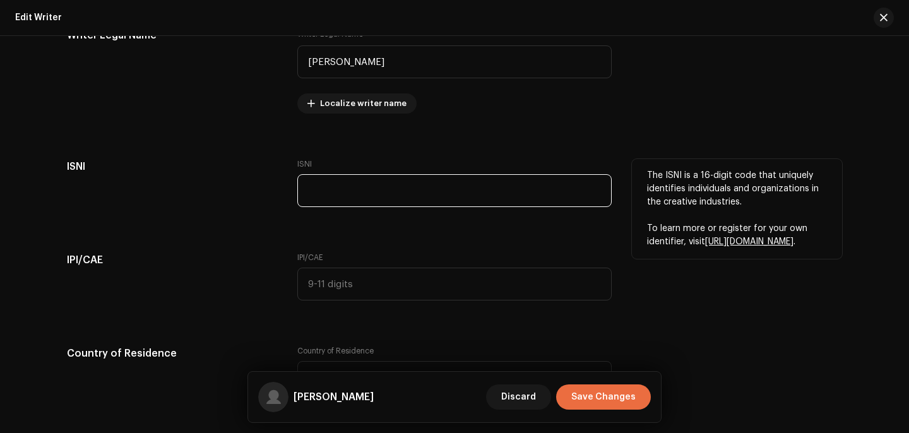
click at [342, 198] on input "text" at bounding box center [454, 190] width 314 height 33
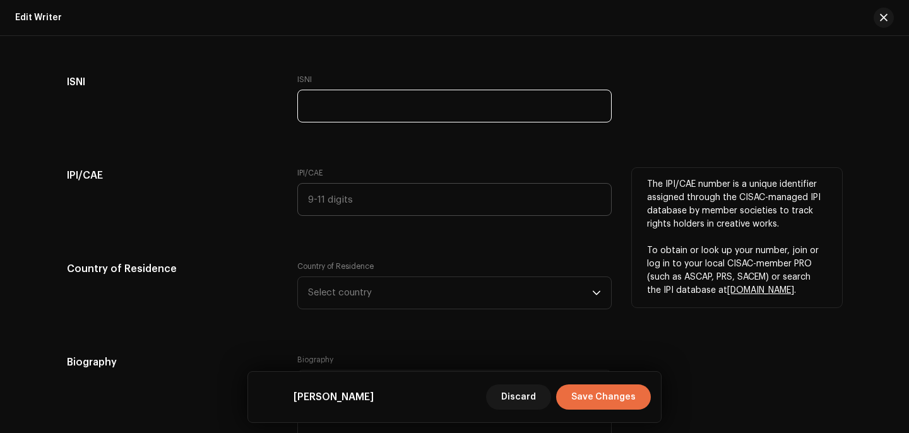
scroll to position [406, 0]
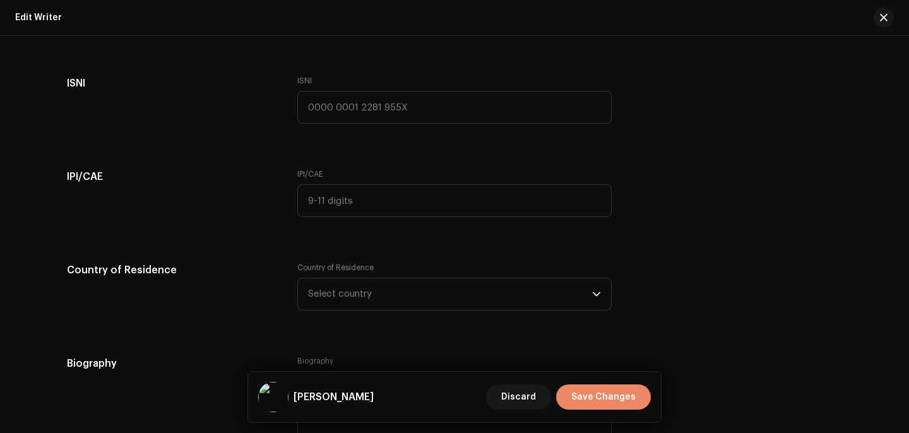
click at [626, 398] on span "Save Changes" at bounding box center [603, 397] width 64 height 25
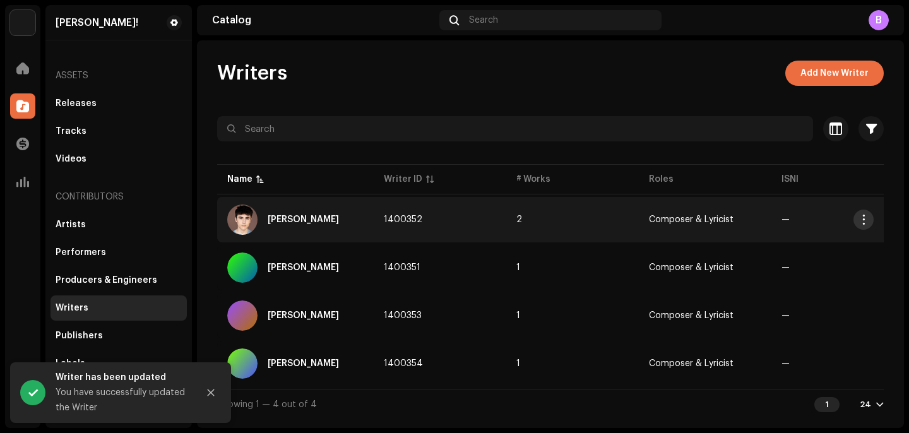
click at [864, 222] on span "button" at bounding box center [863, 220] width 9 height 10
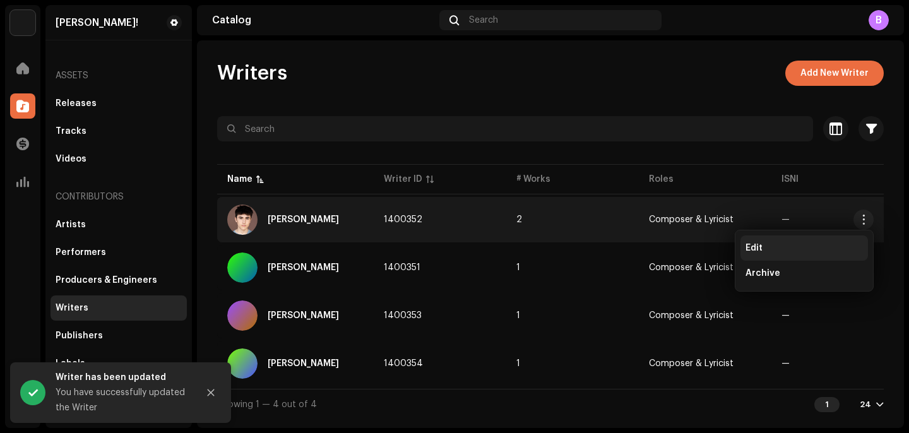
click at [759, 251] on span "Edit" at bounding box center [754, 248] width 17 height 10
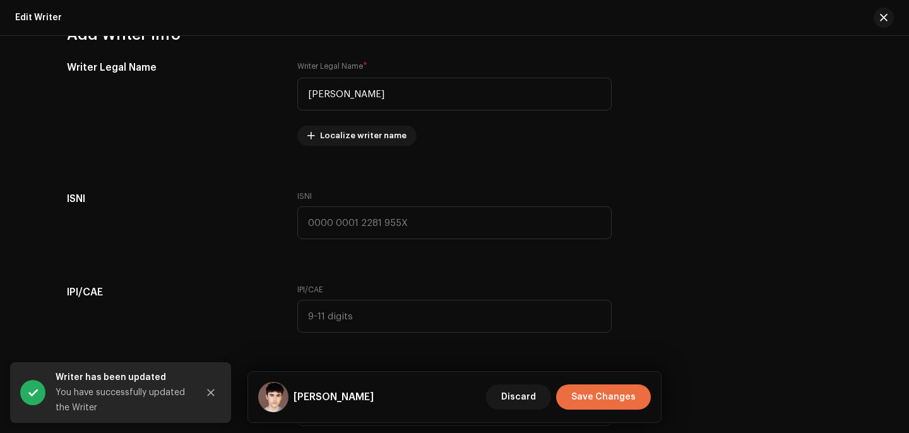
scroll to position [475, 0]
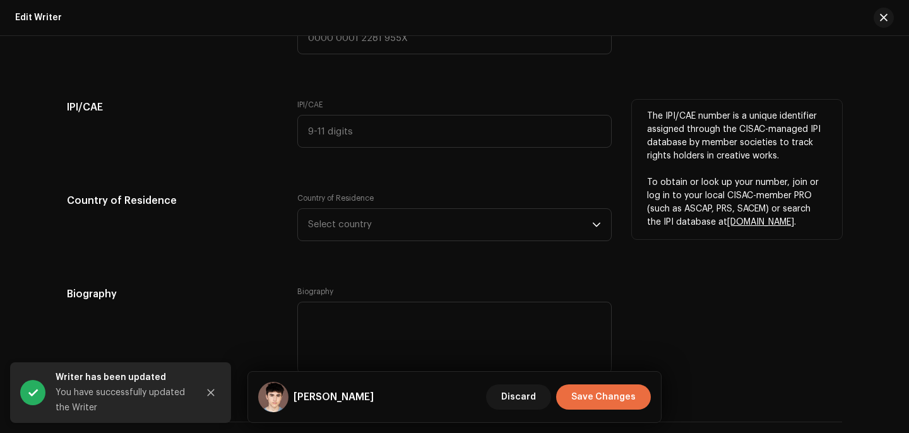
click at [383, 148] on div "IPI/CAE" at bounding box center [454, 131] width 314 height 63
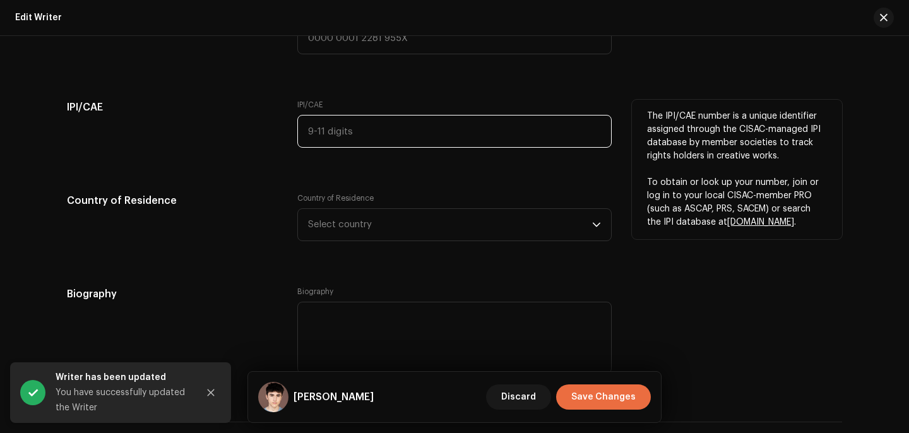
click at [381, 138] on input "text" at bounding box center [454, 131] width 314 height 33
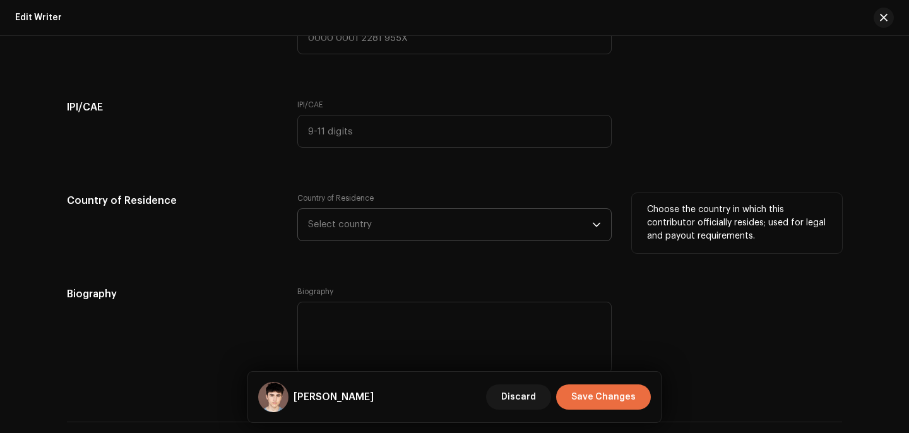
click at [403, 220] on span "Select country" at bounding box center [450, 225] width 284 height 32
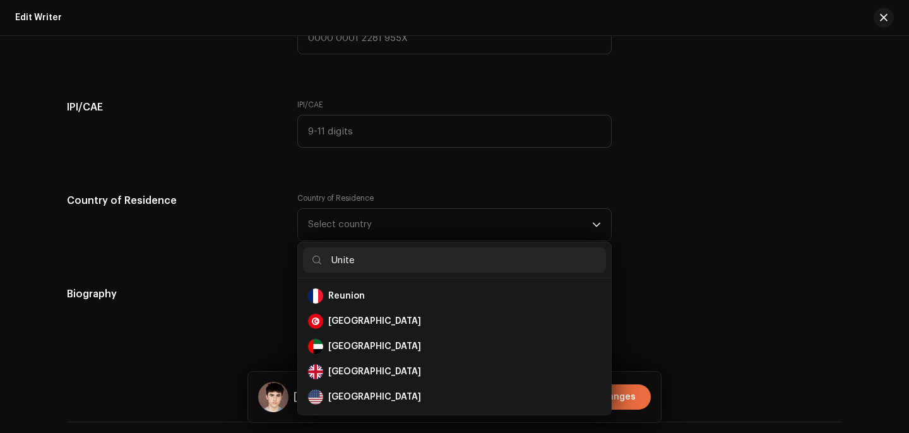
scroll to position [0, 0]
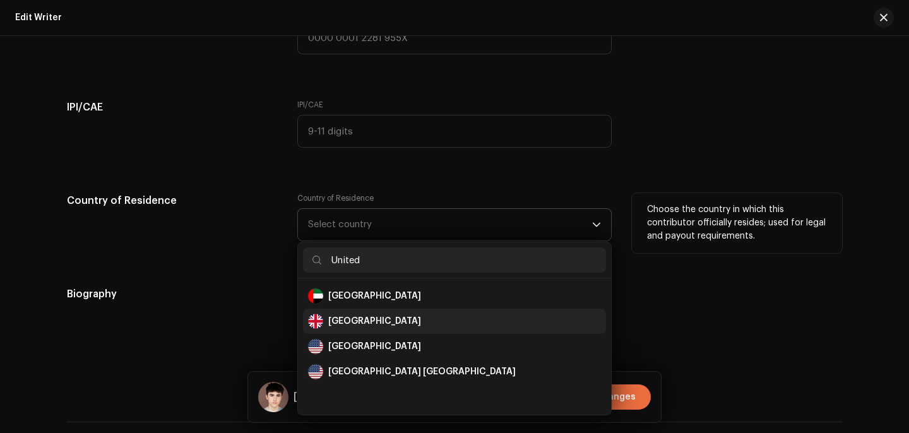
type input "United"
click at [339, 316] on div "[GEOGRAPHIC_DATA]" at bounding box center [374, 321] width 93 height 13
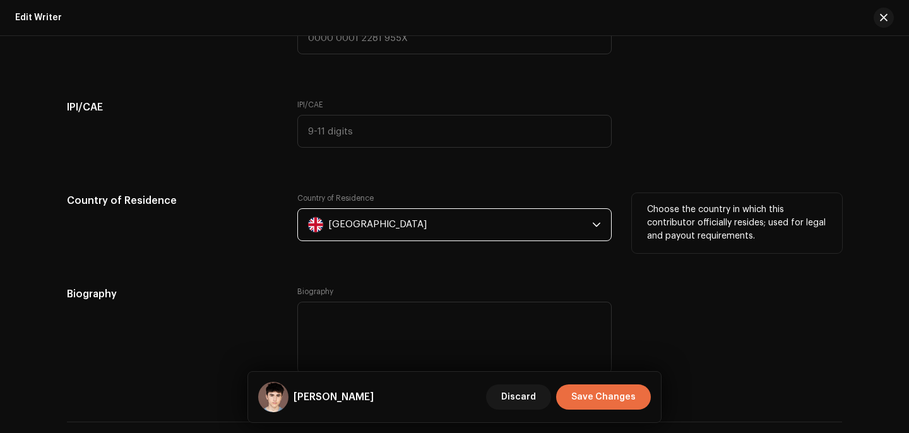
click at [363, 230] on div "[GEOGRAPHIC_DATA]" at bounding box center [377, 225] width 99 height 32
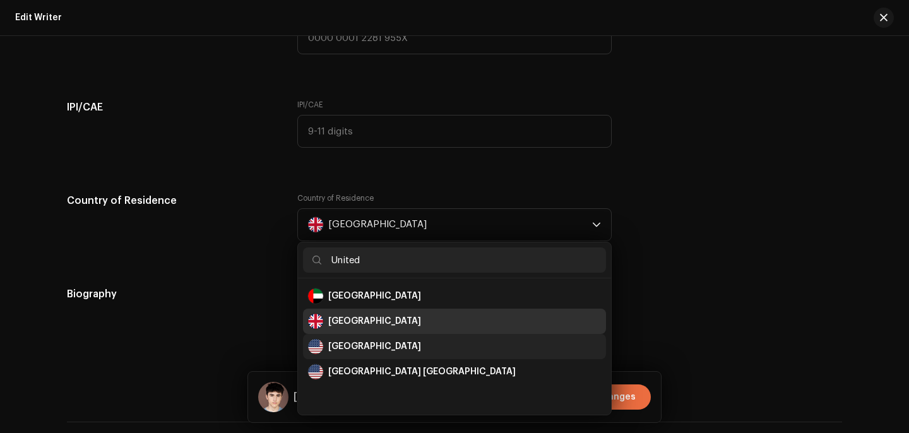
click at [392, 343] on div "[GEOGRAPHIC_DATA]" at bounding box center [454, 346] width 293 height 15
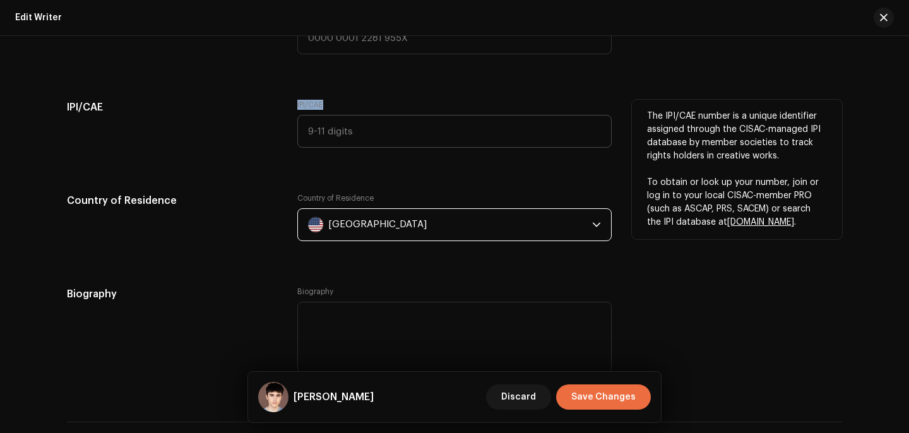
click at [374, 148] on div "IPI/CAE" at bounding box center [454, 131] width 314 height 63
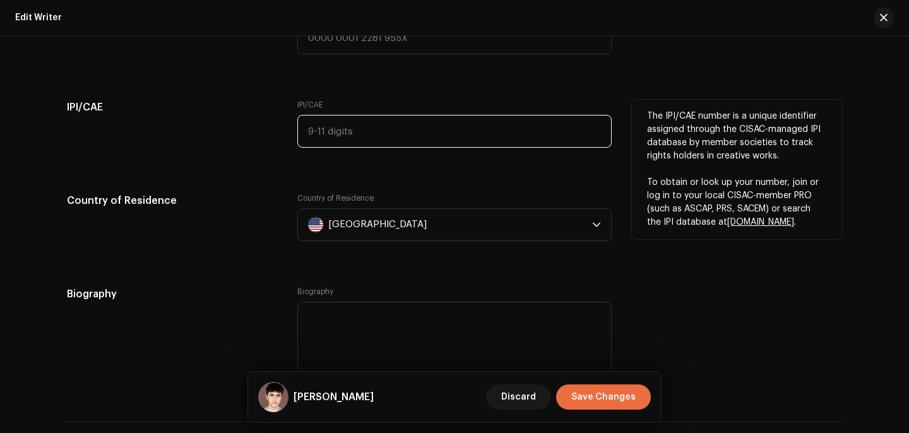
click at [361, 137] on input "text" at bounding box center [454, 131] width 314 height 33
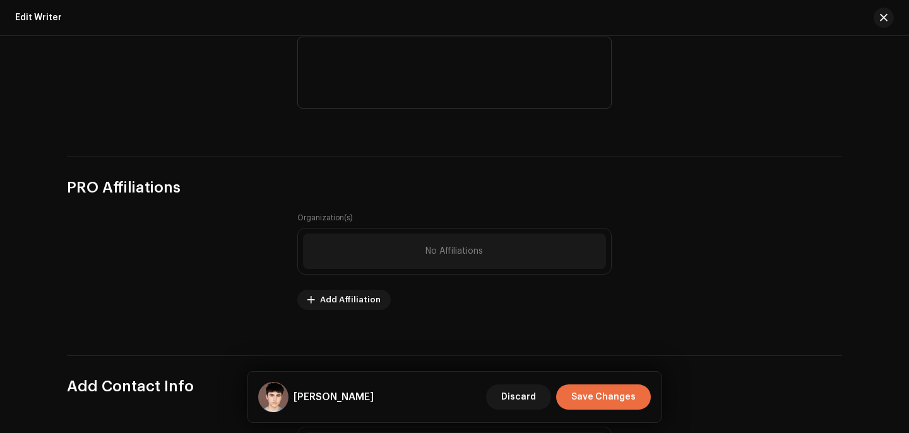
scroll to position [841, 0]
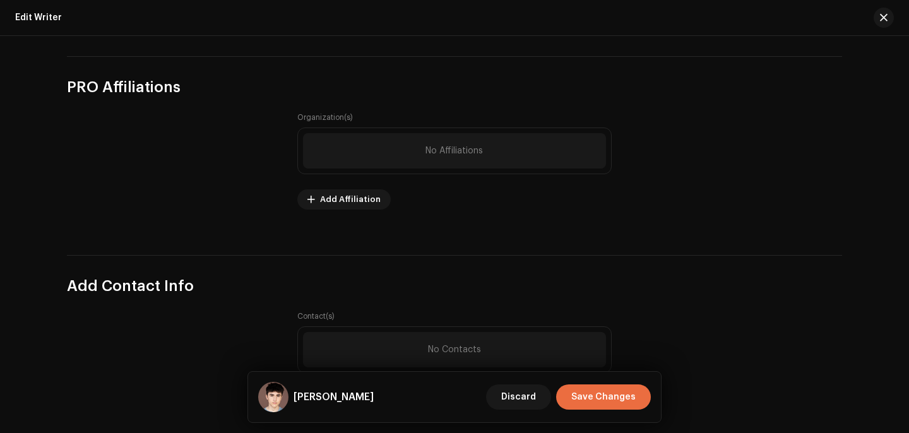
type input "02199903300"
drag, startPoint x: 63, startPoint y: 89, endPoint x: 210, endPoint y: 89, distance: 147.8
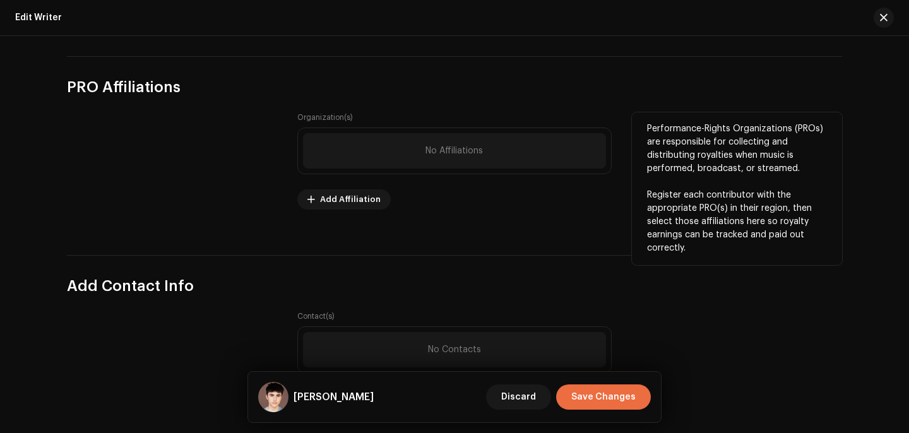
click at [414, 150] on div "No Affiliations" at bounding box center [454, 150] width 303 height 35
click at [354, 195] on span "Add Affiliation" at bounding box center [350, 199] width 61 height 25
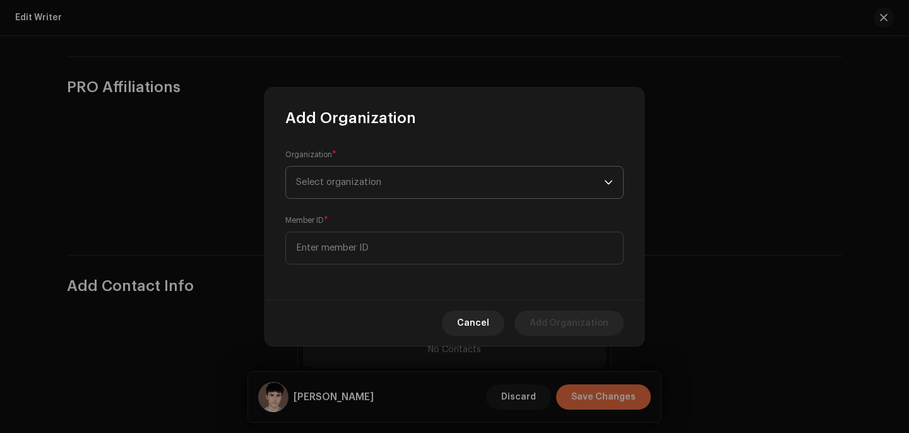
click at [370, 186] on span "Select organization" at bounding box center [338, 181] width 85 height 9
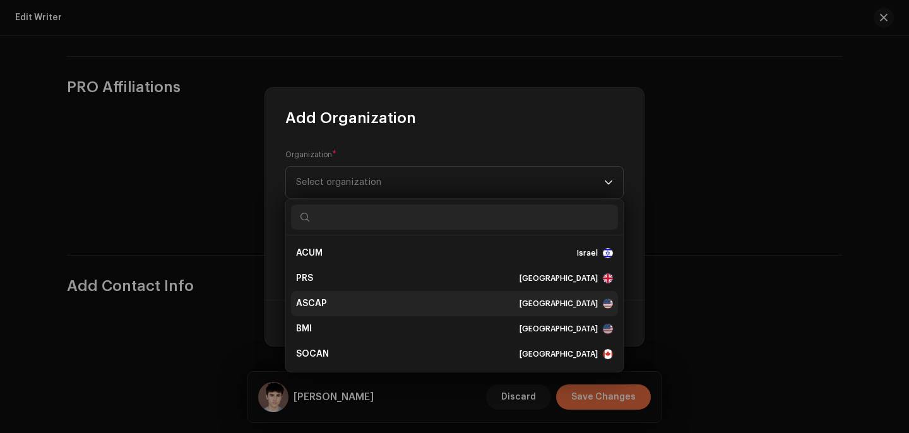
scroll to position [3, 0]
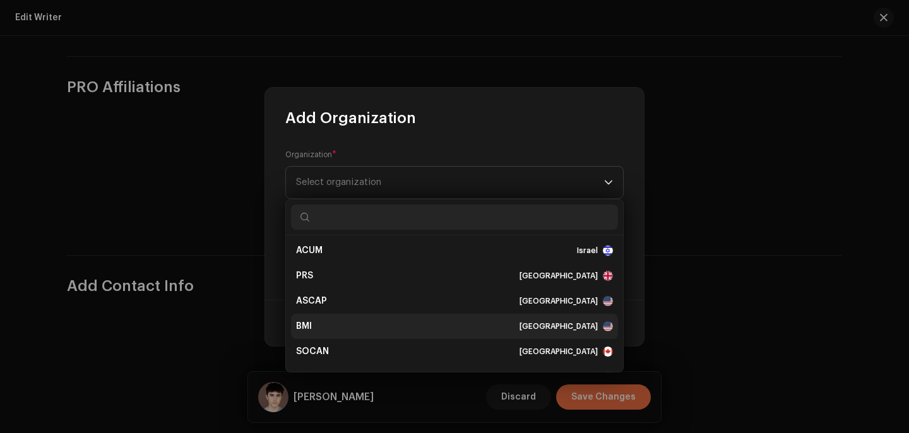
click at [357, 321] on div "BMI [GEOGRAPHIC_DATA]" at bounding box center [454, 326] width 317 height 13
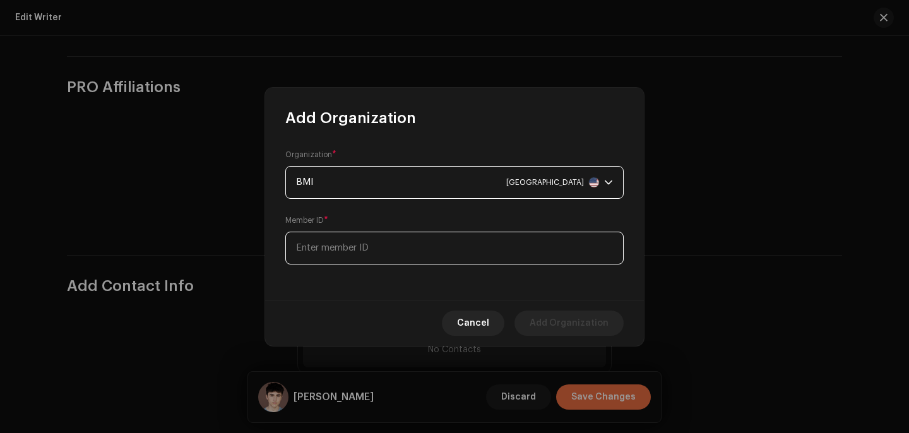
click at [326, 243] on input at bounding box center [454, 248] width 338 height 33
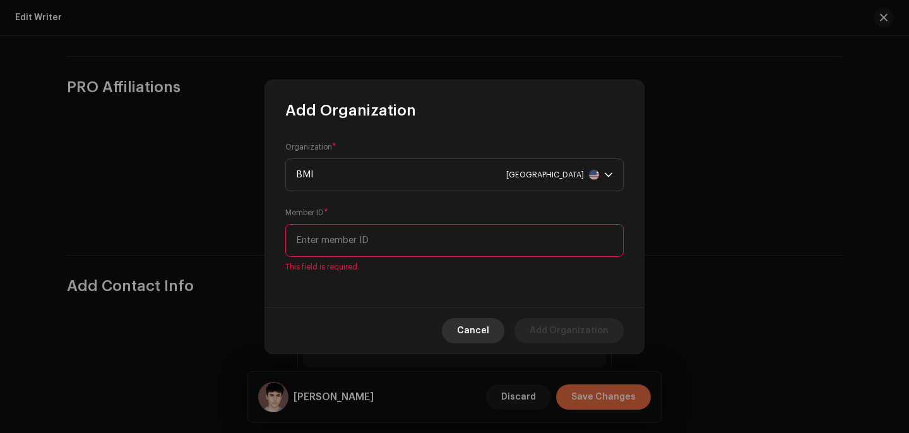
click at [489, 332] on span "Cancel" at bounding box center [473, 330] width 32 height 25
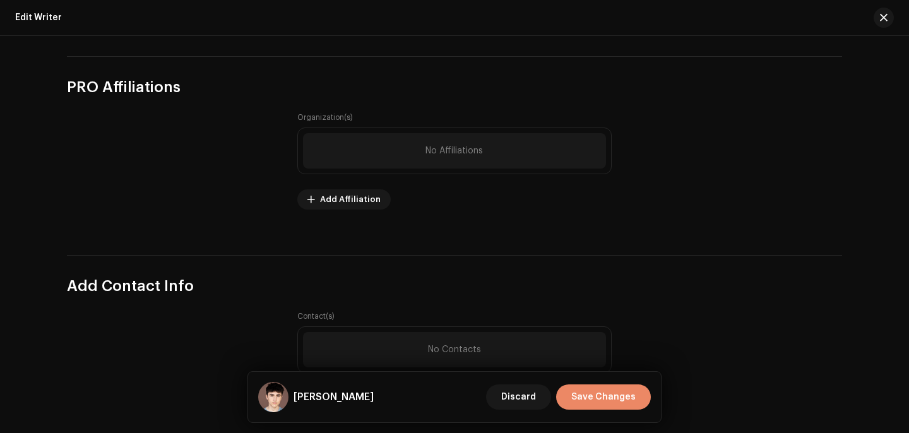
click at [614, 395] on span "Save Changes" at bounding box center [603, 397] width 64 height 25
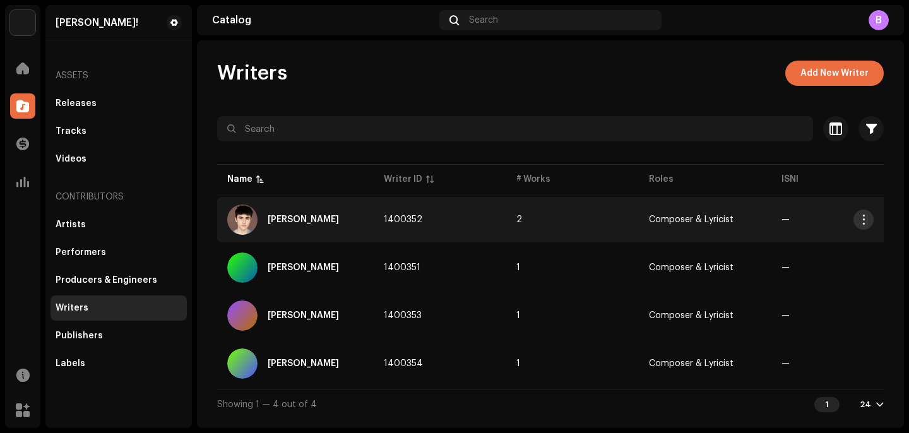
click at [864, 221] on span "button" at bounding box center [863, 220] width 9 height 10
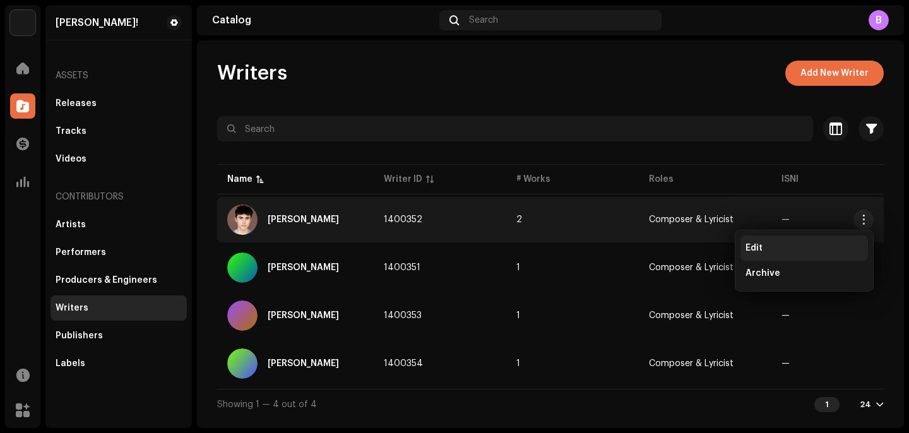
click at [807, 248] on div "Edit" at bounding box center [804, 248] width 117 height 10
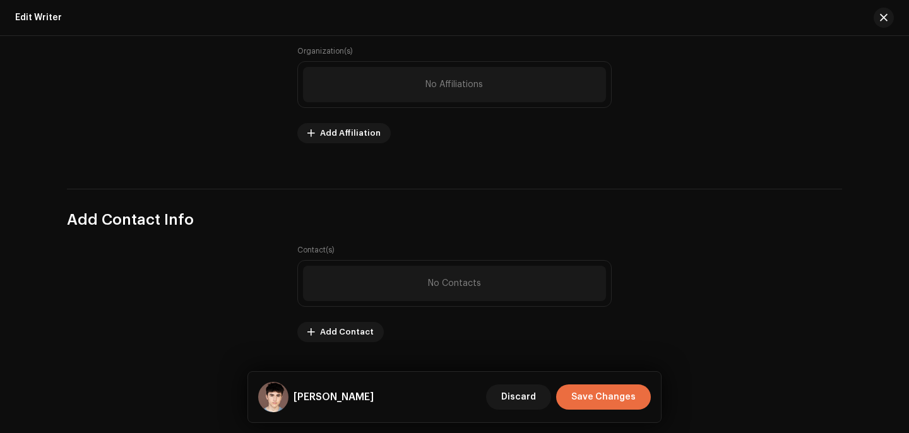
scroll to position [897, 0]
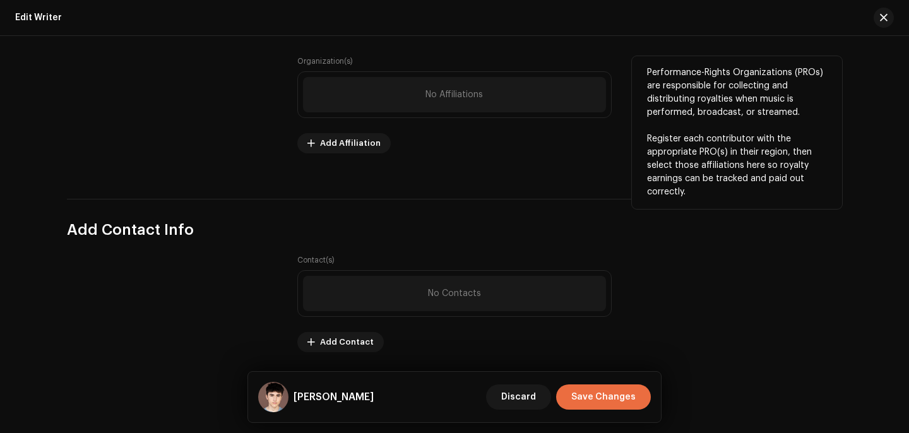
click at [383, 89] on div "No Affiliations" at bounding box center [454, 94] width 303 height 35
click at [343, 140] on span "Add Affiliation" at bounding box center [350, 143] width 61 height 25
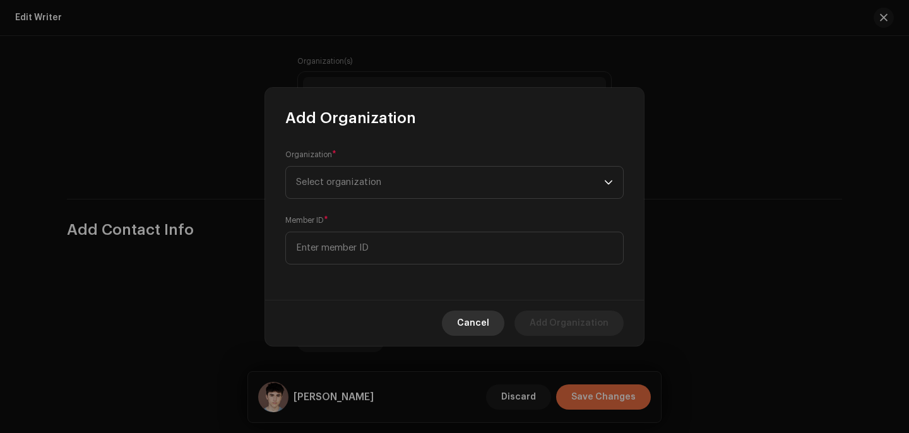
click at [472, 318] on span "Cancel" at bounding box center [473, 323] width 32 height 25
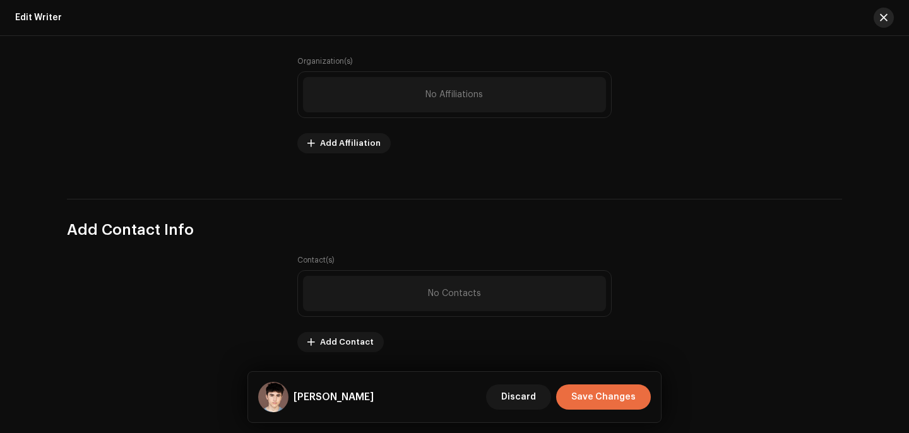
click at [884, 21] on span "button" at bounding box center [884, 18] width 8 height 10
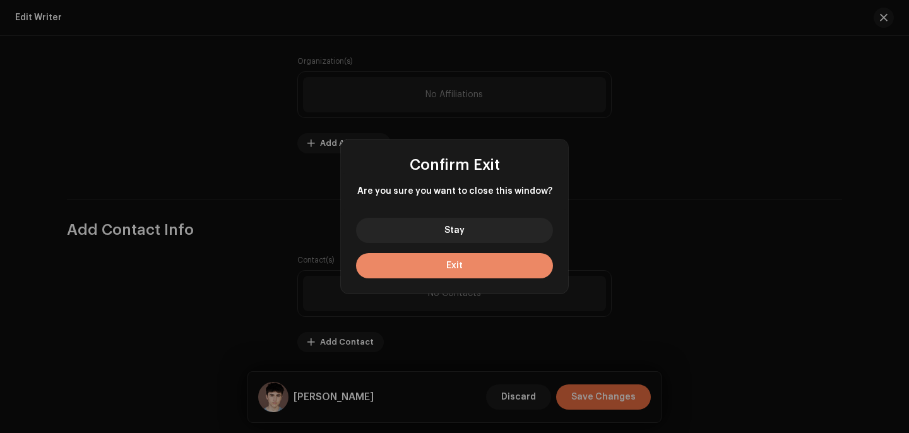
click at [543, 259] on button "Exit" at bounding box center [454, 265] width 197 height 25
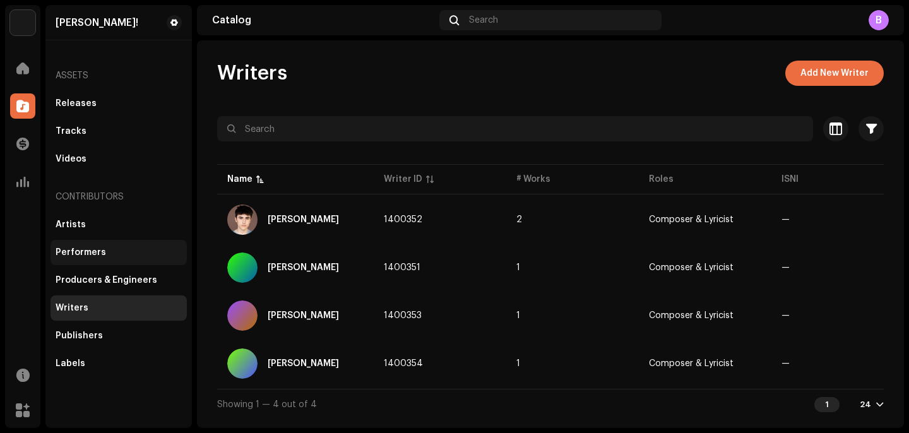
click at [140, 258] on div "Performers" at bounding box center [119, 252] width 136 height 25
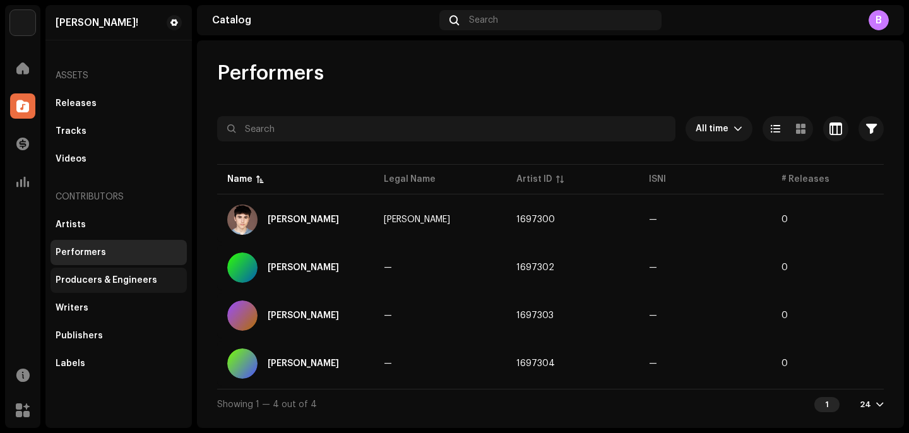
click at [157, 273] on div "Producers & Engineers" at bounding box center [119, 280] width 136 height 25
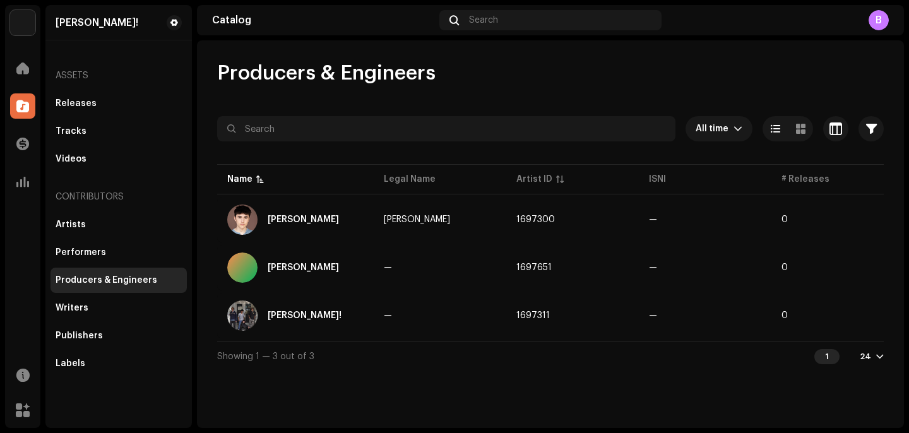
click at [218, 64] on span "Producers & Engineers" at bounding box center [326, 73] width 218 height 25
click at [224, 78] on span "Producers & Engineers" at bounding box center [326, 73] width 218 height 25
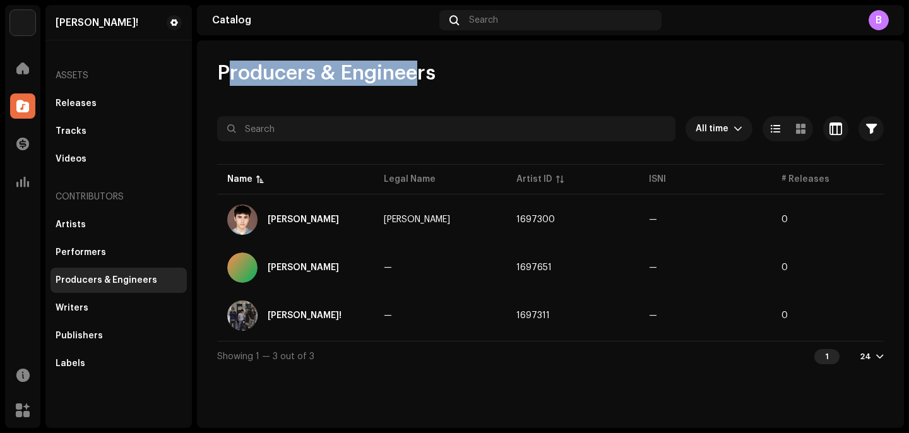
drag, startPoint x: 223, startPoint y: 77, endPoint x: 412, endPoint y: 77, distance: 188.8
click at [411, 77] on span "Producers & Engineers" at bounding box center [326, 73] width 218 height 25
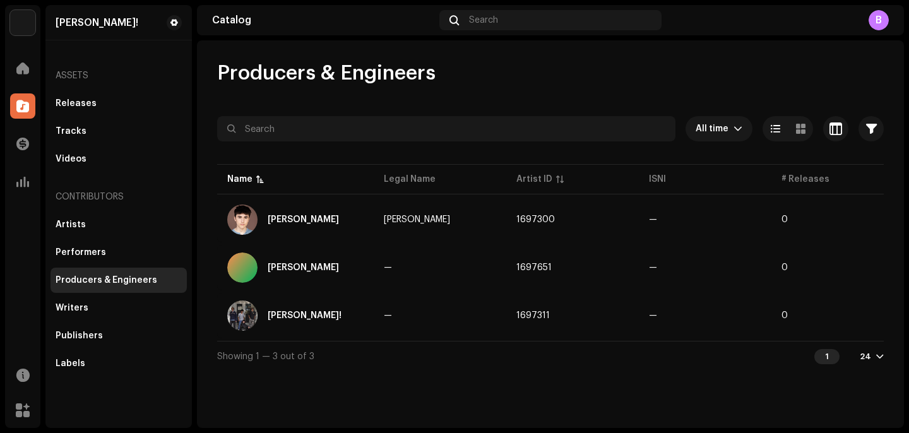
click at [445, 73] on div "Producers & Engineers" at bounding box center [550, 73] width 667 height 25
drag, startPoint x: 436, startPoint y: 73, endPoint x: 216, endPoint y: 73, distance: 220.4
click at [216, 73] on div "Producers & Engineers All time Selected 0 Select all Options Filters Archive st…" at bounding box center [550, 216] width 707 height 311
click at [97, 313] on div "Writers" at bounding box center [119, 308] width 126 height 10
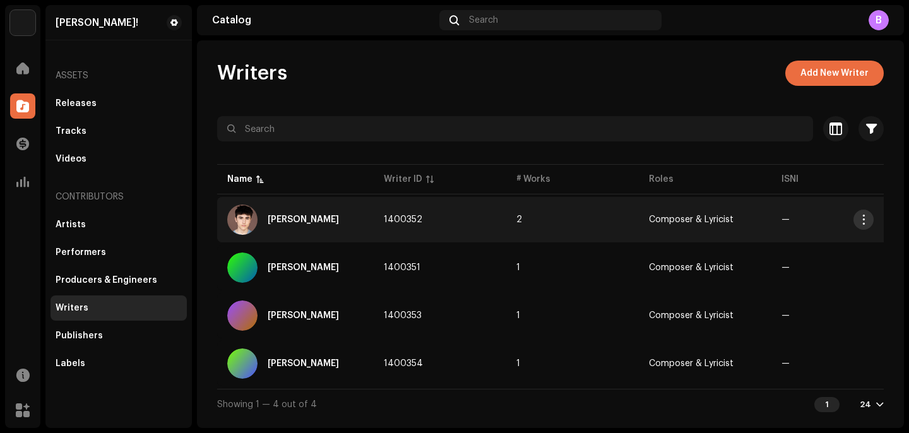
click at [861, 225] on button "button" at bounding box center [864, 220] width 20 height 20
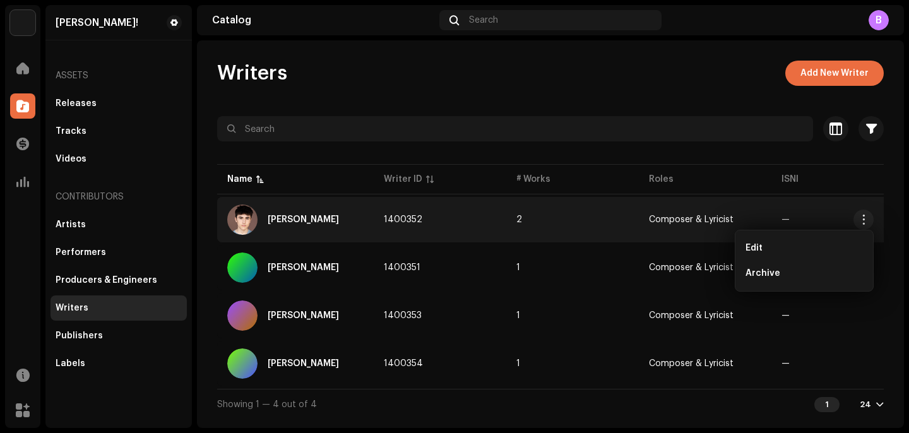
click at [759, 233] on div "Edit Archive" at bounding box center [804, 261] width 139 height 62
click at [765, 253] on div "Edit" at bounding box center [805, 248] width 128 height 25
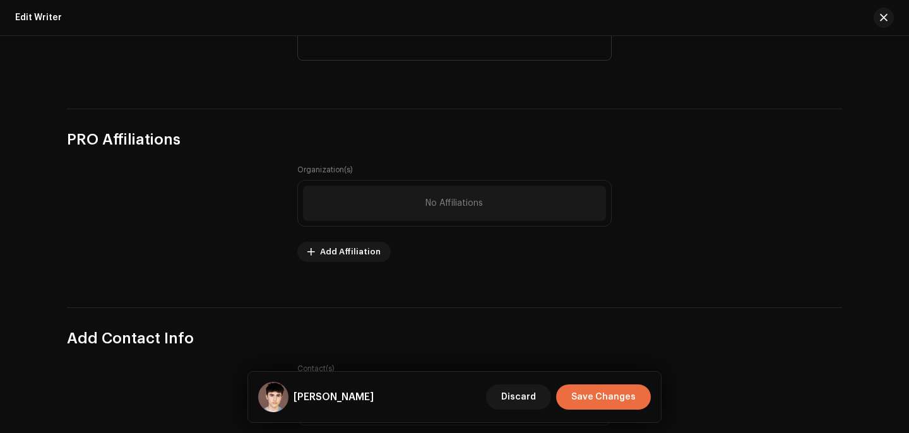
scroll to position [777, 0]
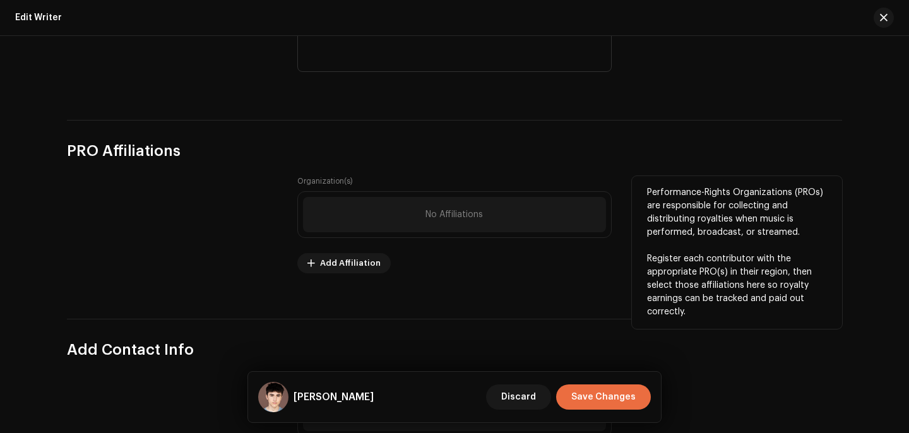
click at [361, 215] on div "No Affiliations" at bounding box center [454, 214] width 303 height 35
click at [356, 261] on span "Add Affiliation" at bounding box center [350, 263] width 61 height 25
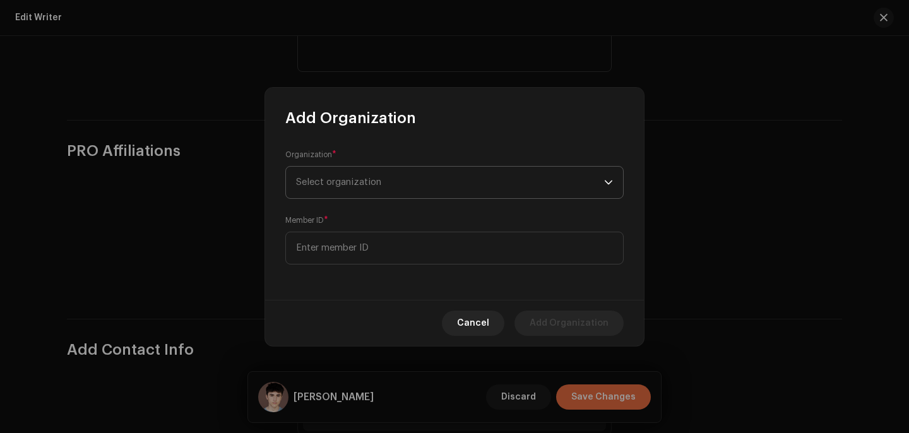
click at [335, 193] on span "Select organization" at bounding box center [450, 183] width 308 height 32
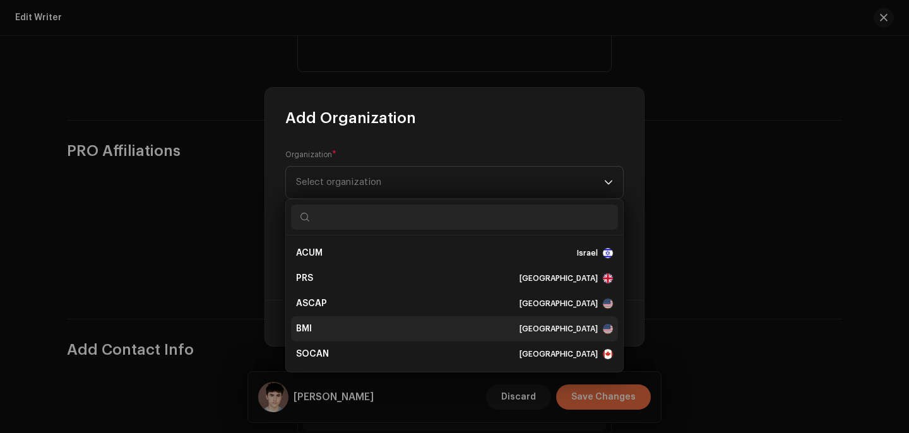
click at [377, 330] on div "BMI [GEOGRAPHIC_DATA]" at bounding box center [454, 329] width 317 height 13
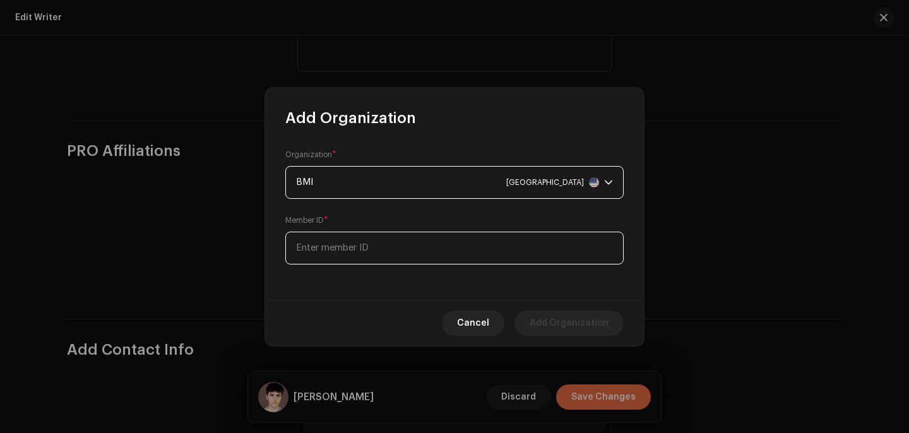
click at [364, 251] on input at bounding box center [454, 248] width 338 height 33
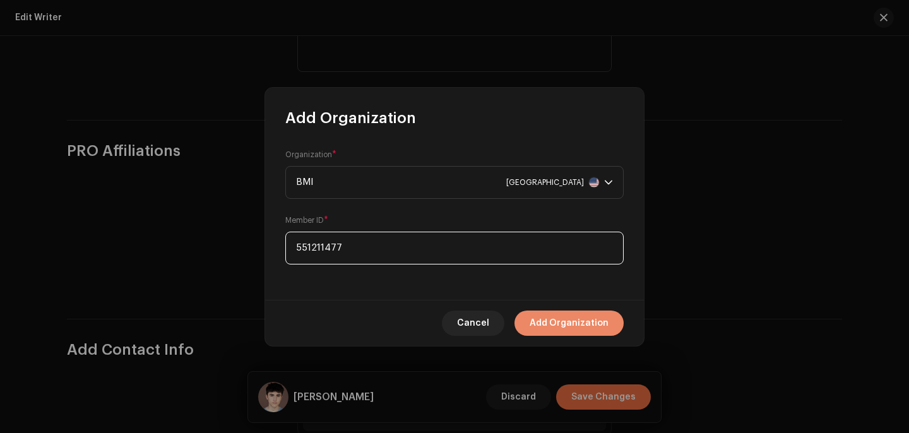
type input "551211477"
click at [602, 324] on span "Add Organization" at bounding box center [569, 323] width 79 height 25
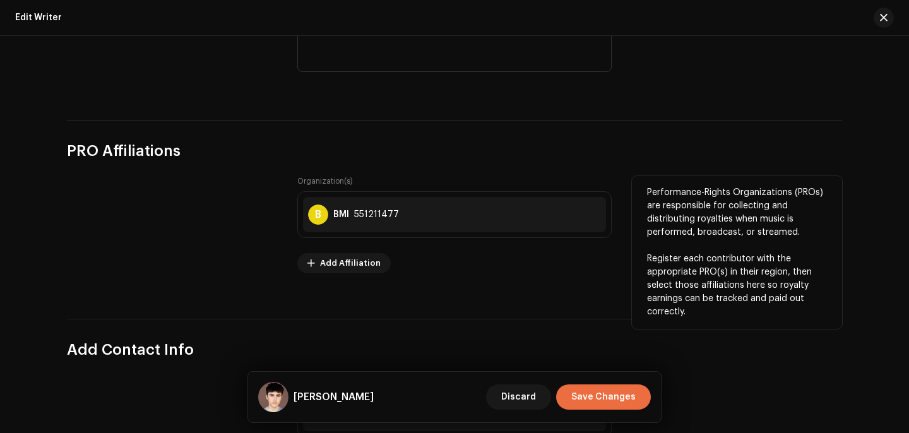
click at [361, 252] on div "Organization(s) B BMI 551211477 Add Affiliation" at bounding box center [454, 224] width 314 height 97
click at [362, 265] on span "Add Affiliation" at bounding box center [350, 263] width 61 height 25
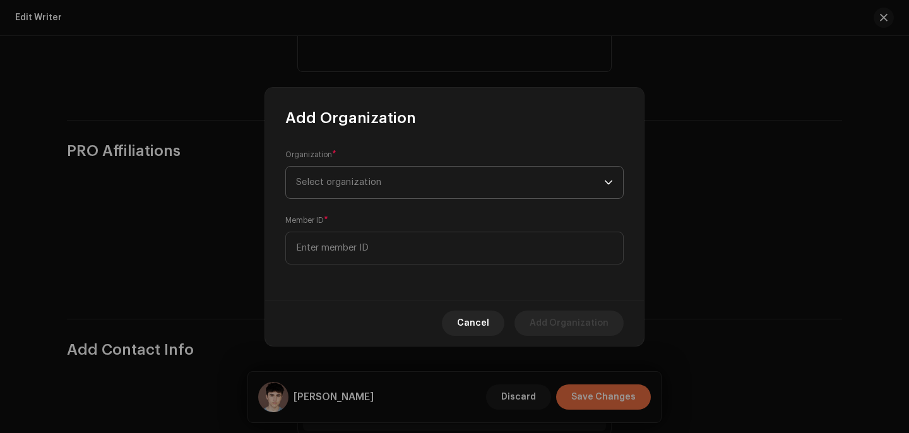
click at [354, 193] on span "Select organization" at bounding box center [450, 183] width 308 height 32
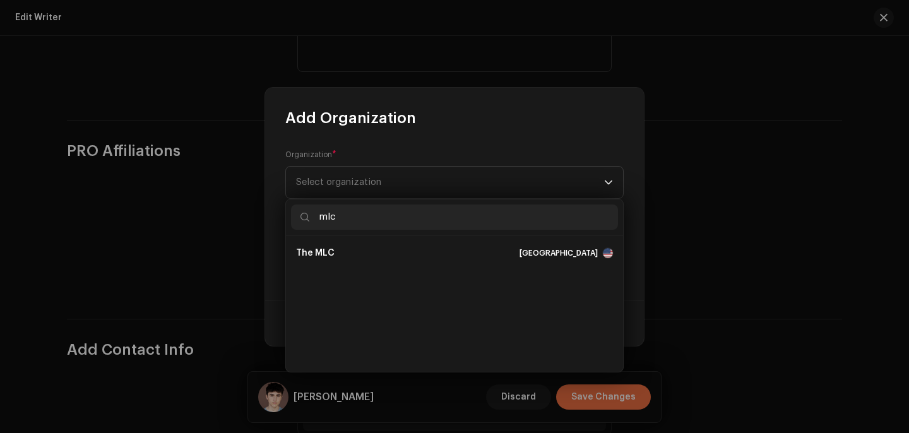
scroll to position [0, 0]
type input "mlc"
click at [371, 258] on div "The MLC [GEOGRAPHIC_DATA]" at bounding box center [454, 253] width 317 height 13
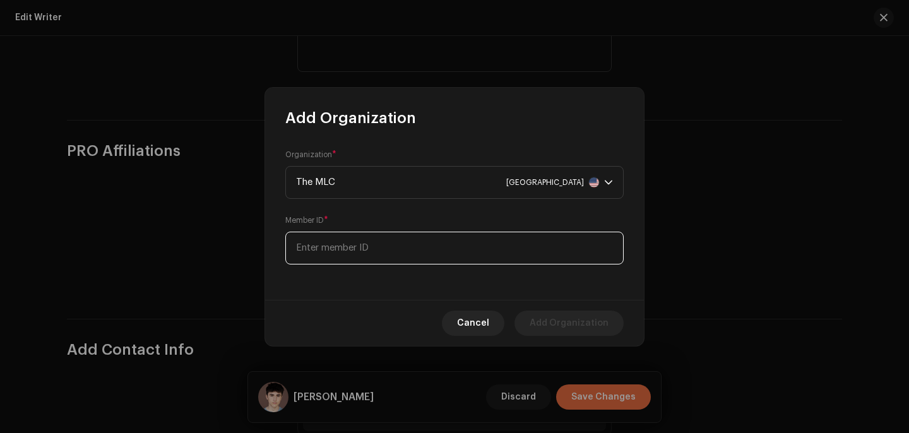
click at [393, 247] on input at bounding box center [454, 248] width 338 height 33
click at [470, 324] on span "Cancel" at bounding box center [473, 323] width 32 height 25
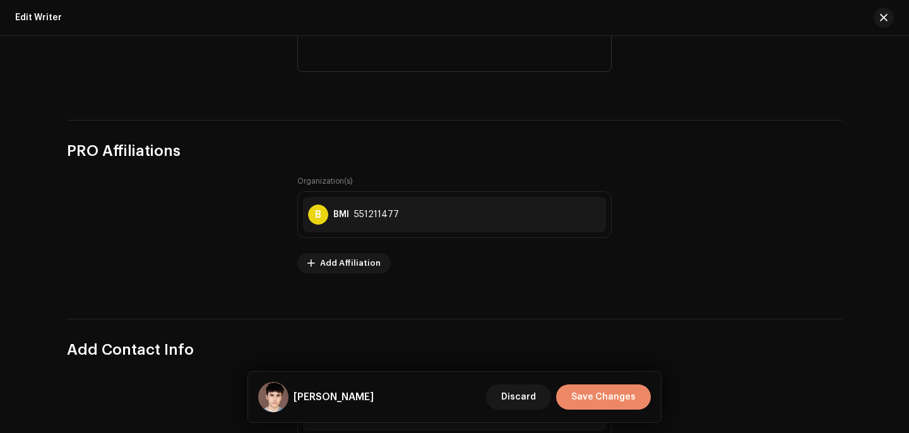
click at [597, 400] on span "Save Changes" at bounding box center [603, 397] width 64 height 25
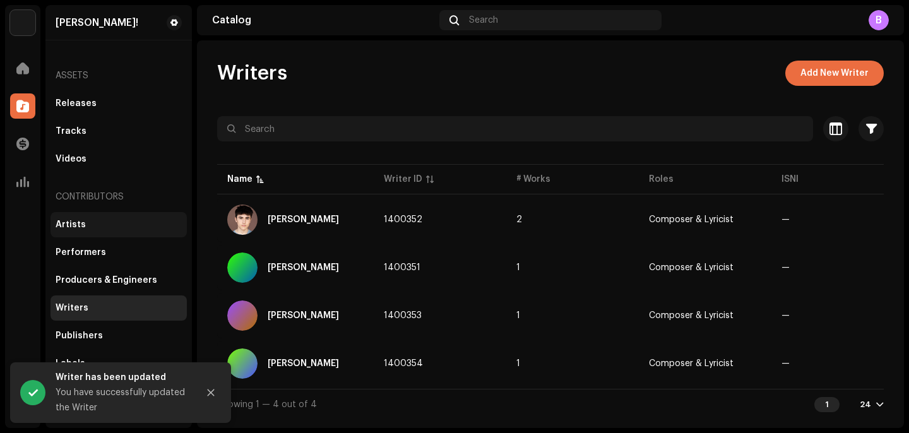
click at [109, 213] on div "Artists" at bounding box center [119, 224] width 136 height 25
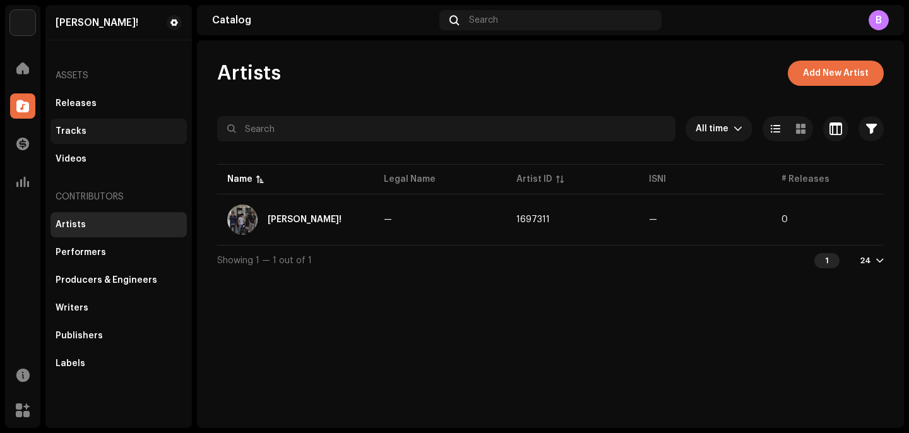
click at [134, 122] on div "Tracks" at bounding box center [119, 131] width 136 height 25
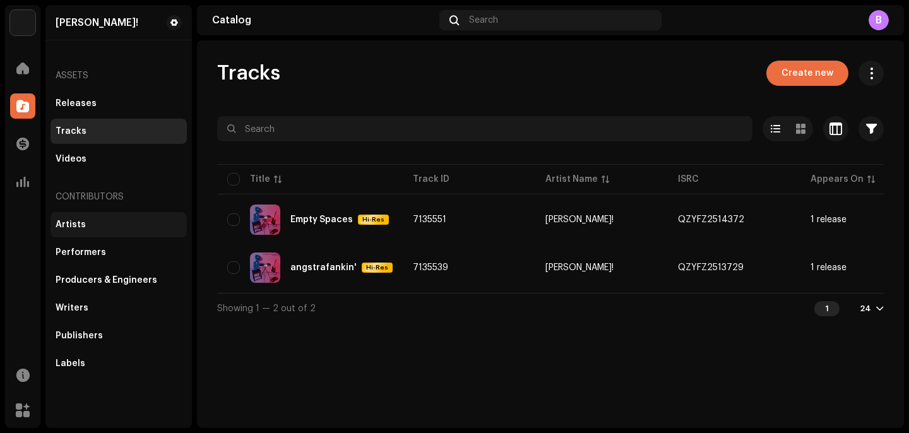
click at [144, 234] on div "Artists" at bounding box center [119, 224] width 136 height 25
